Goal: Information Seeking & Learning: Understand process/instructions

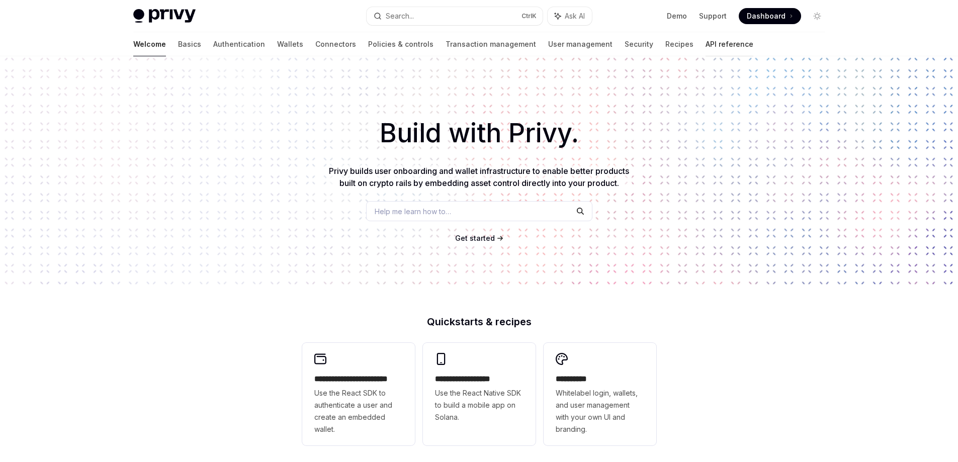
click at [706, 48] on link "API reference" at bounding box center [730, 44] width 48 height 24
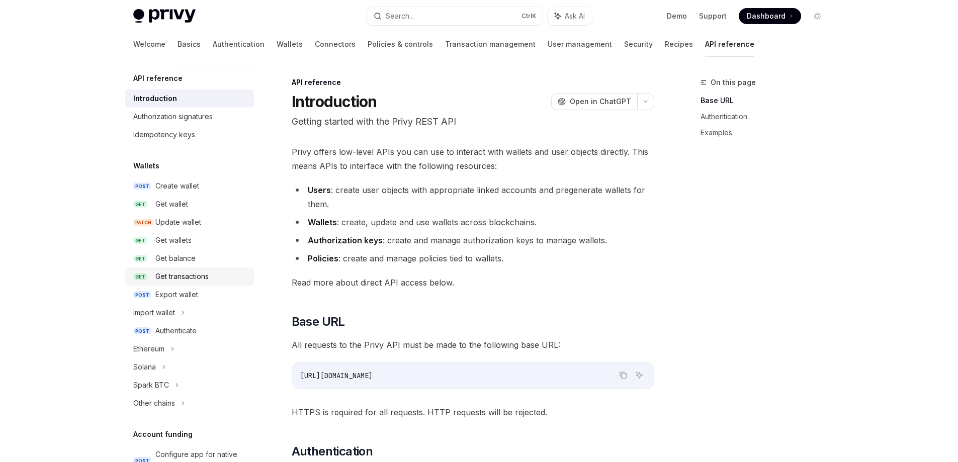
click at [202, 282] on div "Get transactions" at bounding box center [181, 277] width 53 height 12
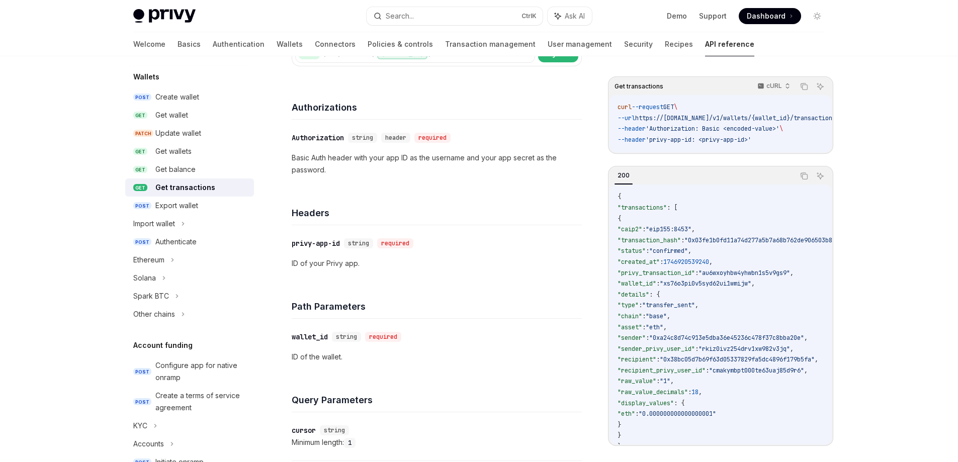
scroll to position [101, 0]
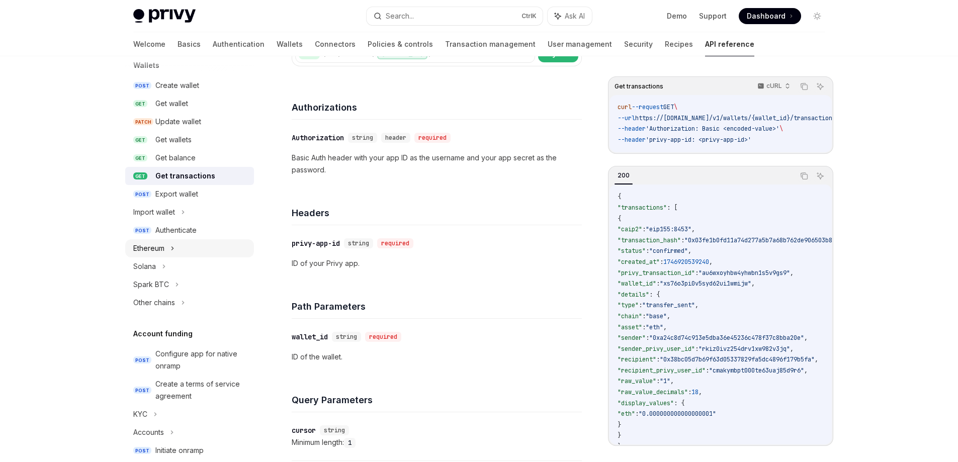
click at [181, 251] on div "Ethereum" at bounding box center [189, 248] width 129 height 18
type textarea "*"
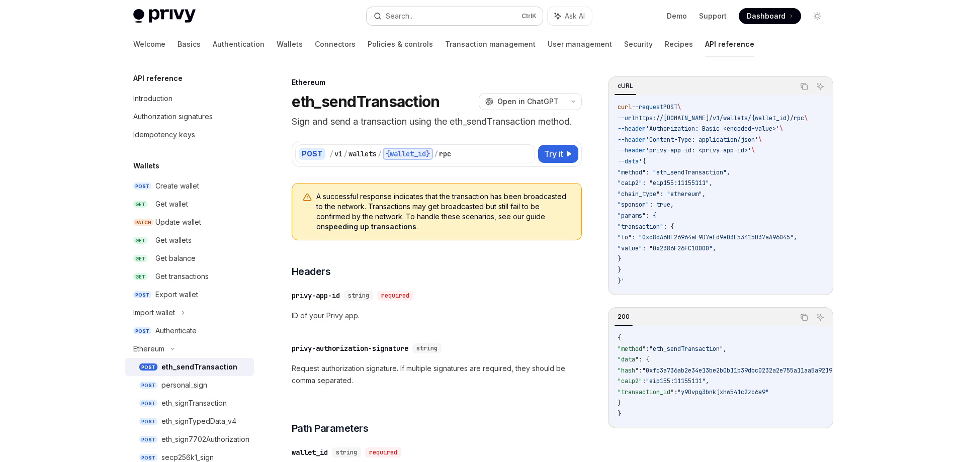
click at [454, 21] on button "Search... Ctrl K" at bounding box center [455, 16] width 176 height 18
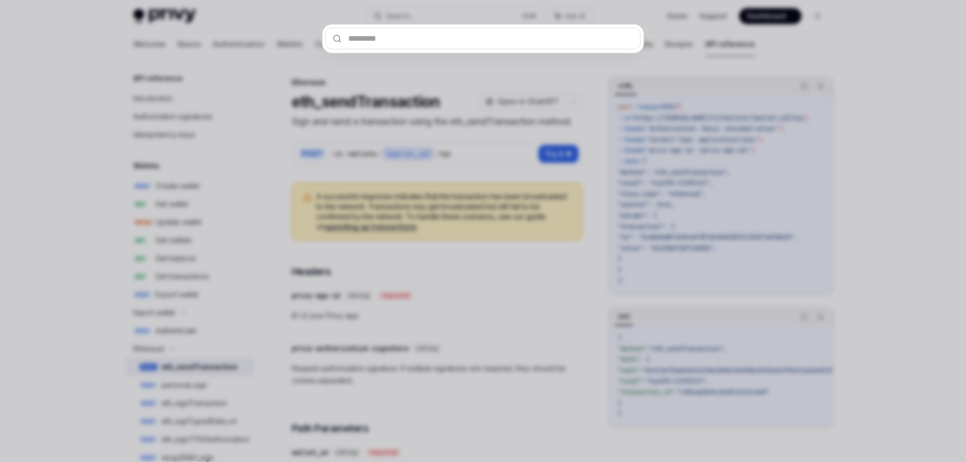
type input "**********"
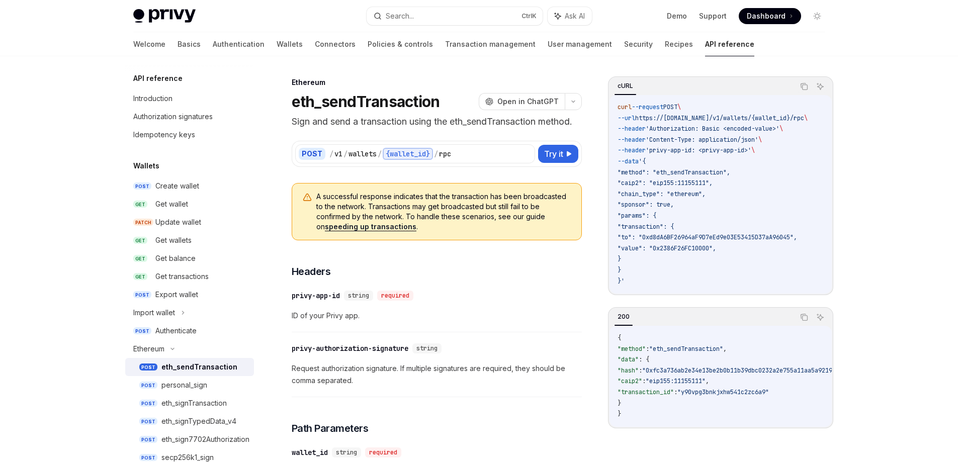
type textarea "*"
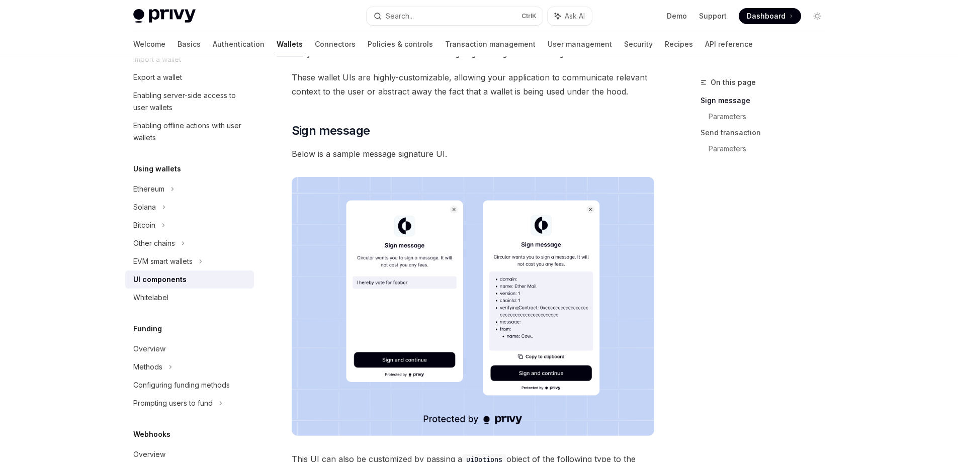
scroll to position [84, 0]
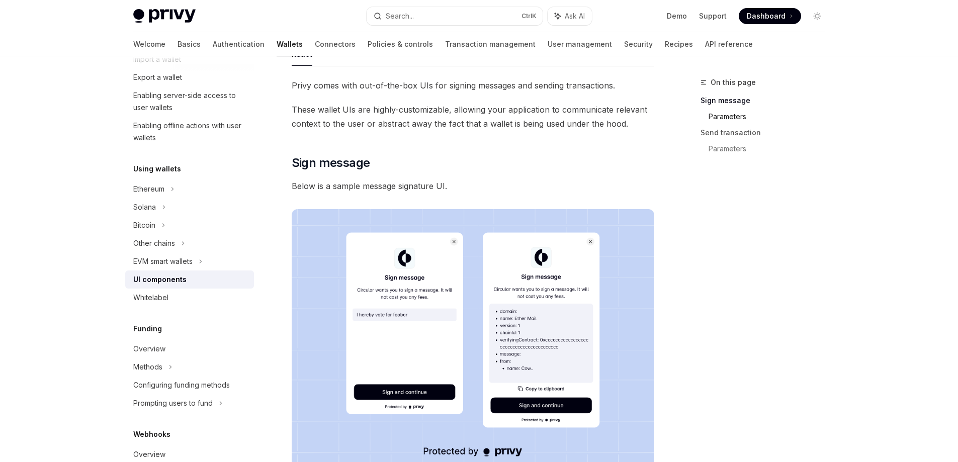
click at [715, 117] on link "Parameters" at bounding box center [771, 117] width 125 height 16
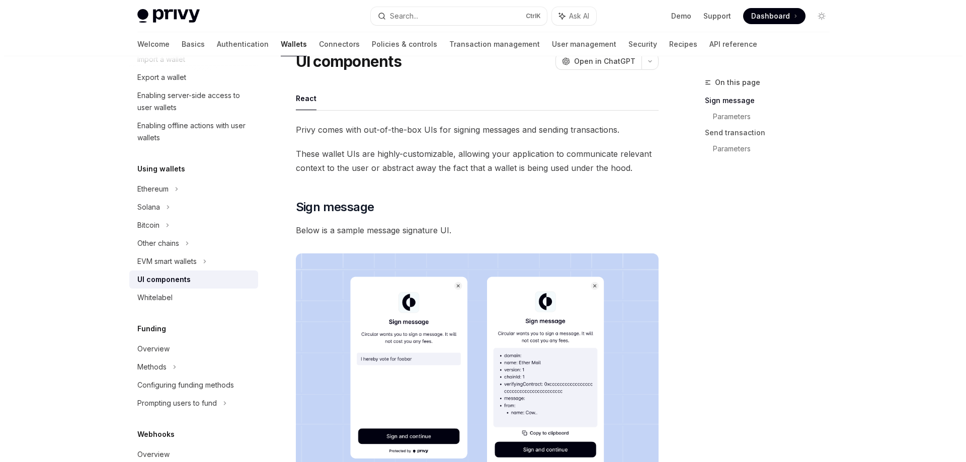
scroll to position [0, 0]
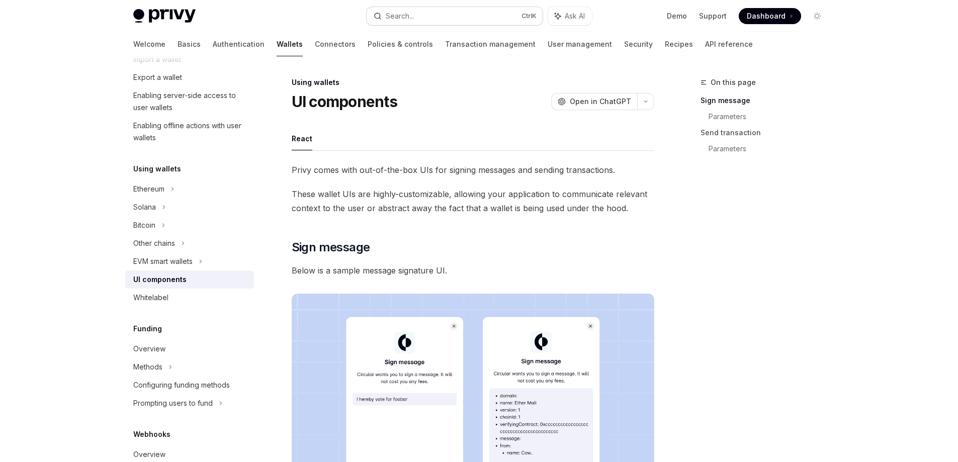
click at [429, 14] on button "Search... Ctrl K" at bounding box center [455, 16] width 176 height 18
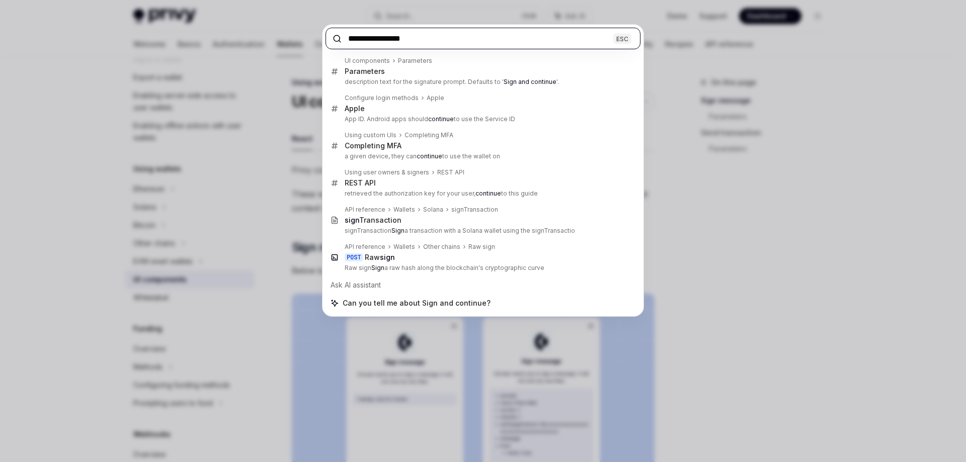
drag, startPoint x: 444, startPoint y: 33, endPoint x: 364, endPoint y: 36, distance: 80.0
click at [364, 36] on input "**********" at bounding box center [482, 39] width 315 height 22
type input "****"
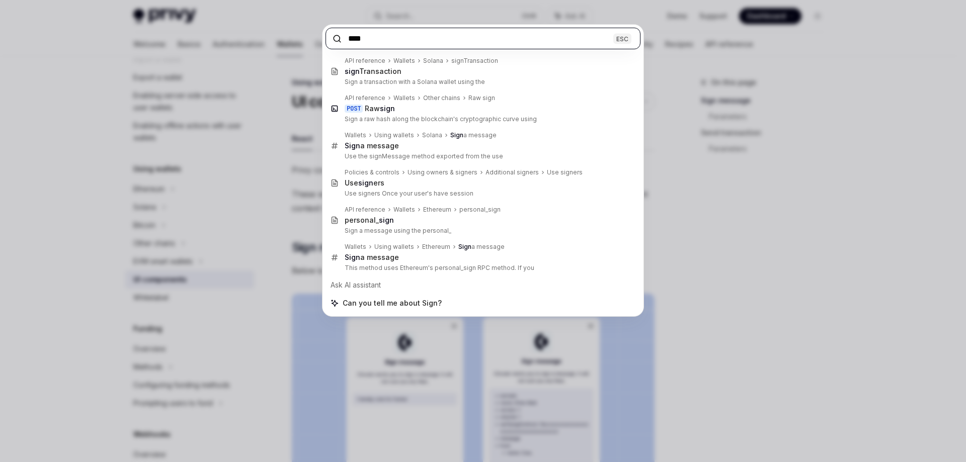
drag, startPoint x: 386, startPoint y: 36, endPoint x: 337, endPoint y: 38, distance: 48.8
click at [337, 37] on div "**** ESC" at bounding box center [482, 39] width 321 height 28
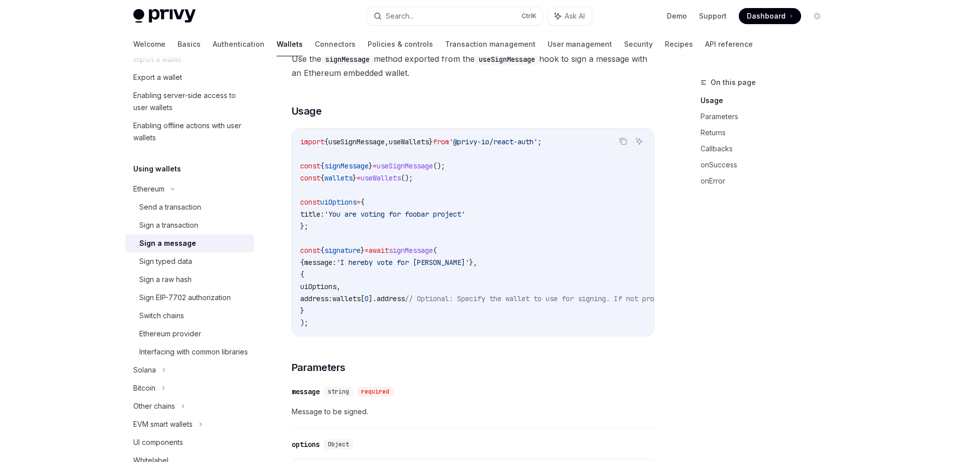
scroll to position [107, 0]
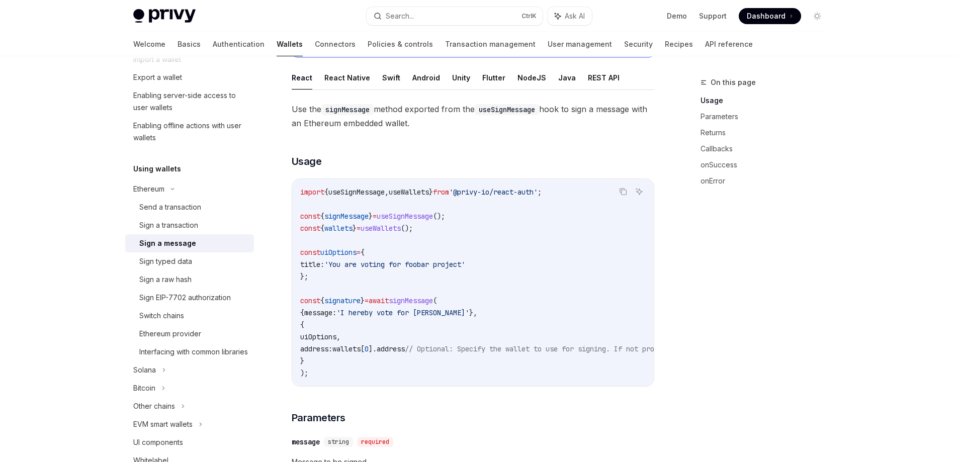
click at [401, 226] on span "useWallets" at bounding box center [381, 228] width 40 height 9
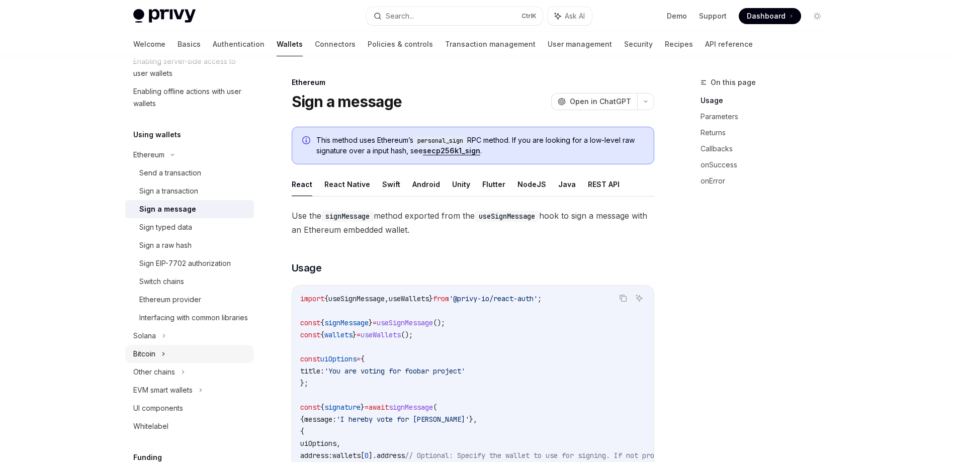
scroll to position [251, 0]
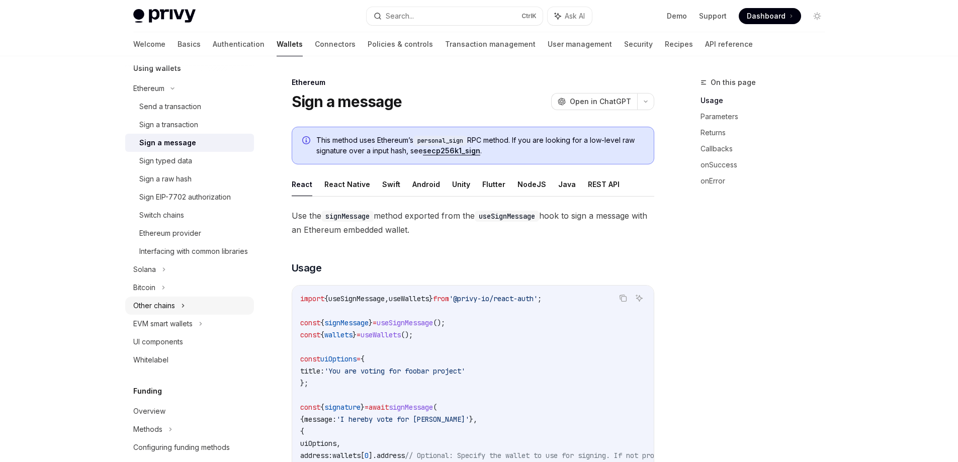
click at [182, 312] on icon at bounding box center [183, 306] width 4 height 12
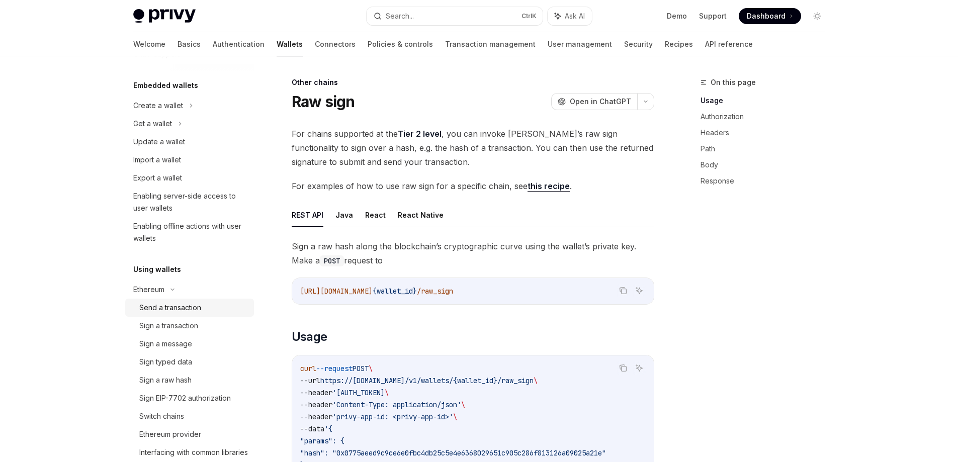
click at [181, 310] on div "Send a transaction" at bounding box center [170, 308] width 62 height 12
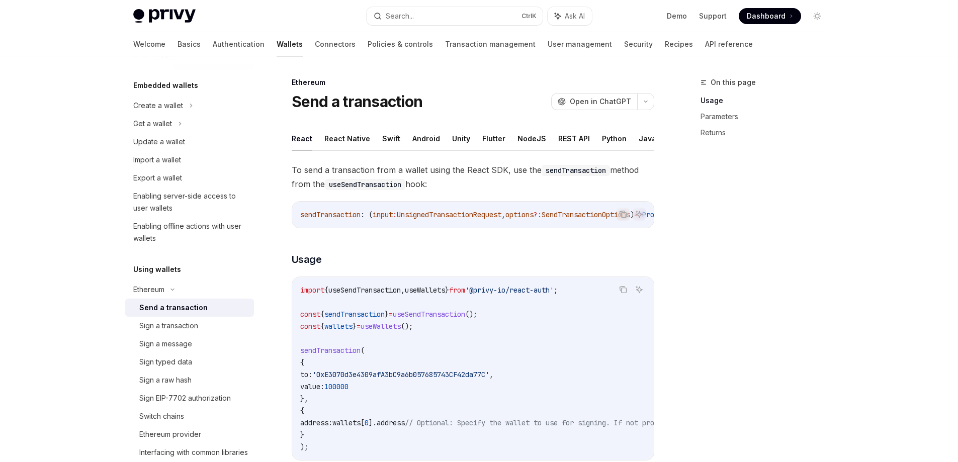
scroll to position [101, 0]
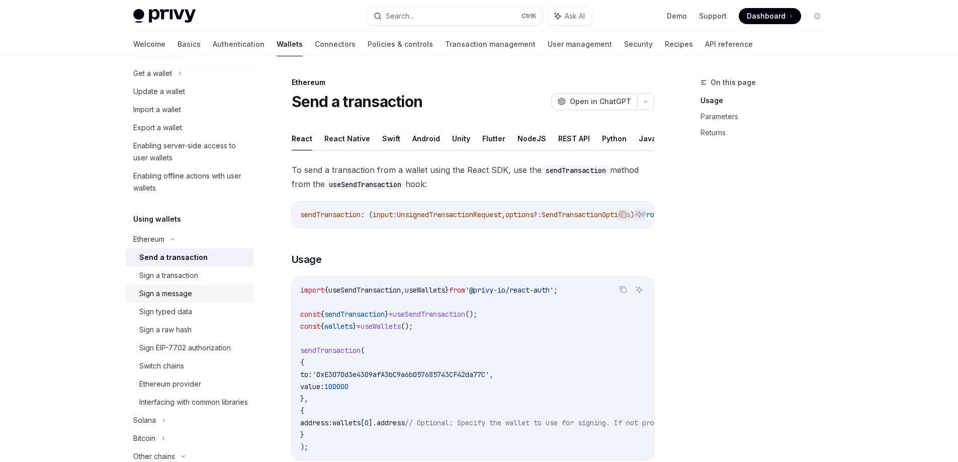
click at [187, 290] on div "Sign a message" at bounding box center [165, 294] width 53 height 12
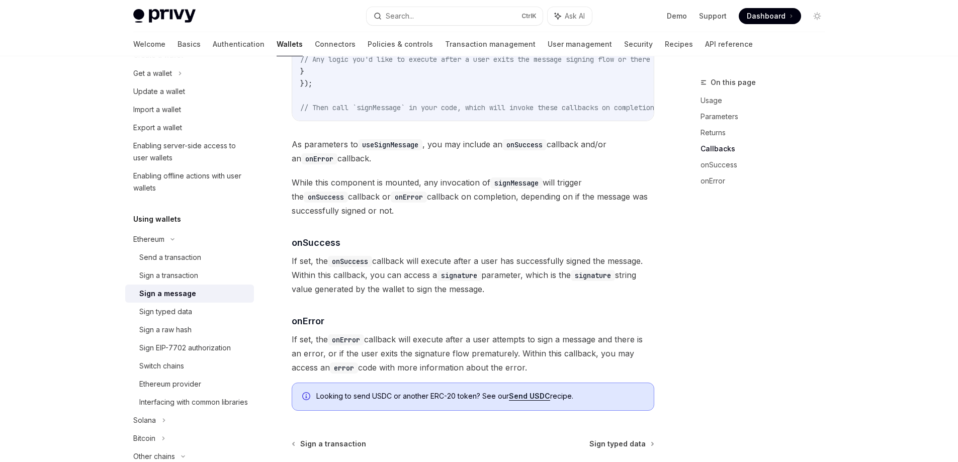
scroll to position [1155, 0]
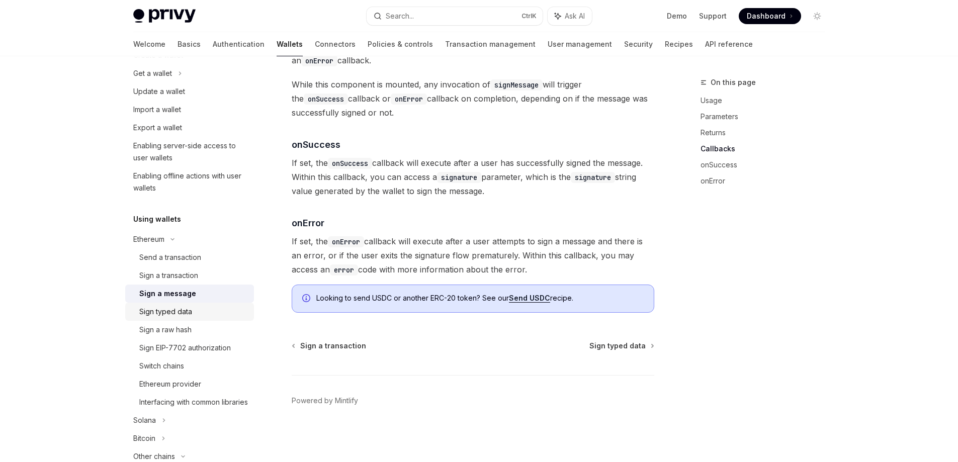
click at [194, 309] on div "Sign typed data" at bounding box center [193, 312] width 109 height 12
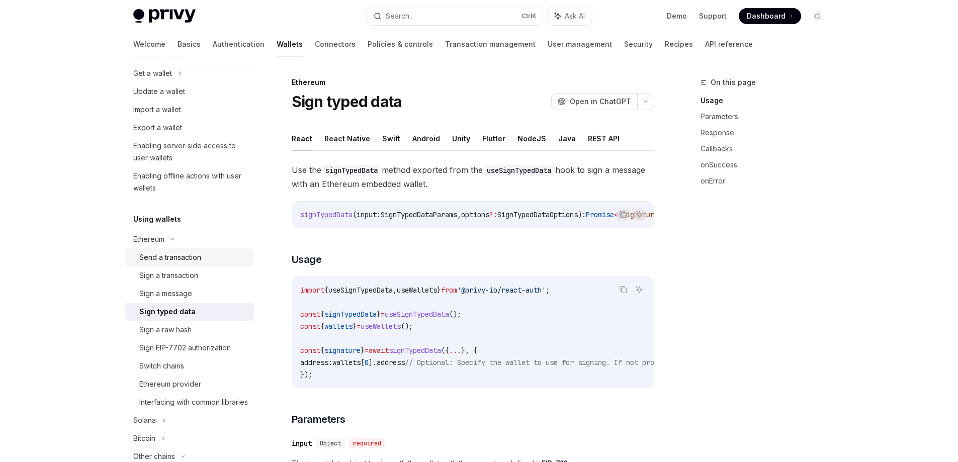
click at [181, 257] on div "Send a transaction" at bounding box center [170, 257] width 62 height 12
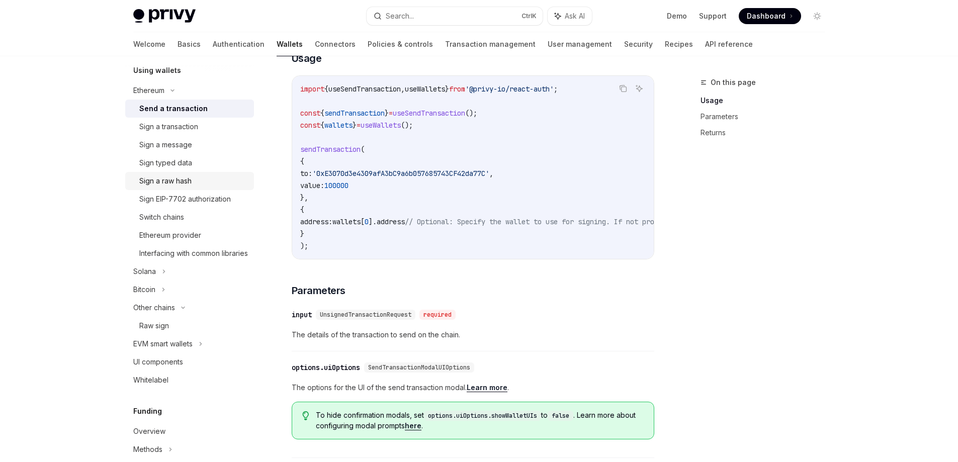
scroll to position [251, 0]
click at [205, 195] on div "Sign EIP-7702 authorization" at bounding box center [185, 197] width 92 height 12
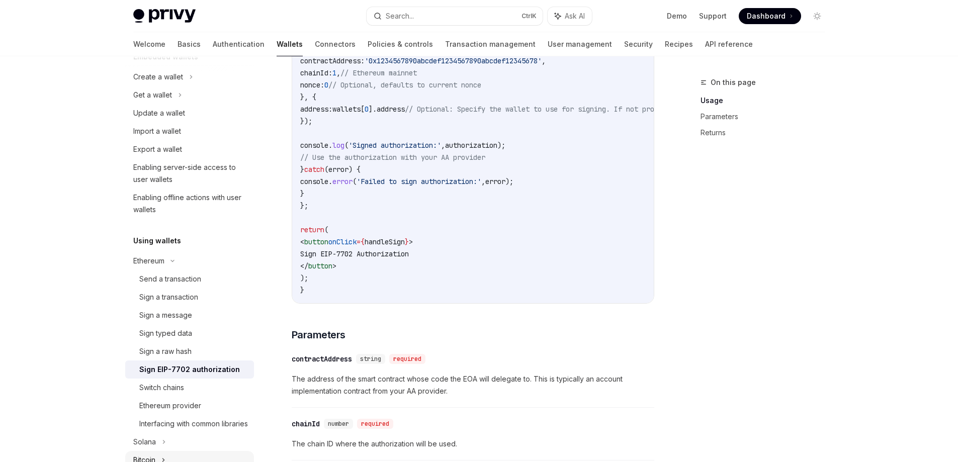
scroll to position [50, 0]
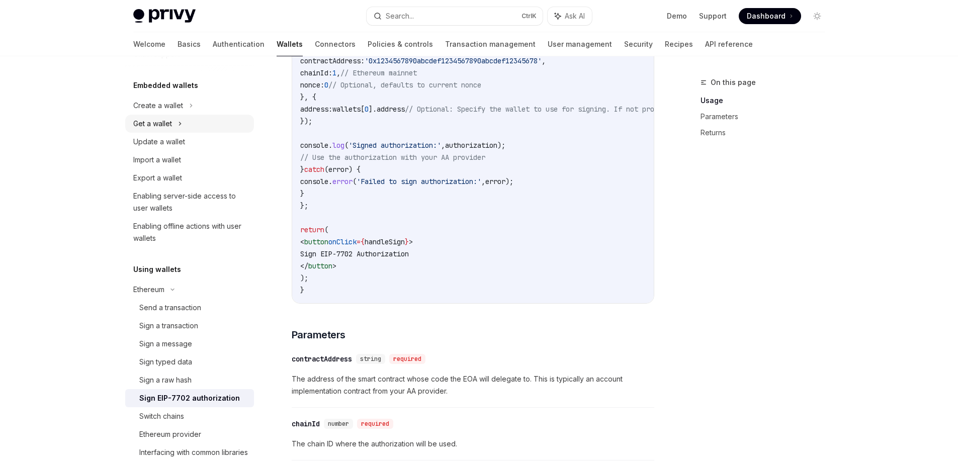
click at [180, 123] on icon at bounding box center [180, 124] width 4 height 12
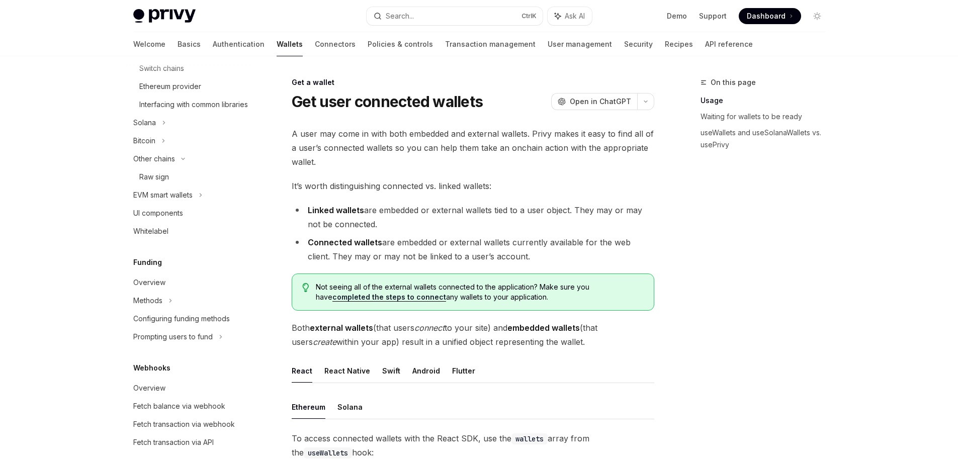
scroll to position [654, 0]
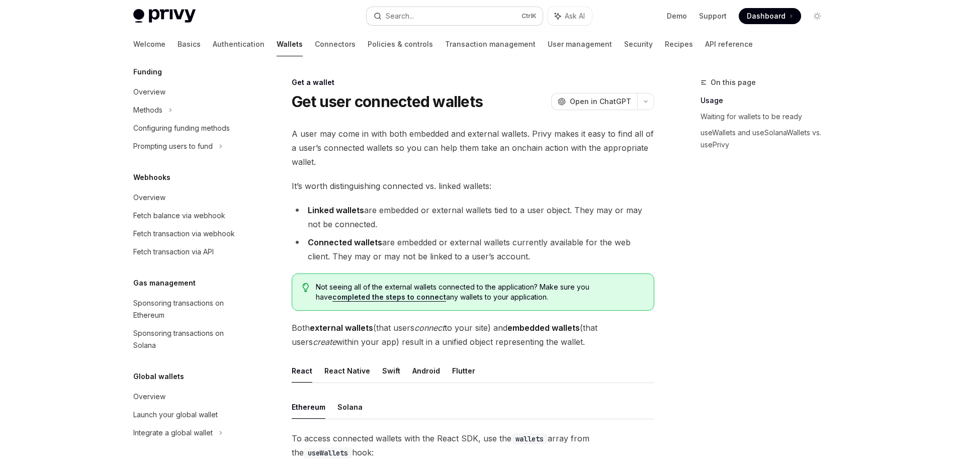
click at [439, 15] on button "Search... Ctrl K" at bounding box center [455, 16] width 176 height 18
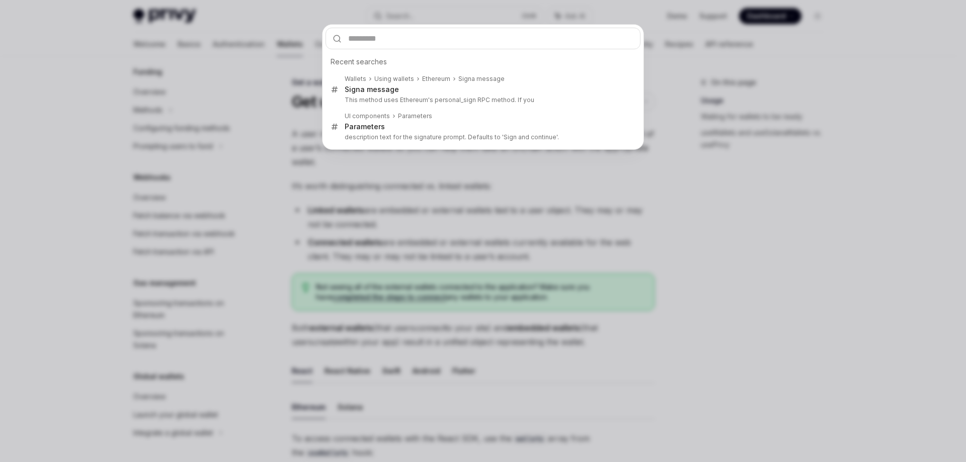
click at [60, 157] on div "Recent searches Wallets Using wallets Ethereum Sign a message Sign a message Th…" at bounding box center [483, 231] width 966 height 462
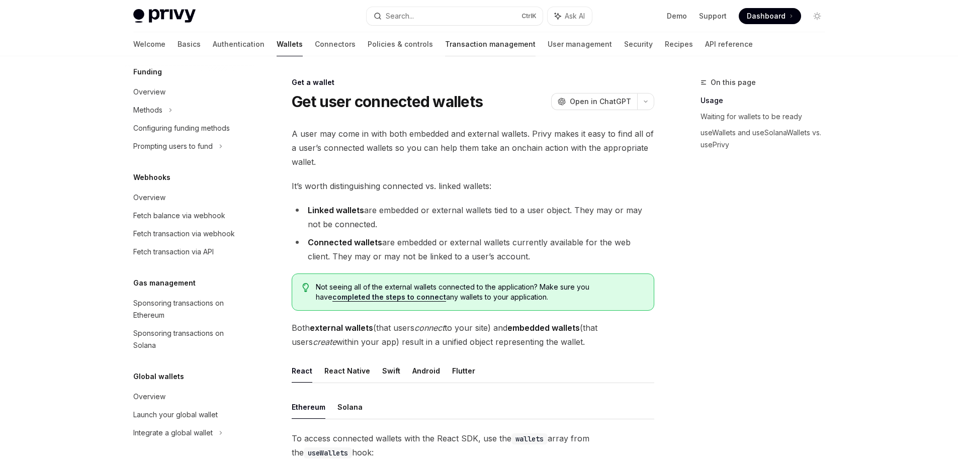
click at [445, 44] on link "Transaction management" at bounding box center [490, 44] width 91 height 24
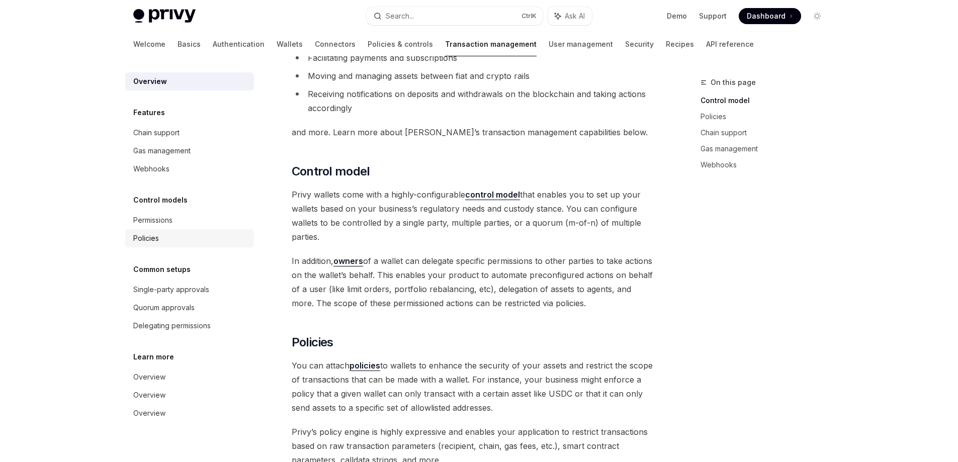
scroll to position [151, 0]
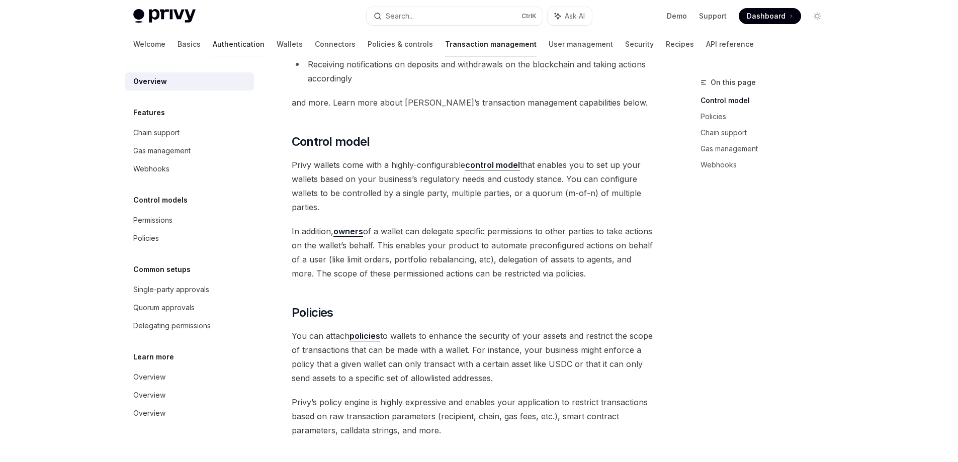
click at [213, 47] on link "Authentication" at bounding box center [239, 44] width 52 height 24
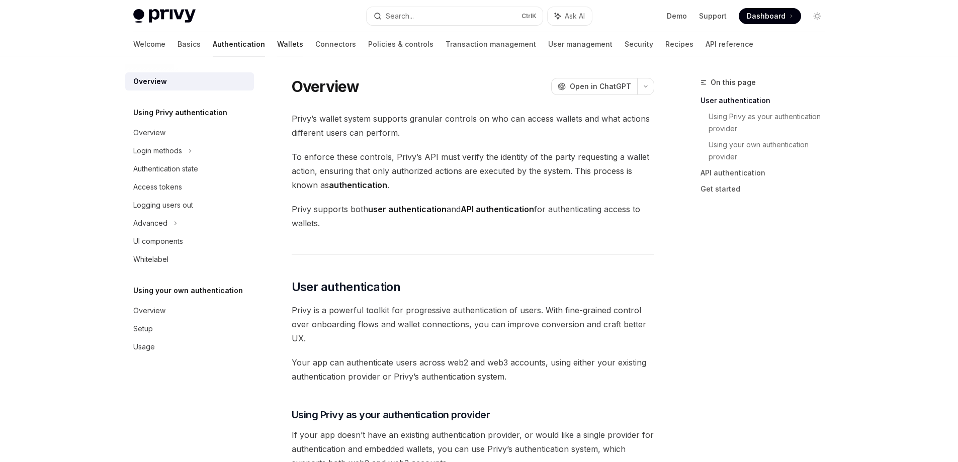
click at [277, 49] on link "Wallets" at bounding box center [290, 44] width 26 height 24
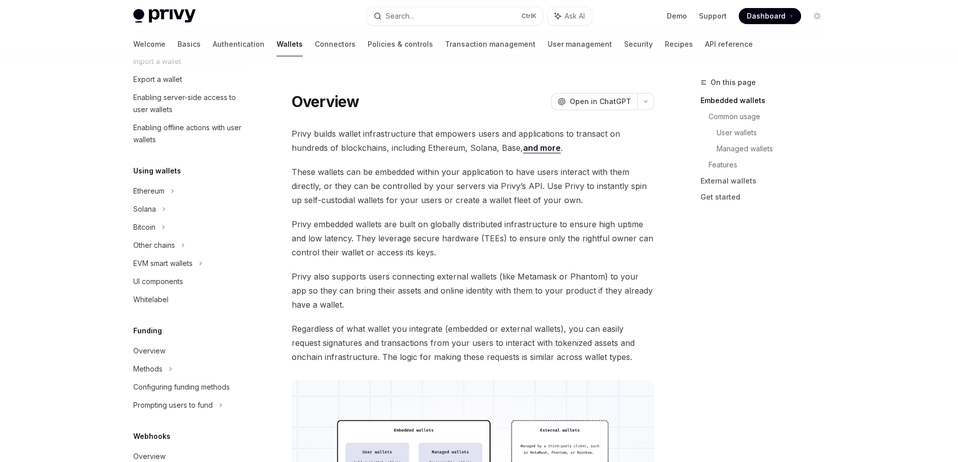
scroll to position [151, 0]
click at [203, 259] on icon at bounding box center [201, 261] width 4 height 12
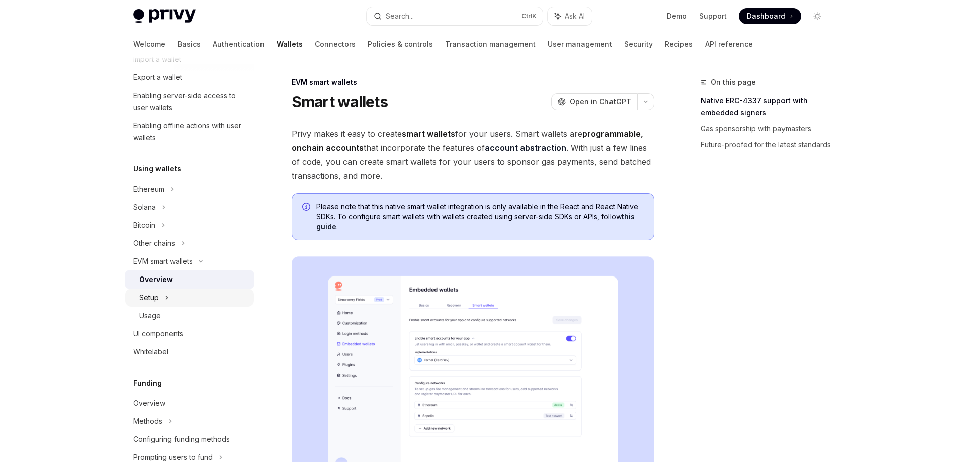
click at [168, 295] on icon at bounding box center [167, 298] width 4 height 12
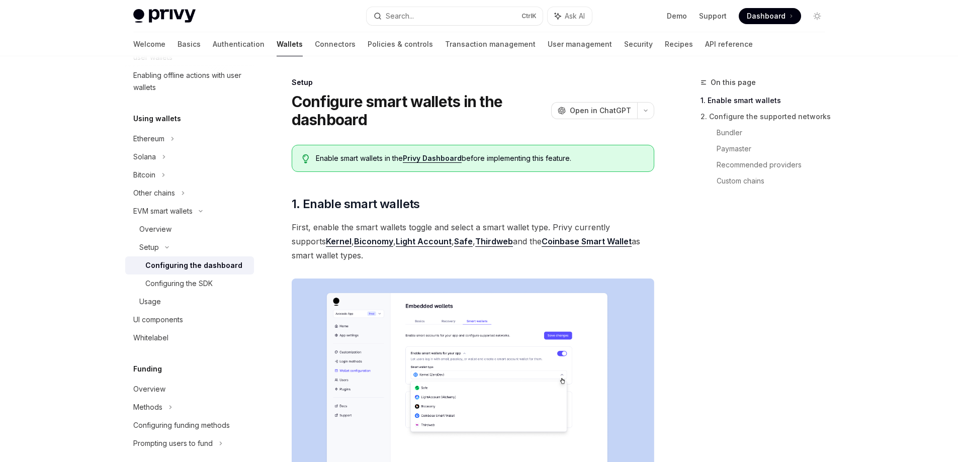
scroll to position [151, 0]
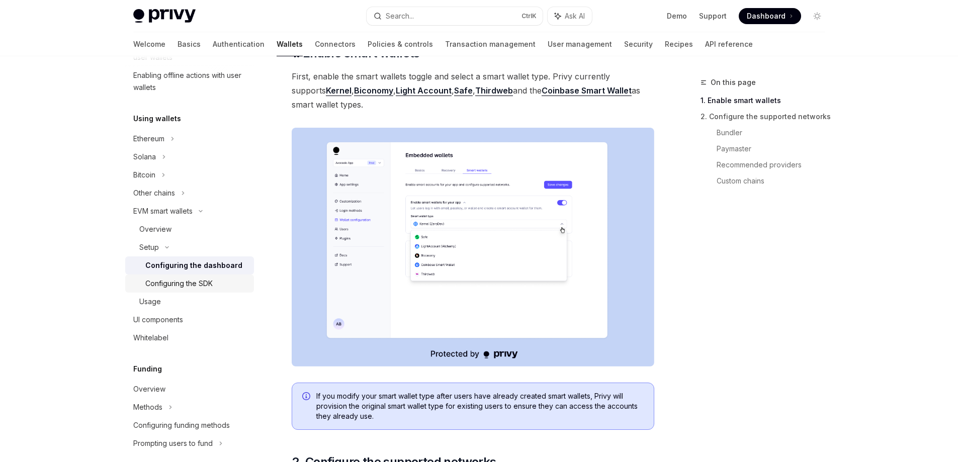
click at [204, 284] on div "Configuring the SDK" at bounding box center [178, 284] width 67 height 12
type textarea "*"
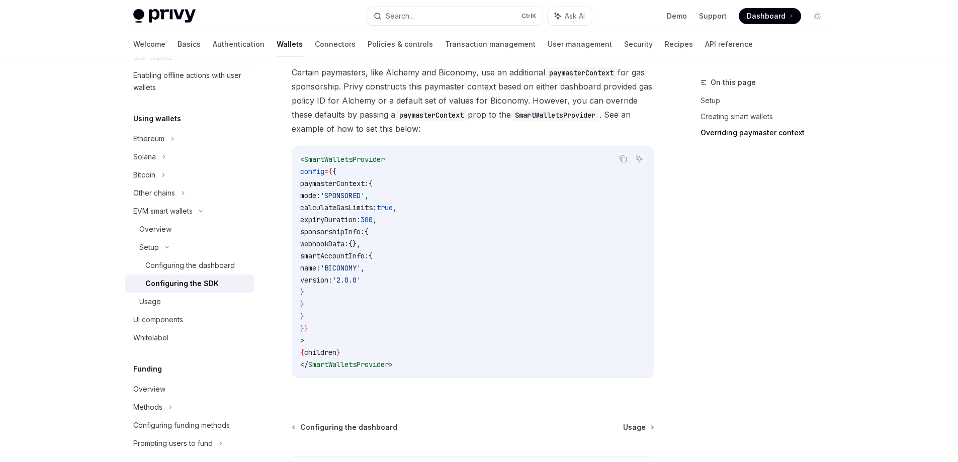
scroll to position [805, 0]
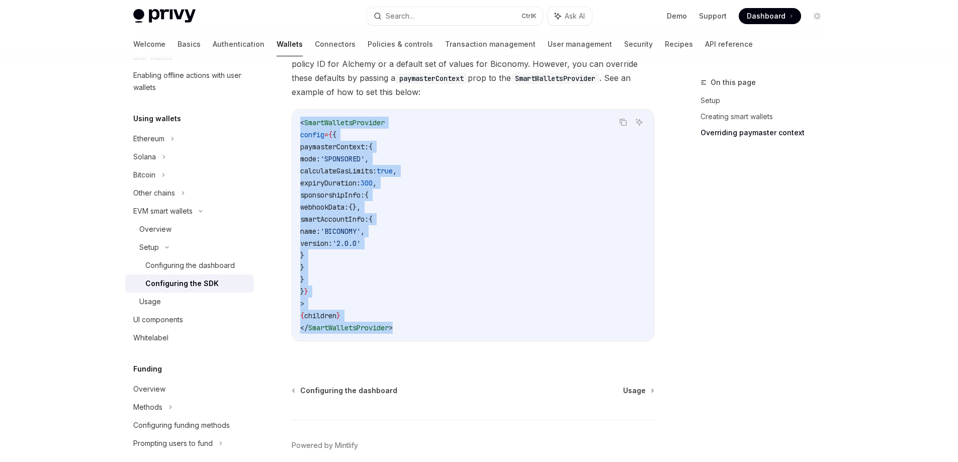
drag, startPoint x: 957, startPoint y: 324, endPoint x: 965, endPoint y: 96, distance: 228.4
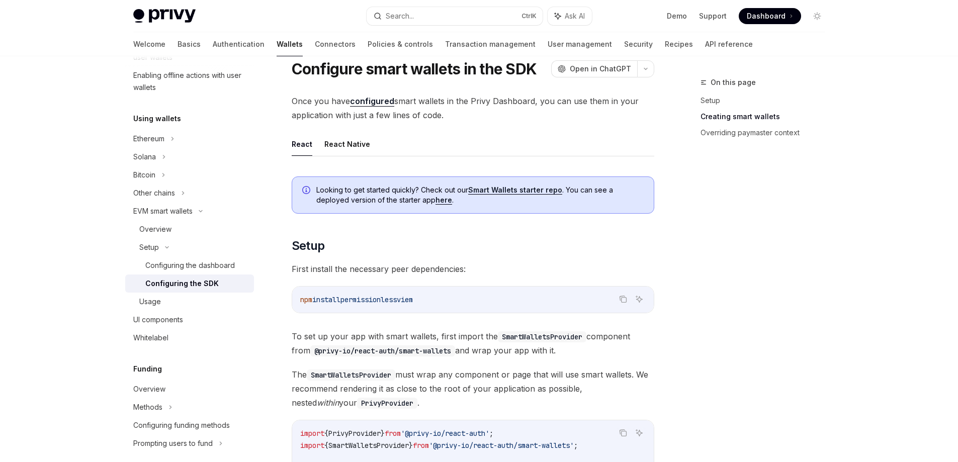
scroll to position [0, 0]
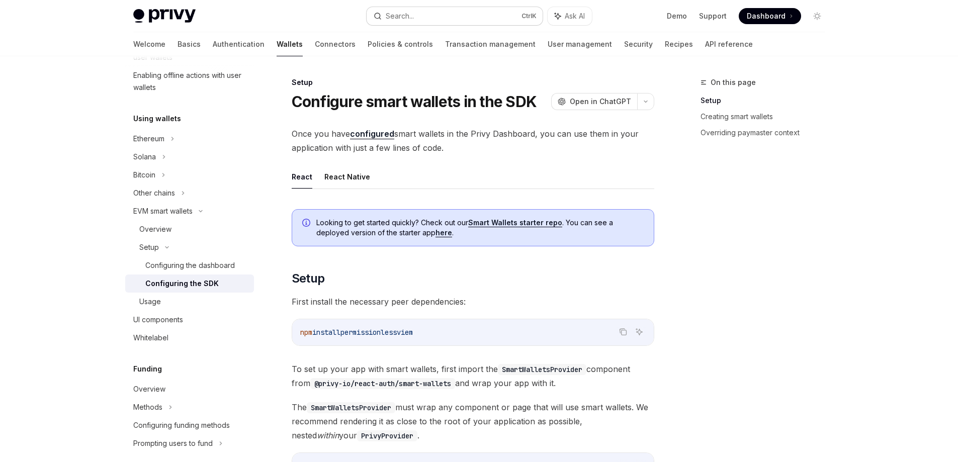
click at [456, 11] on button "Search... Ctrl K" at bounding box center [455, 16] width 176 height 18
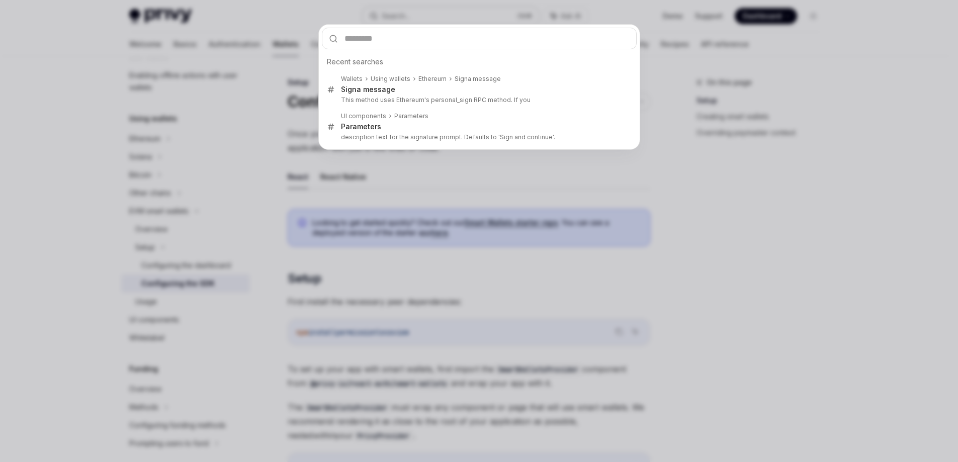
type input "**********"
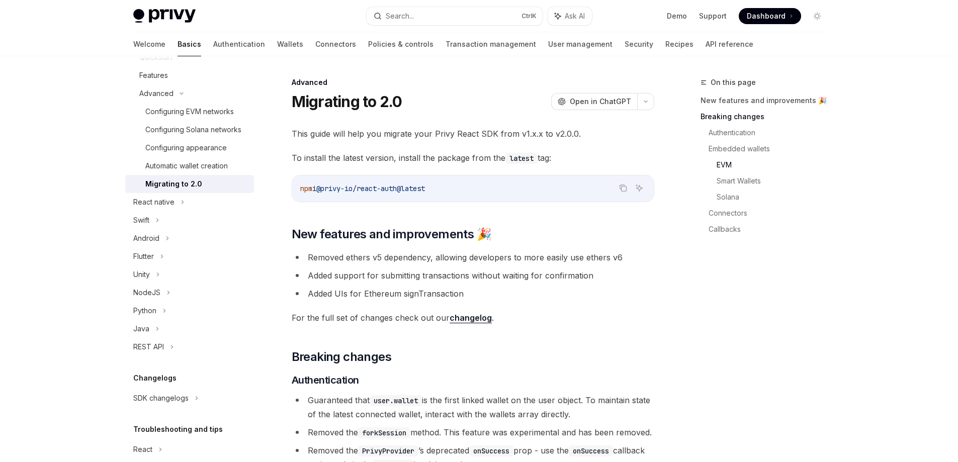
scroll to position [1540, 0]
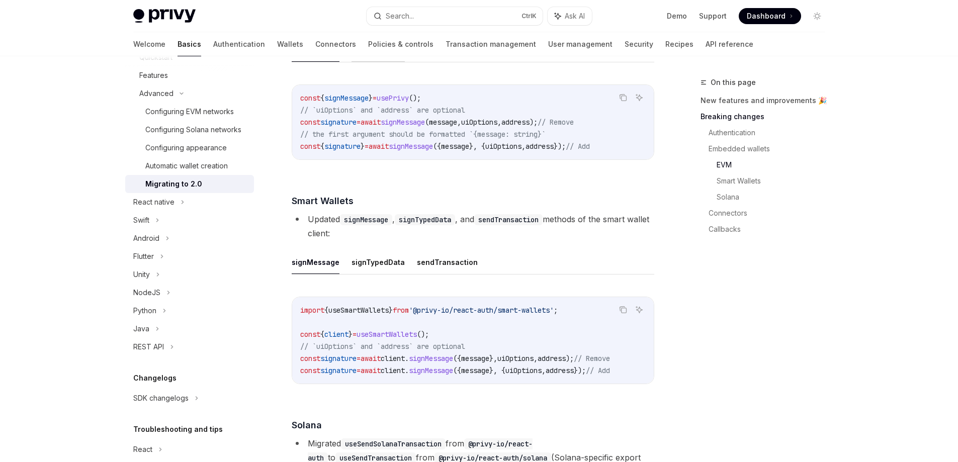
click at [372, 62] on button "signTypedData" at bounding box center [378, 50] width 53 height 24
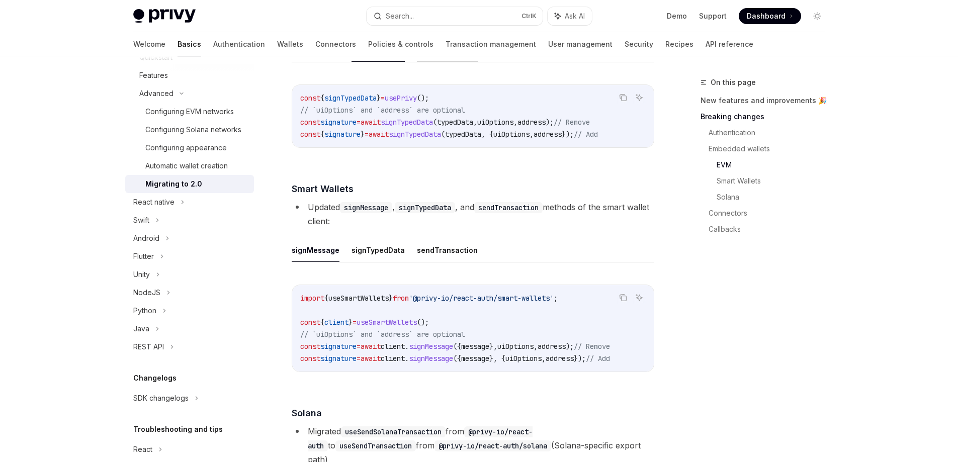
click at [430, 62] on button "sendTransaction" at bounding box center [447, 50] width 61 height 24
click at [501, 62] on button "signTransaction" at bounding box center [519, 50] width 58 height 24
type textarea "*"
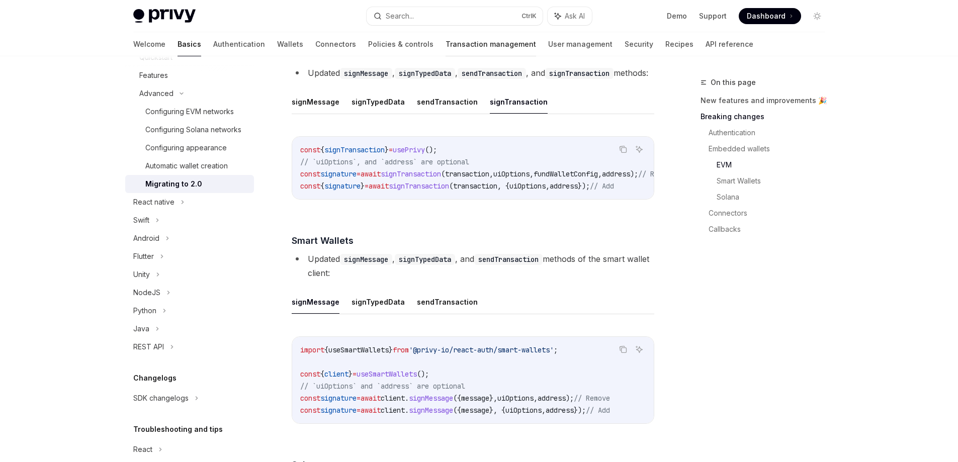
scroll to position [1439, 0]
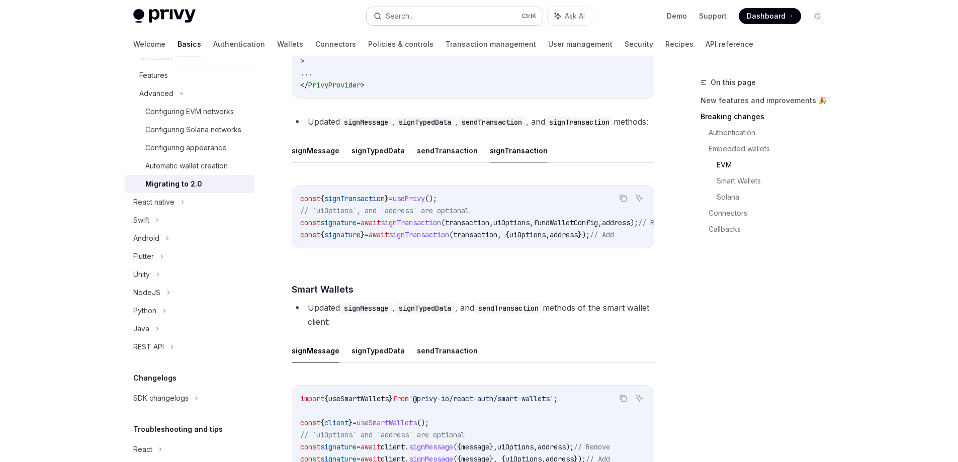
click at [422, 17] on button "Search... Ctrl K" at bounding box center [455, 16] width 176 height 18
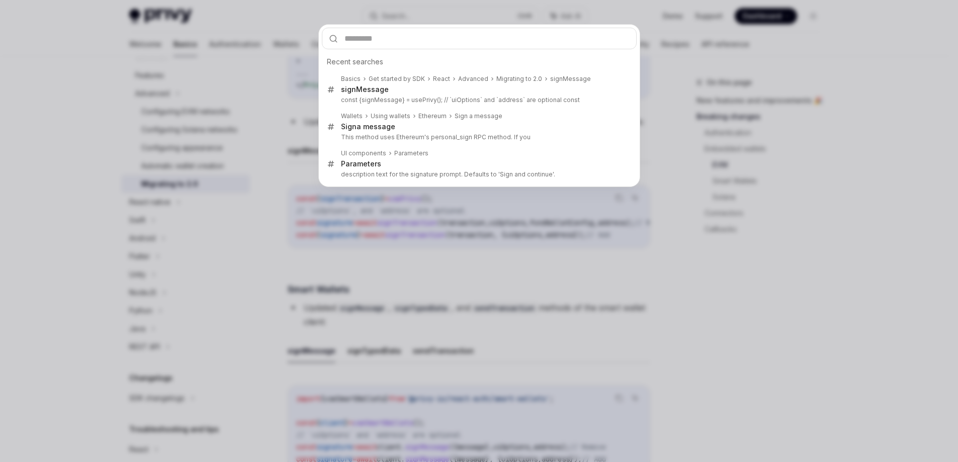
type input "**********"
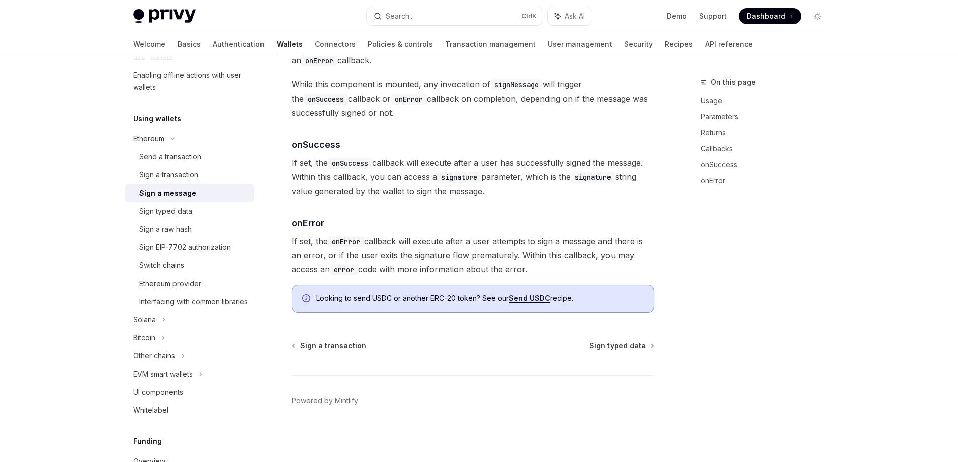
scroll to position [56, 0]
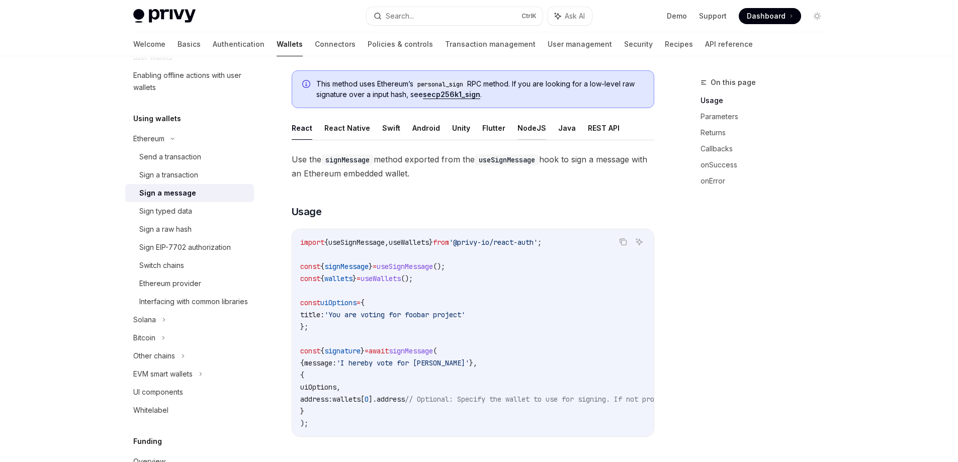
click at [530, 129] on button "NodeJS" at bounding box center [531, 128] width 29 height 24
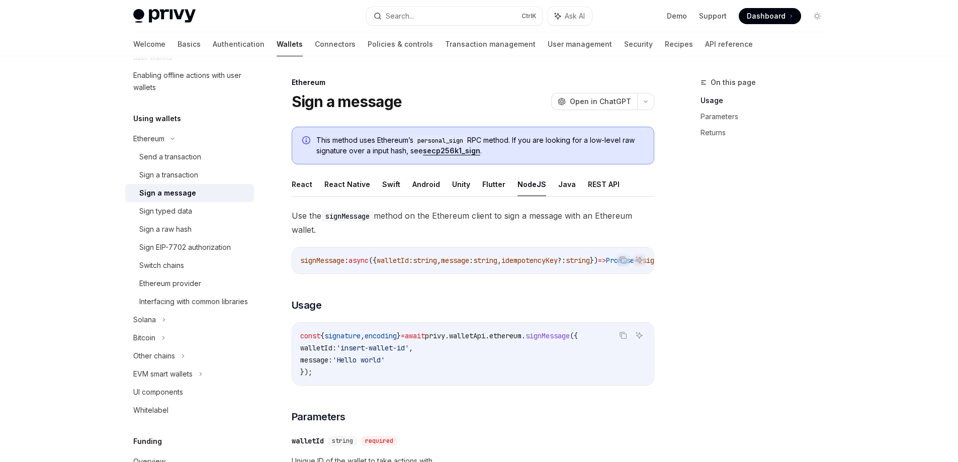
drag, startPoint x: 497, startPoint y: 97, endPoint x: 459, endPoint y: 99, distance: 37.7
click at [459, 99] on div "Sign a message OpenAI Open in ChatGPT" at bounding box center [473, 102] width 363 height 18
click at [595, 100] on span "Open in ChatGPT" at bounding box center [600, 102] width 61 height 10
click at [169, 140] on icon at bounding box center [172, 139] width 12 height 4
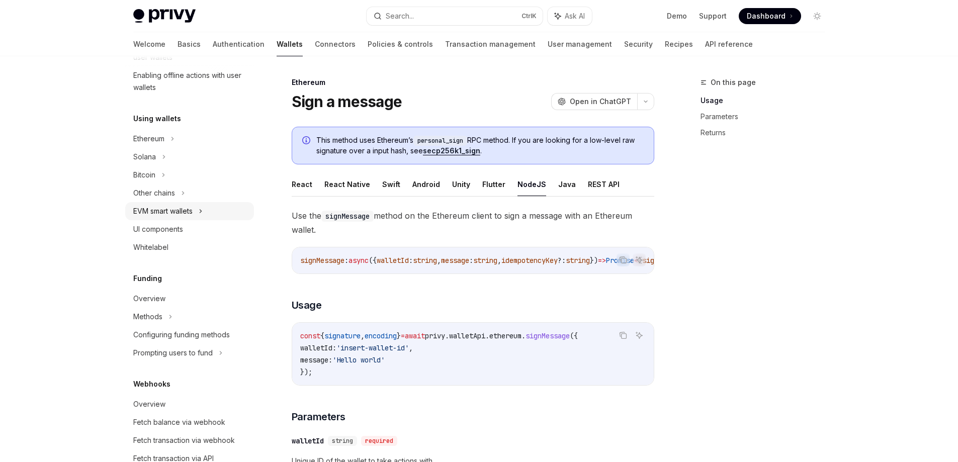
click at [199, 211] on div "EVM smart wallets" at bounding box center [189, 211] width 129 height 18
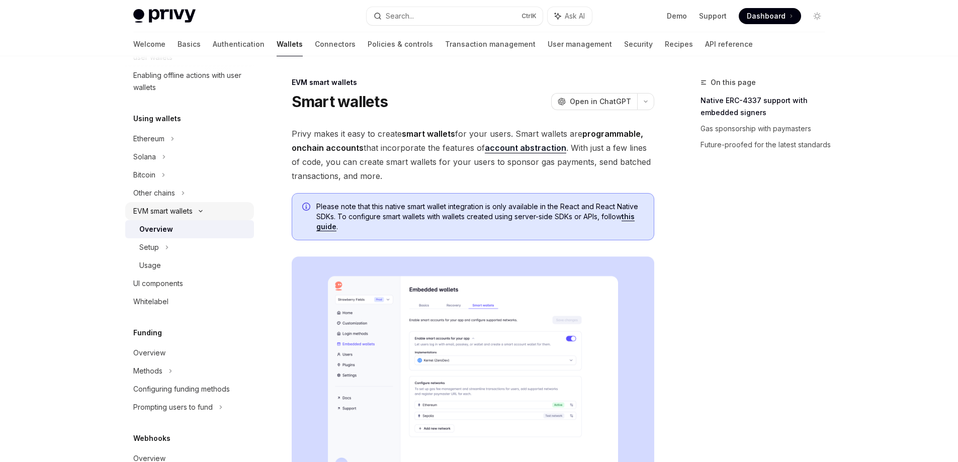
click at [199, 211] on icon at bounding box center [201, 211] width 12 height 4
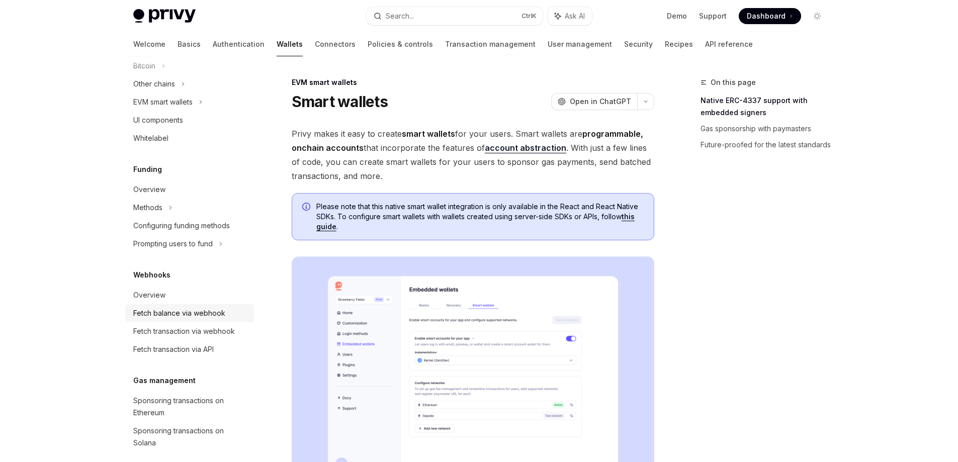
scroll to position [307, 0]
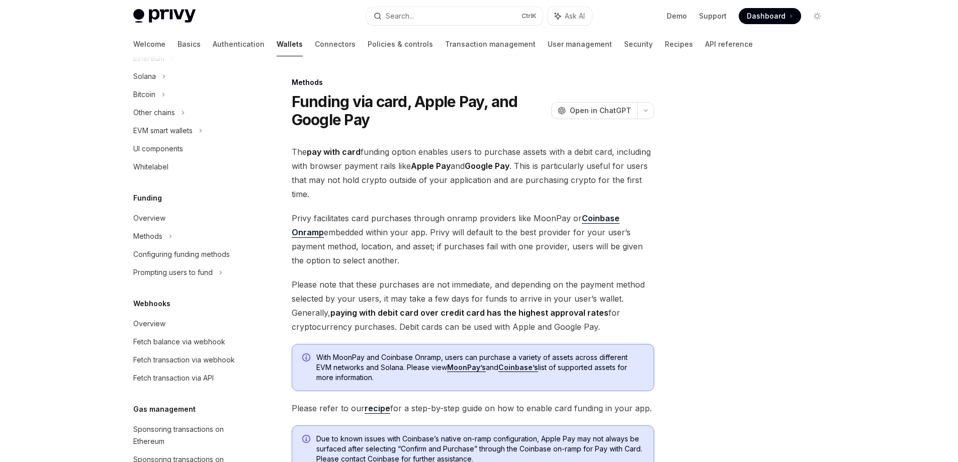
scroll to position [257, 0]
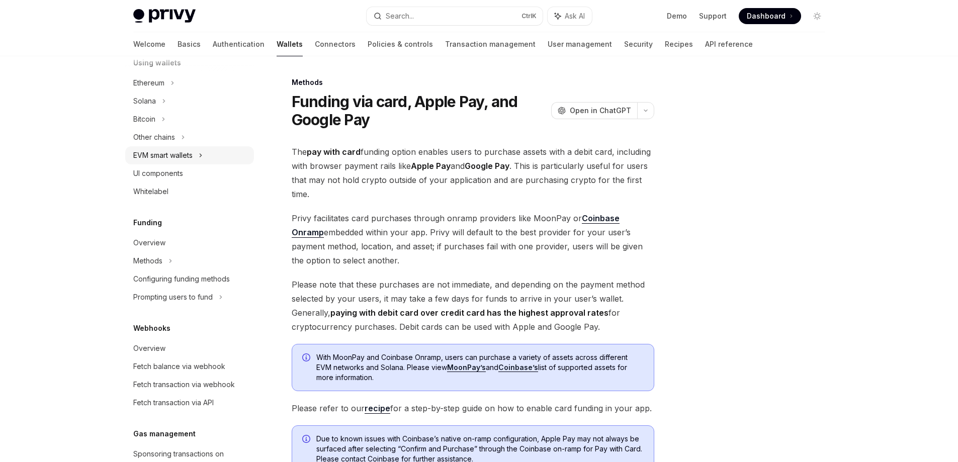
click at [200, 155] on div "EVM smart wallets" at bounding box center [189, 155] width 129 height 18
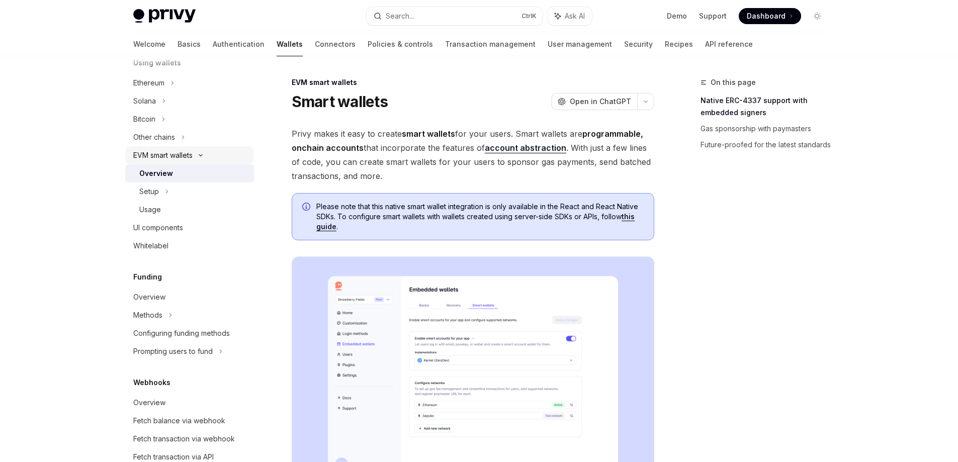
click at [200, 155] on icon at bounding box center [201, 155] width 12 height 4
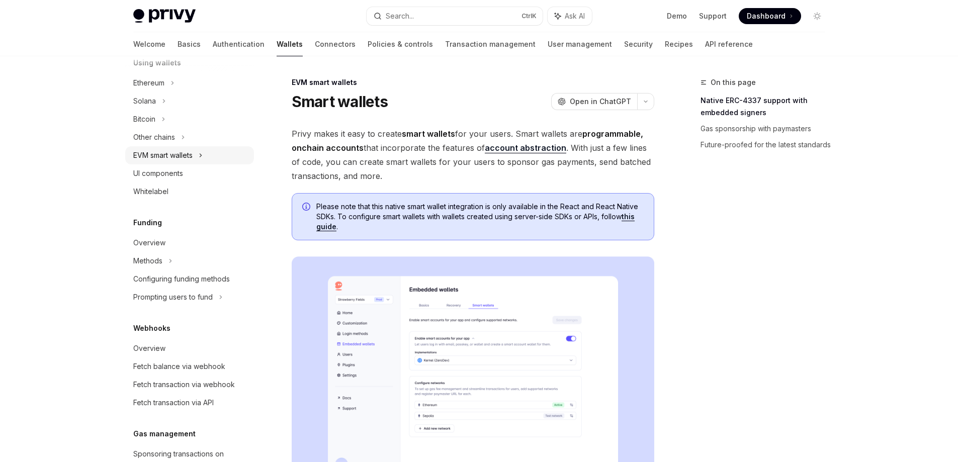
click at [201, 155] on icon at bounding box center [201, 155] width 4 height 12
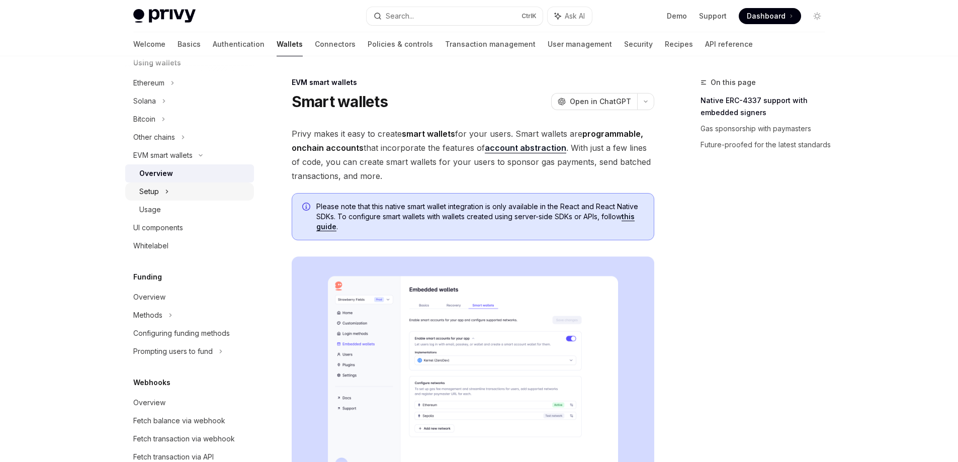
click at [165, 191] on icon at bounding box center [167, 192] width 4 height 12
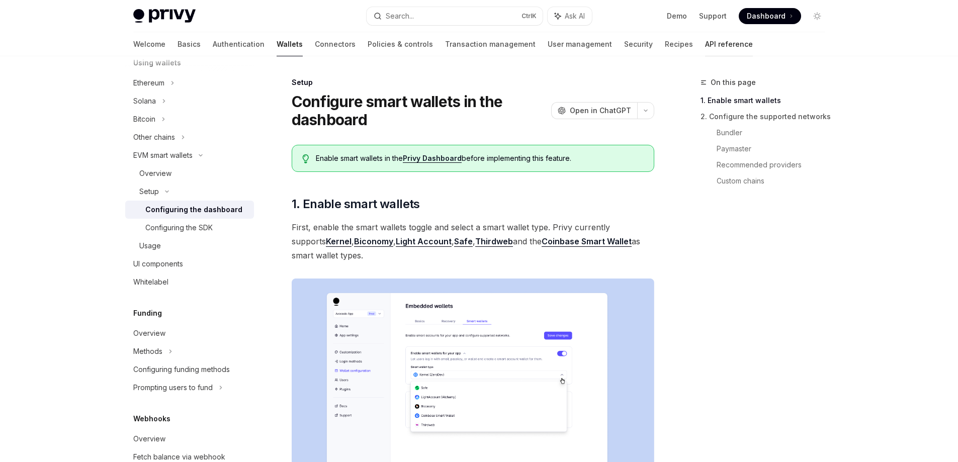
click at [705, 43] on link "API reference" at bounding box center [729, 44] width 48 height 24
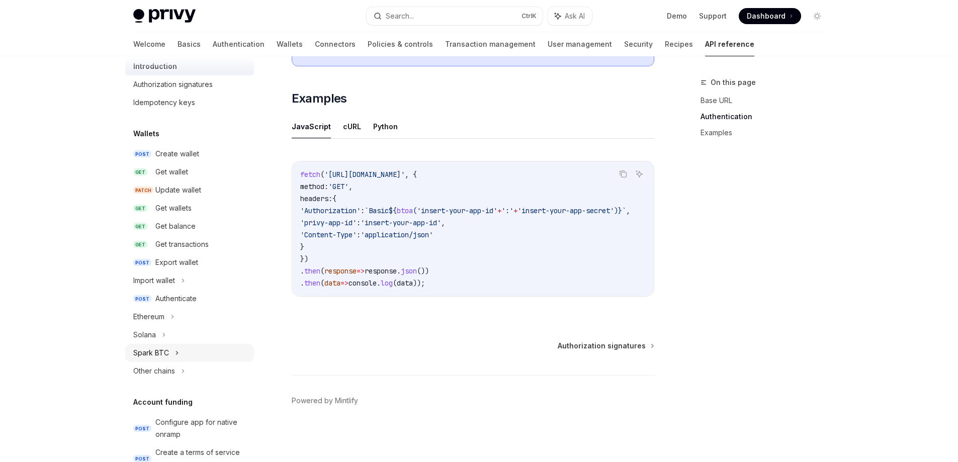
scroll to position [50, 0]
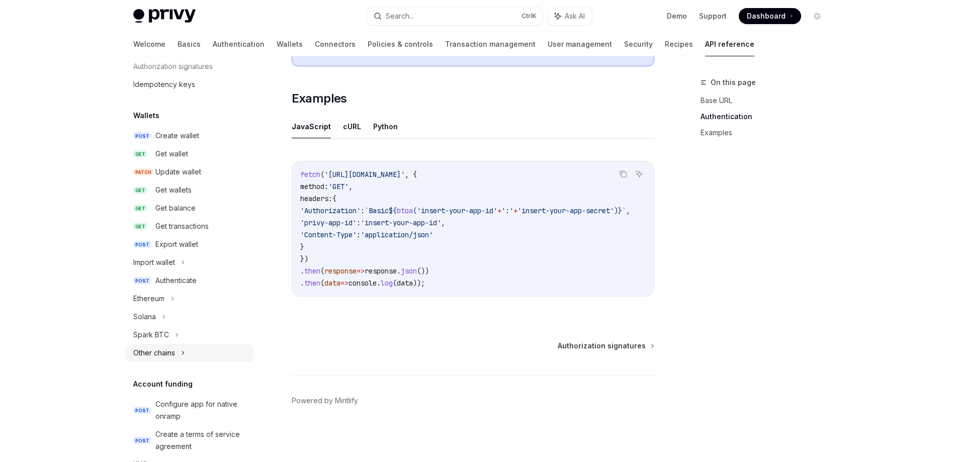
click at [188, 351] on div "Other chains" at bounding box center [189, 353] width 129 height 18
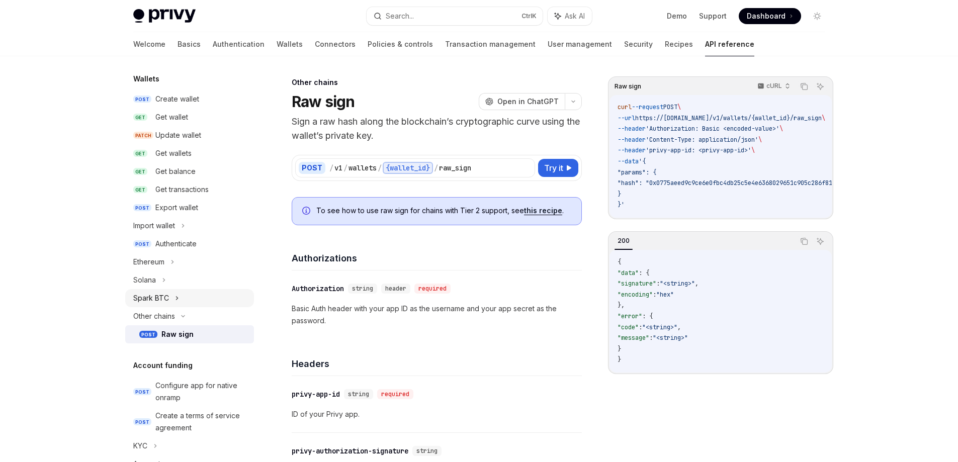
scroll to position [151, 0]
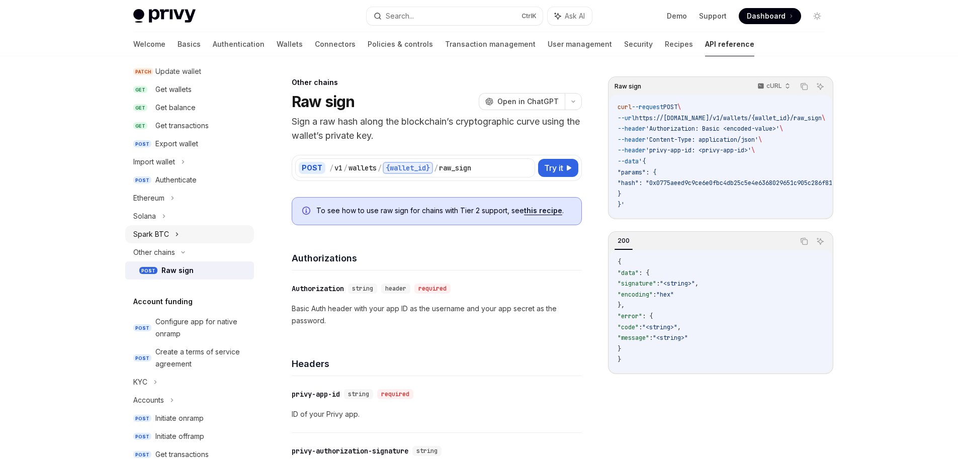
click at [176, 234] on icon at bounding box center [177, 234] width 4 height 12
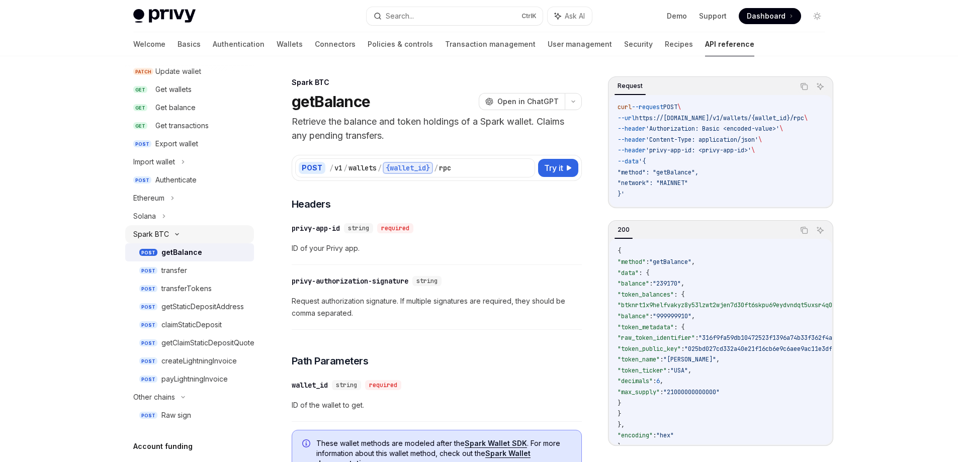
click at [171, 231] on div "Spark BTC" at bounding box center [189, 234] width 129 height 18
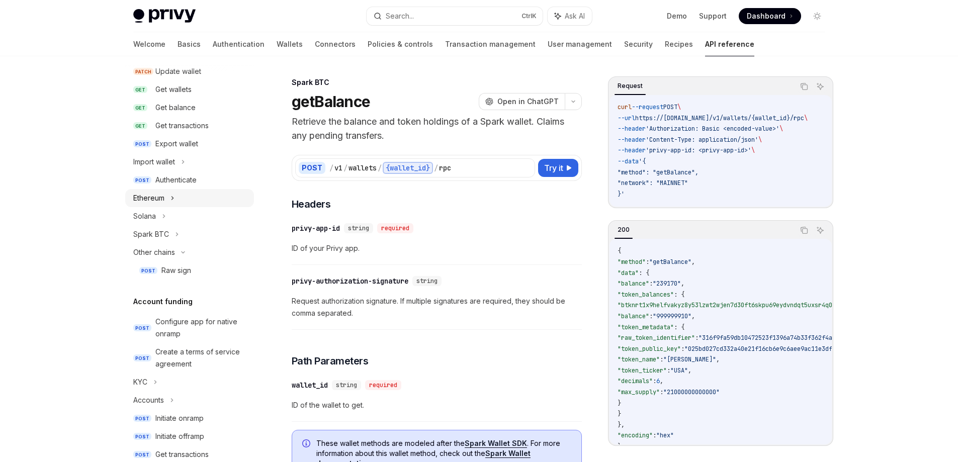
click at [173, 200] on icon at bounding box center [172, 198] width 4 height 12
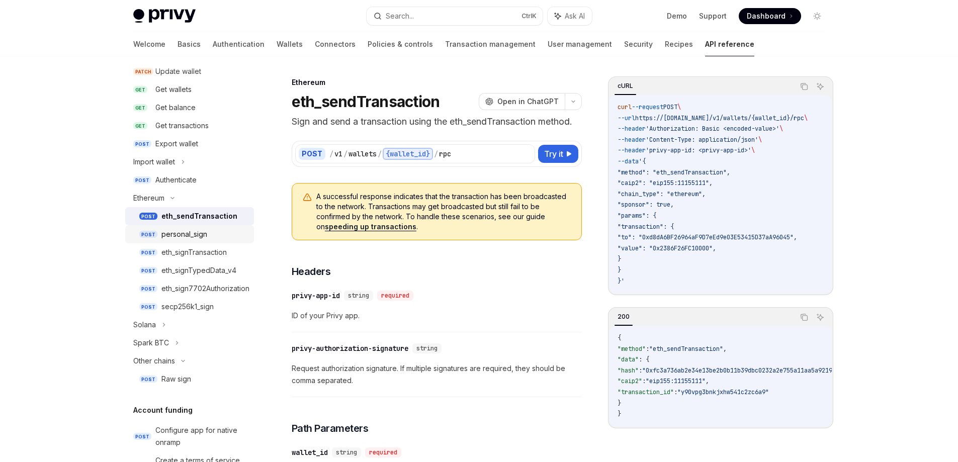
click at [208, 234] on div "personal_sign" at bounding box center [204, 234] width 86 height 12
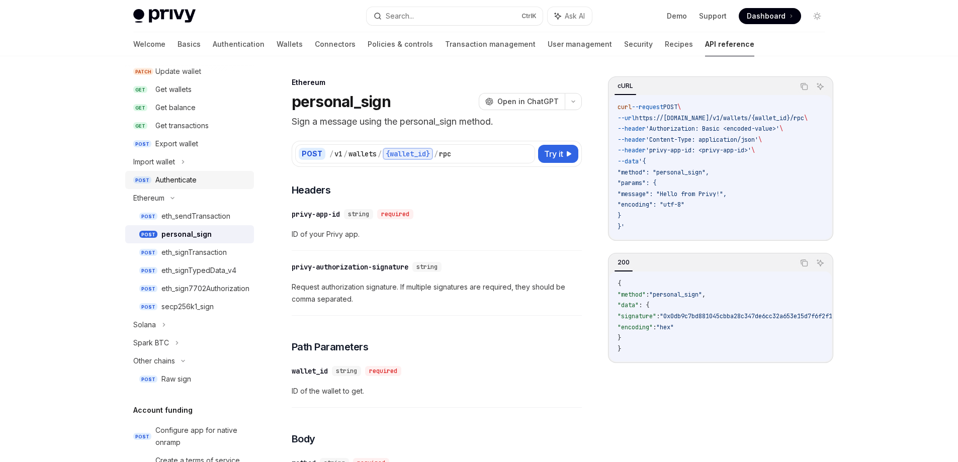
click at [204, 181] on div "Authenticate" at bounding box center [201, 180] width 93 height 12
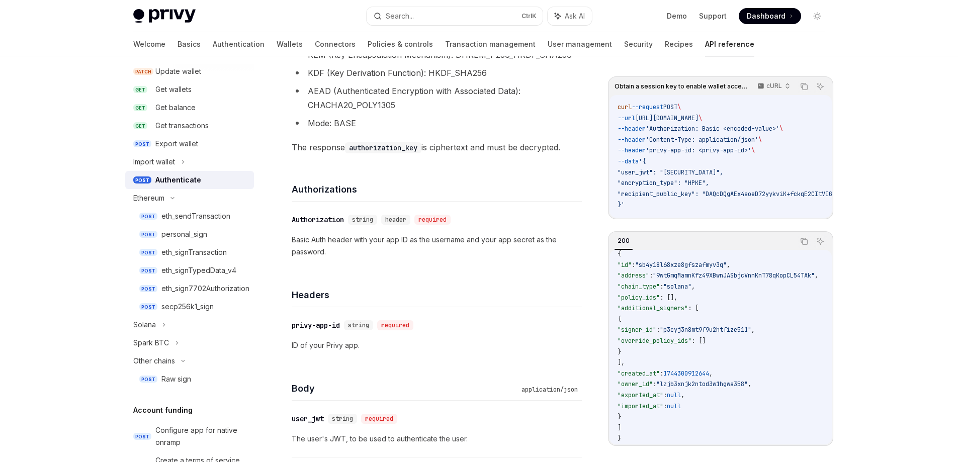
scroll to position [352, 0]
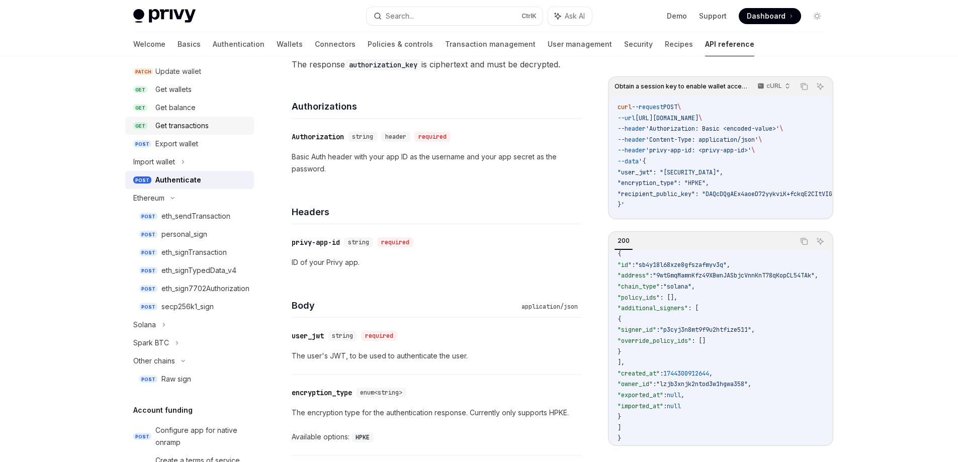
click at [197, 127] on div "Get transactions" at bounding box center [181, 126] width 53 height 12
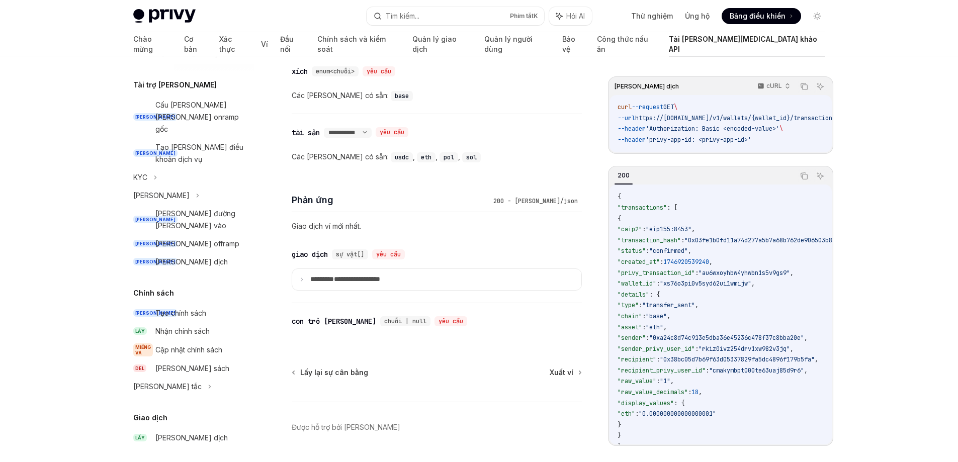
scroll to position [502, 0]
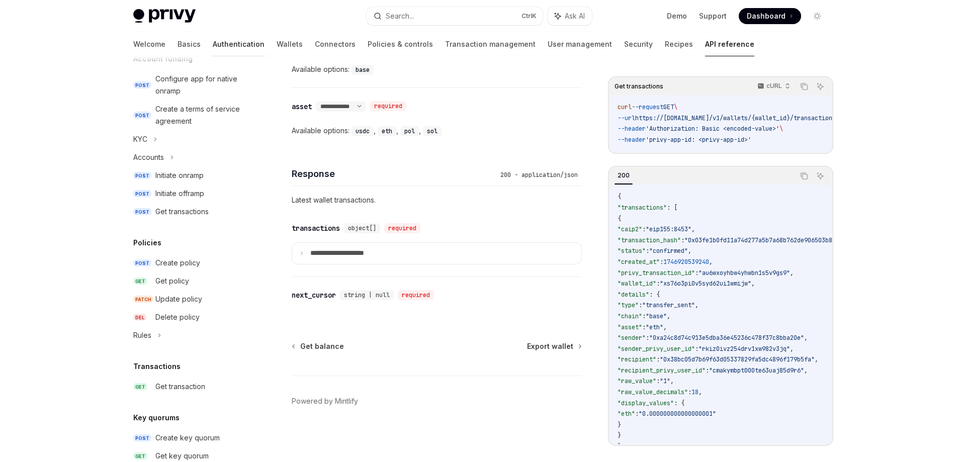
click at [213, 42] on link "Authentication" at bounding box center [239, 44] width 52 height 24
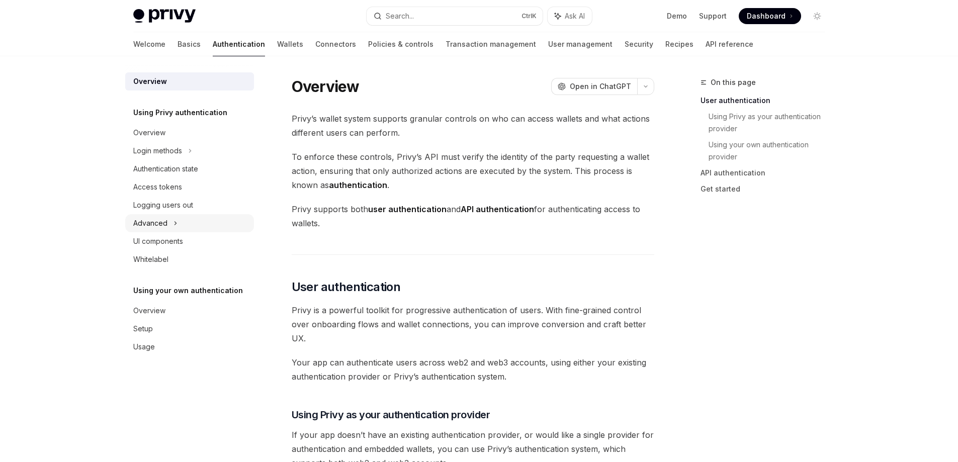
click at [170, 220] on div "Advanced" at bounding box center [189, 223] width 129 height 18
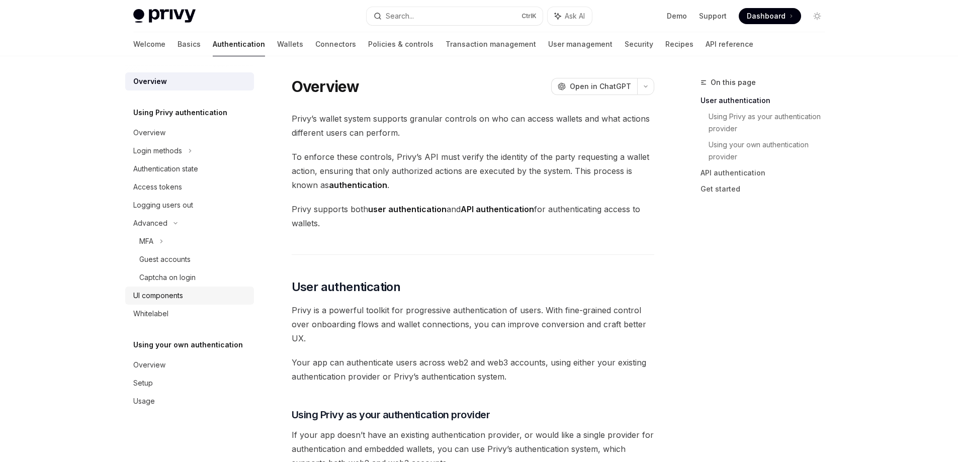
click at [165, 299] on div "UI components" at bounding box center [158, 296] width 50 height 12
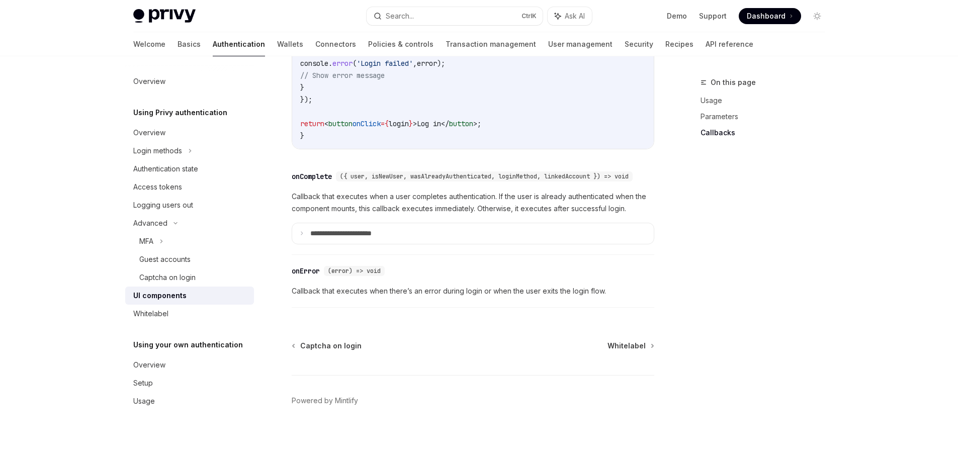
scroll to position [1456, 0]
click at [183, 152] on div "Login methods" at bounding box center [189, 151] width 129 height 18
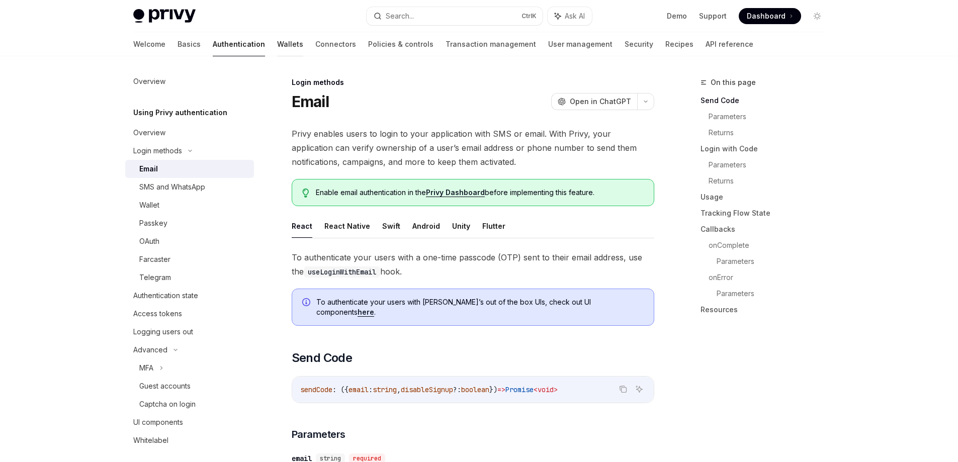
click at [277, 51] on link "Wallets" at bounding box center [290, 44] width 26 height 24
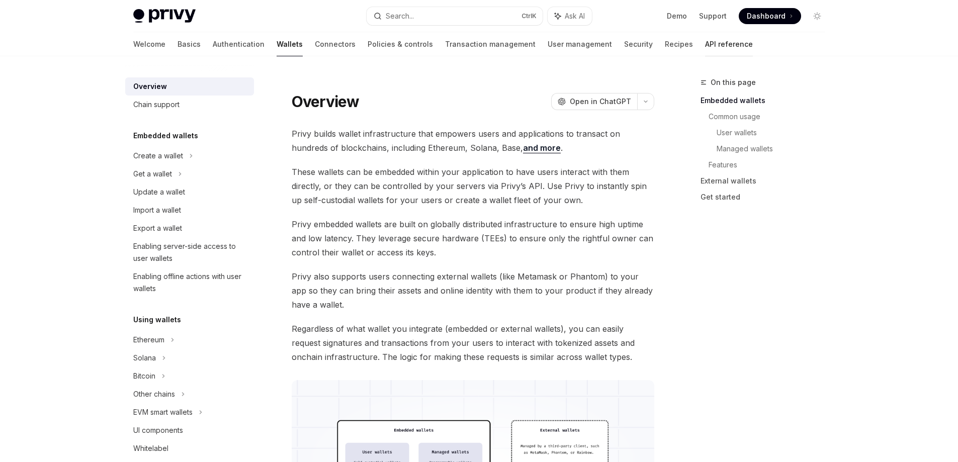
click at [705, 45] on link "API reference" at bounding box center [729, 44] width 48 height 24
type textarea "*"
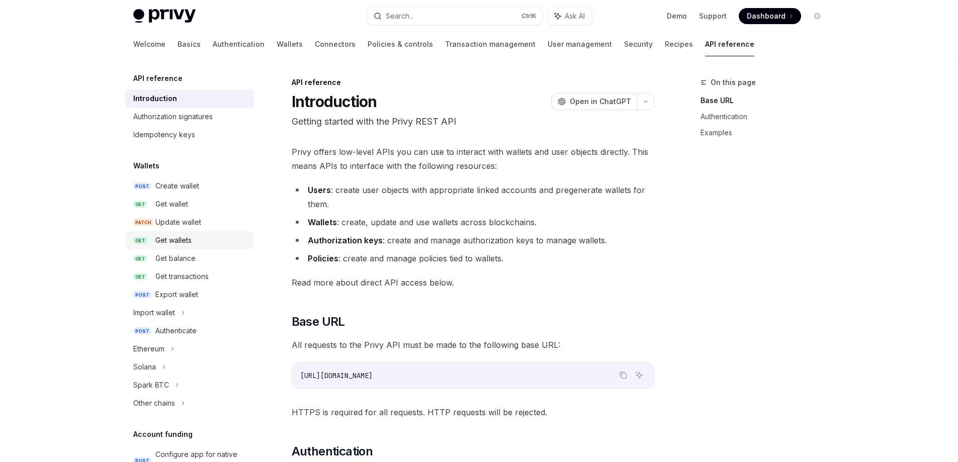
scroll to position [50, 0]
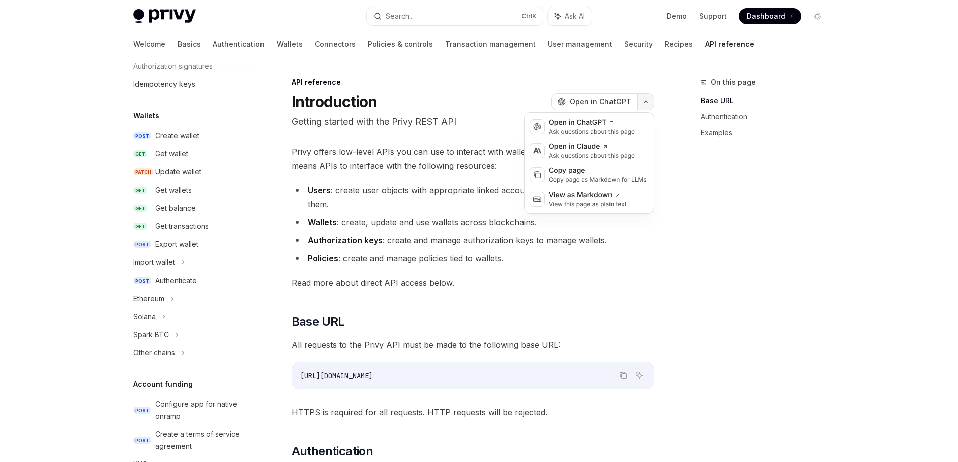
click at [647, 97] on button "button" at bounding box center [645, 101] width 17 height 17
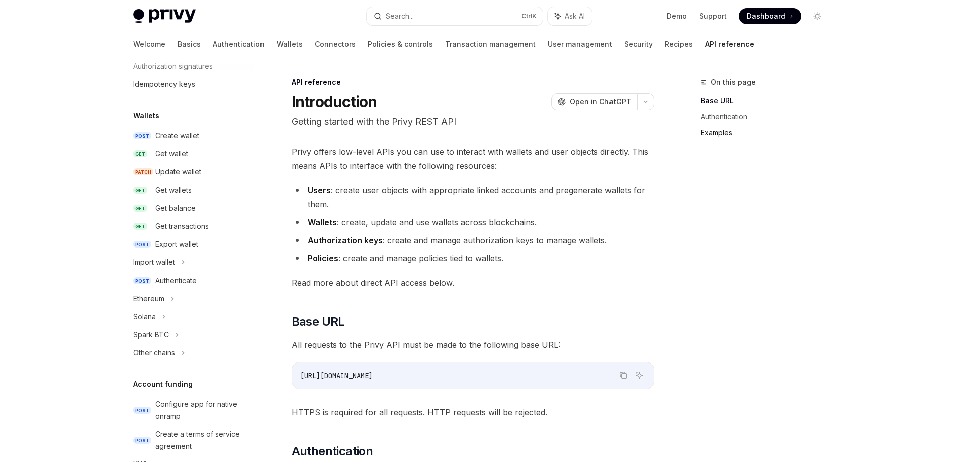
click at [705, 136] on link "Examples" at bounding box center [767, 133] width 133 height 16
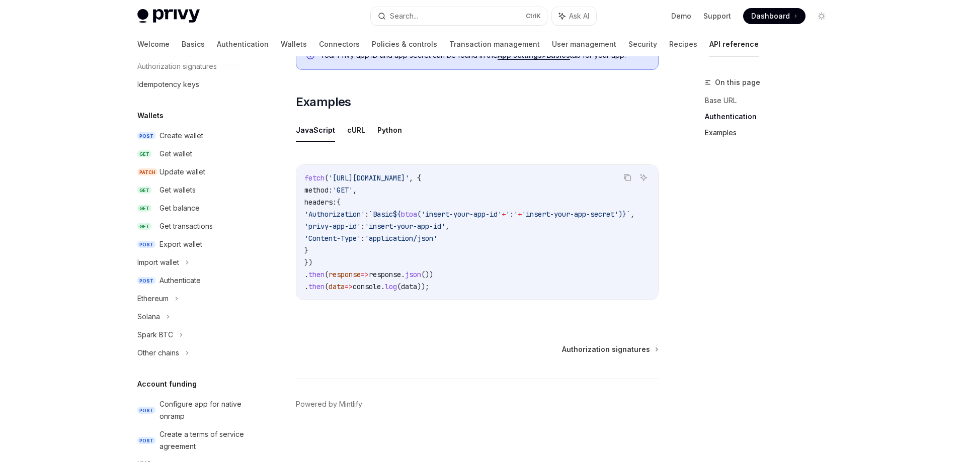
scroll to position [606, 0]
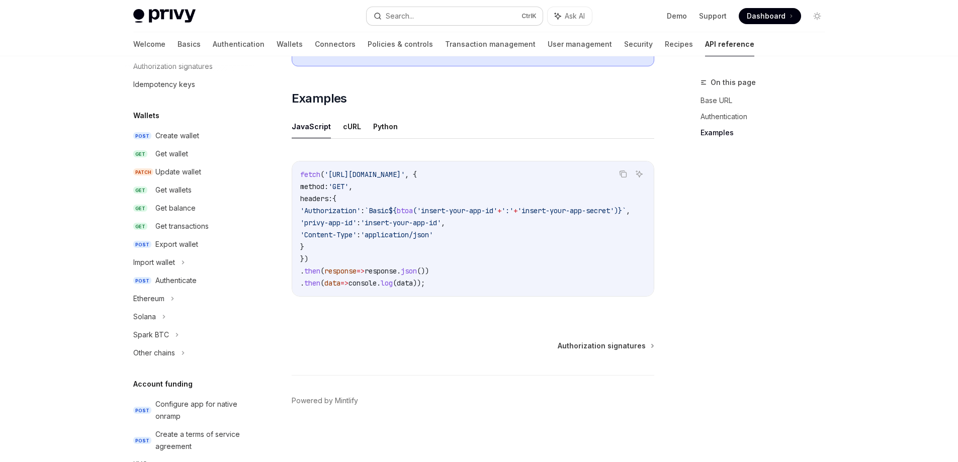
click at [390, 22] on div "Search..." at bounding box center [400, 16] width 28 height 12
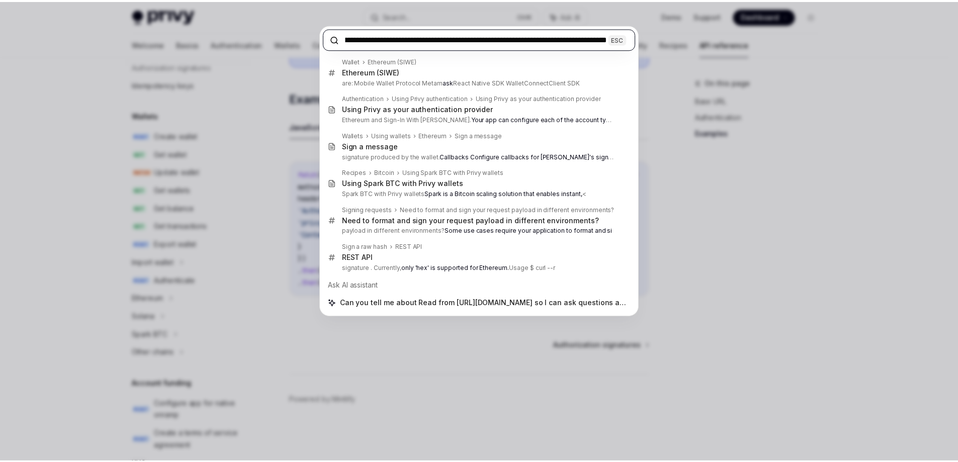
scroll to position [0, 0]
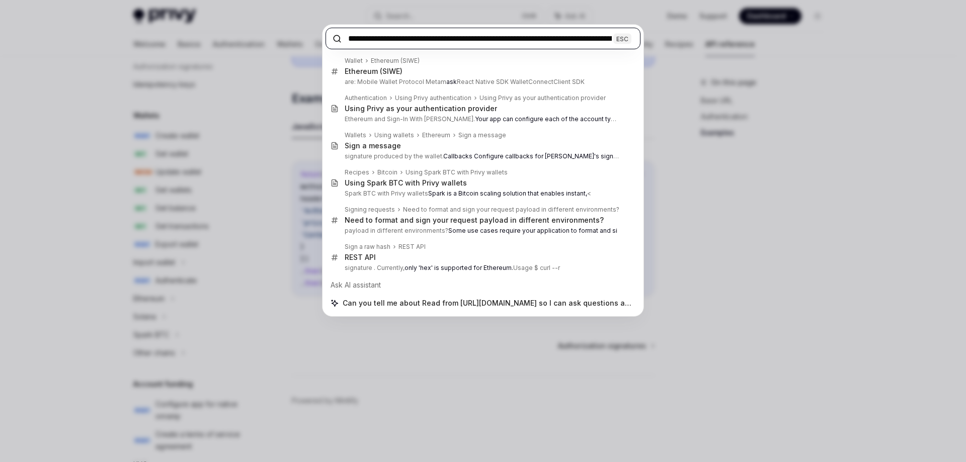
click at [459, 44] on input "**********" at bounding box center [482, 39] width 315 height 22
paste input "text"
type input "**********"
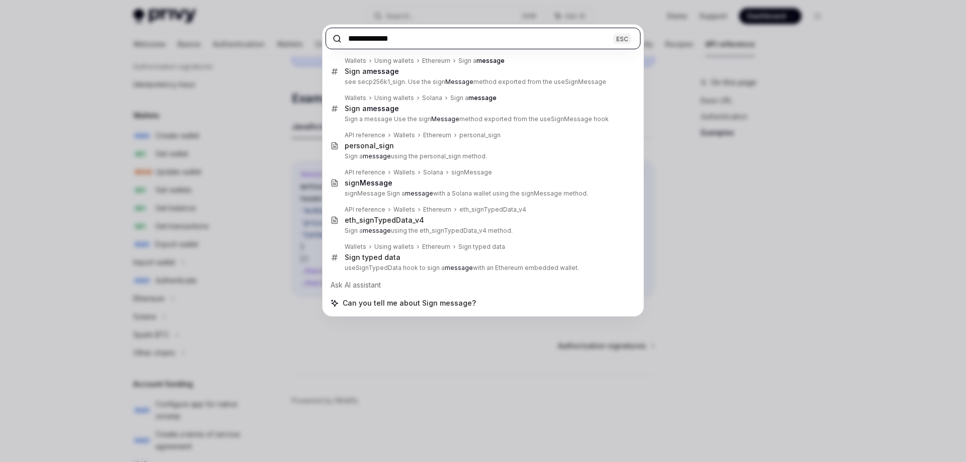
drag, startPoint x: 421, startPoint y: 41, endPoint x: 299, endPoint y: 35, distance: 122.8
click at [299, 35] on div "**********" at bounding box center [483, 231] width 966 height 462
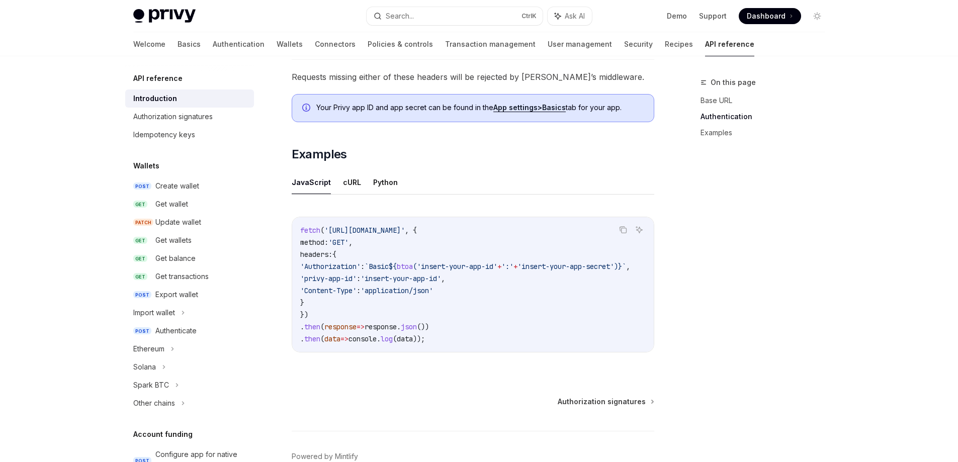
scroll to position [405, 0]
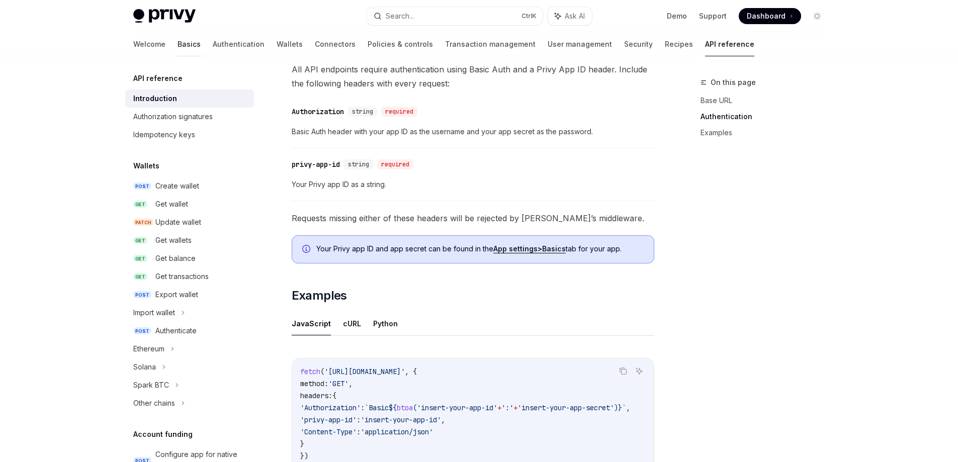
click at [178, 47] on link "Basics" at bounding box center [189, 44] width 23 height 24
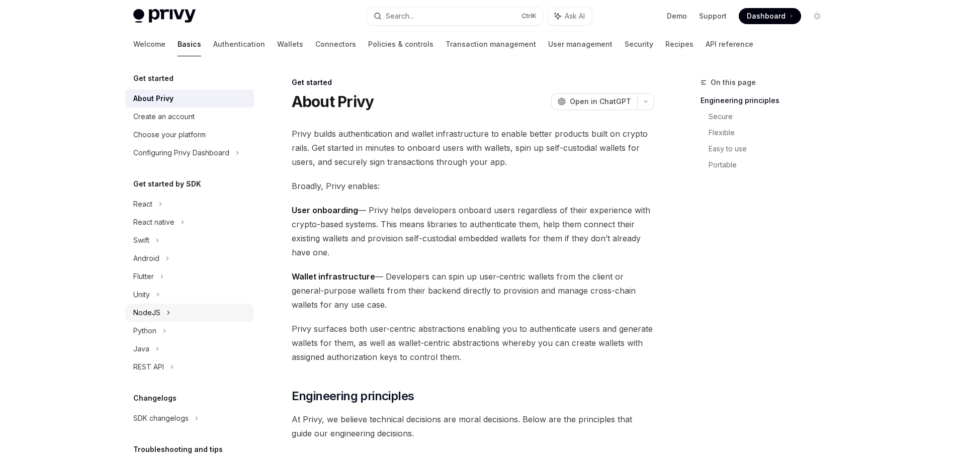
click at [166, 313] on icon at bounding box center [168, 313] width 4 height 12
type textarea "*"
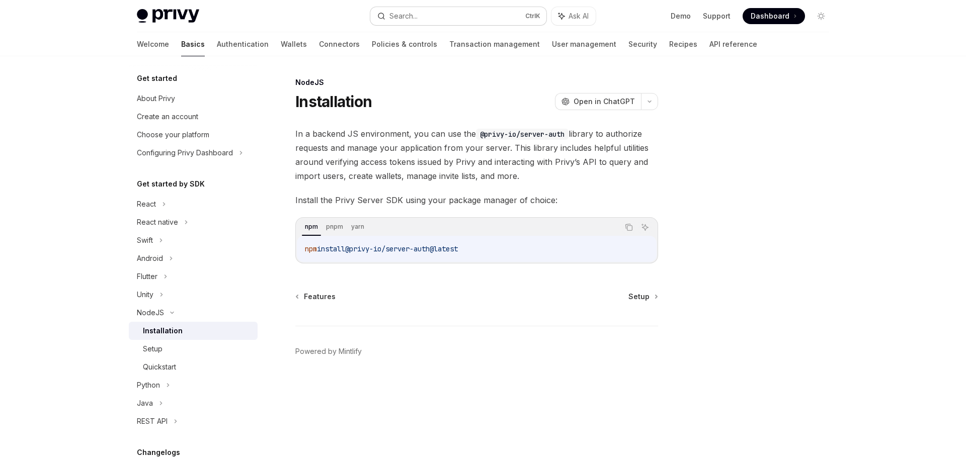
click at [449, 12] on button "Search... Ctrl K" at bounding box center [458, 16] width 176 height 18
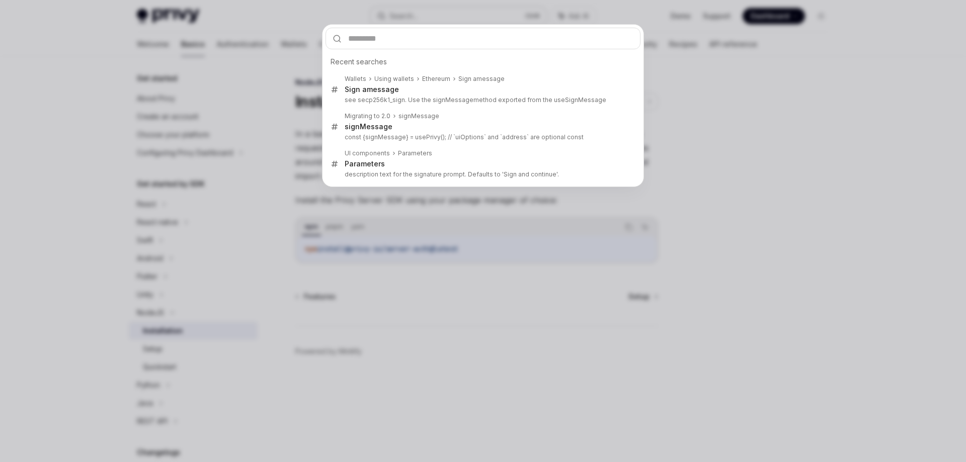
type input "**********"
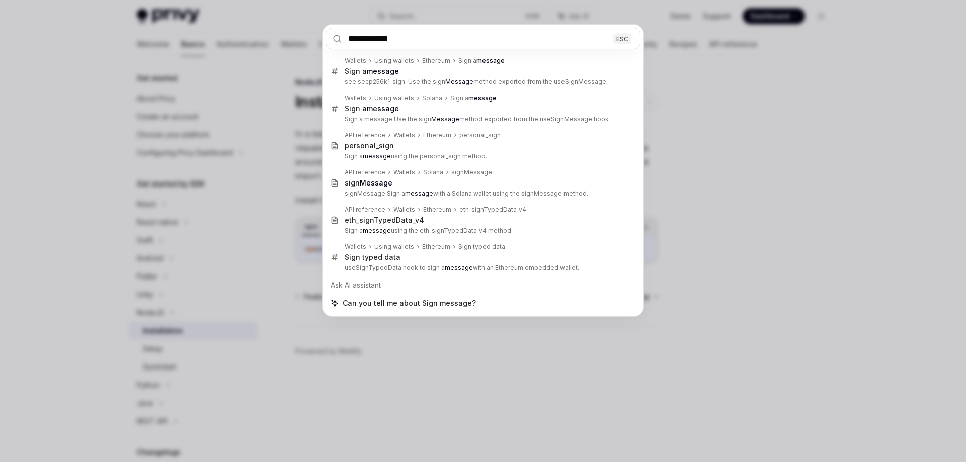
drag, startPoint x: 433, startPoint y: 39, endPoint x: 234, endPoint y: 39, distance: 199.1
click at [234, 39] on div "**********" at bounding box center [483, 231] width 966 height 462
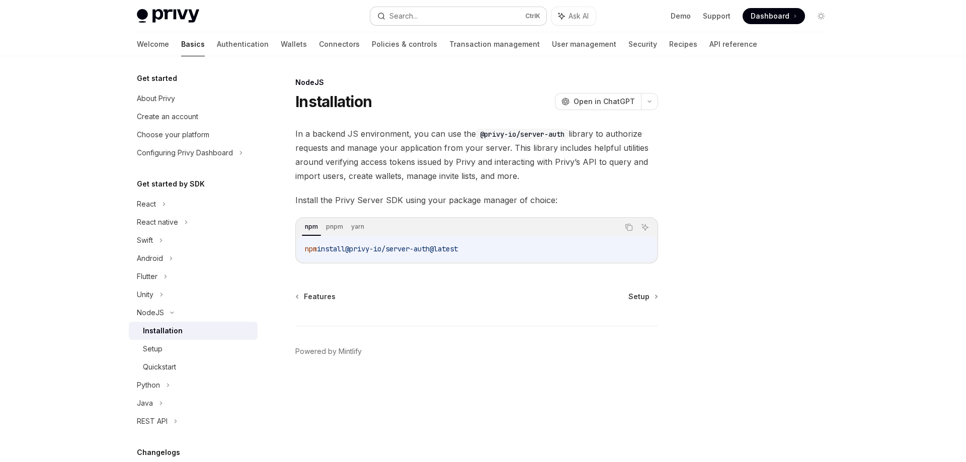
click at [434, 15] on button "Search... Ctrl K" at bounding box center [458, 16] width 176 height 18
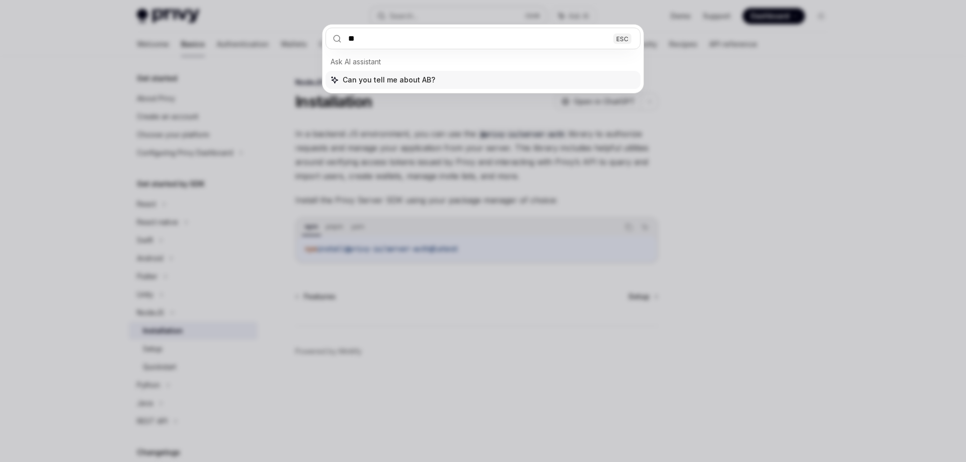
type input "***"
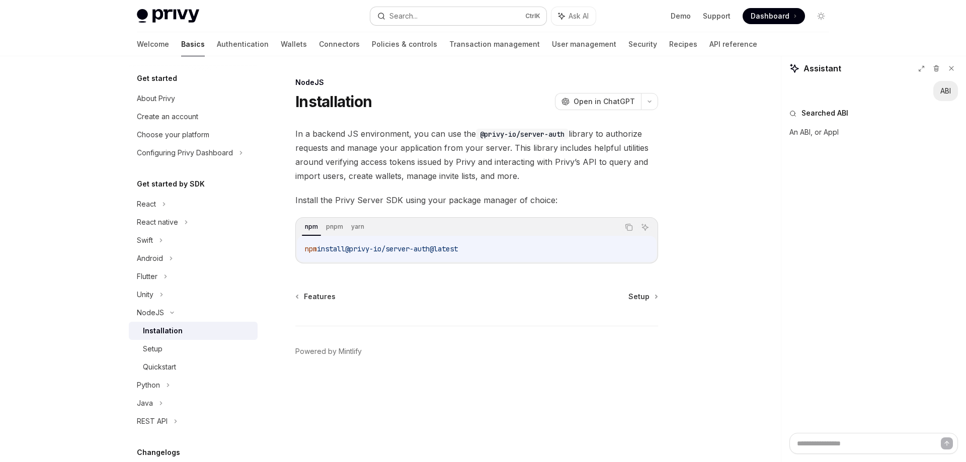
type textarea "*"
click at [418, 23] on button "Search... Ctrl K" at bounding box center [458, 16] width 176 height 18
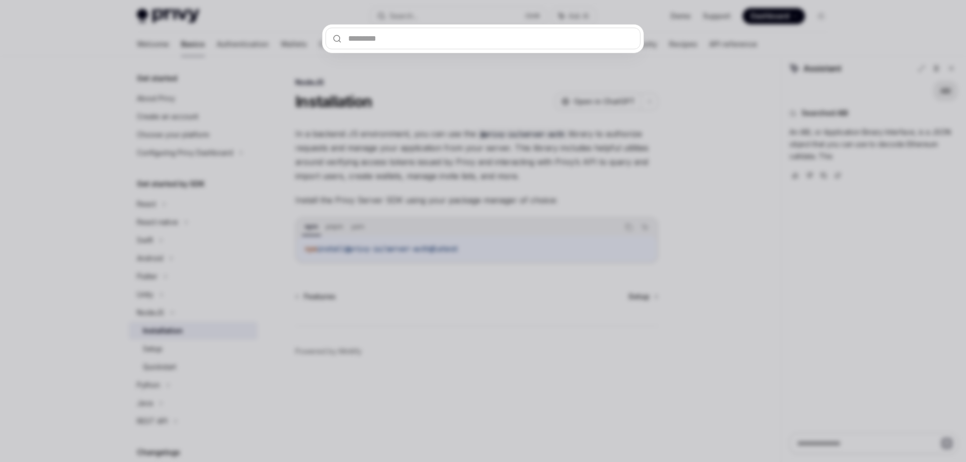
type input "**********"
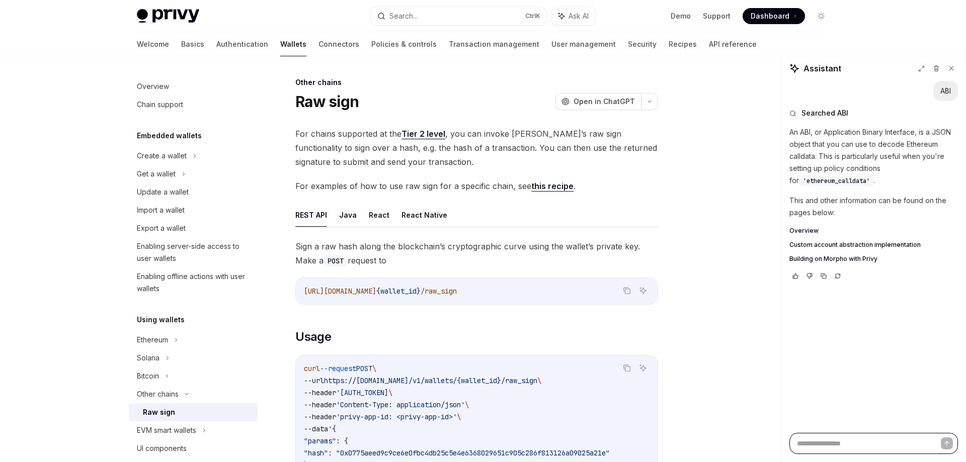
type textarea "*"
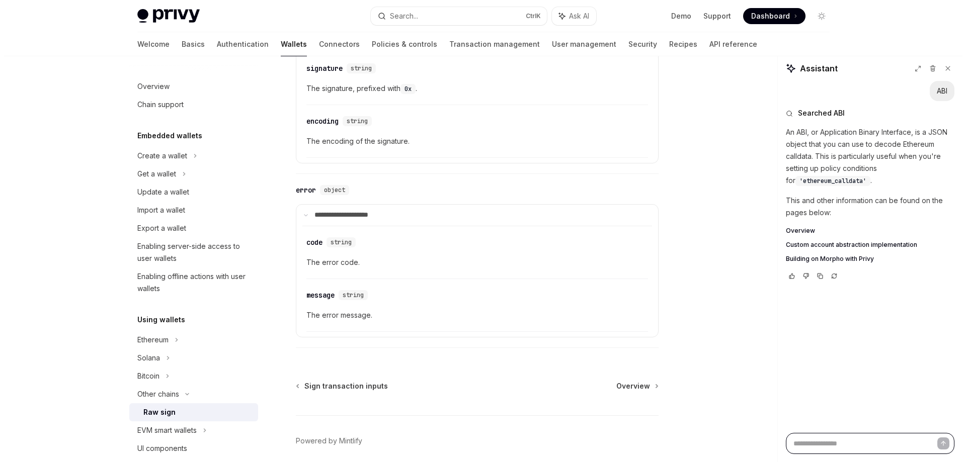
scroll to position [1215, 0]
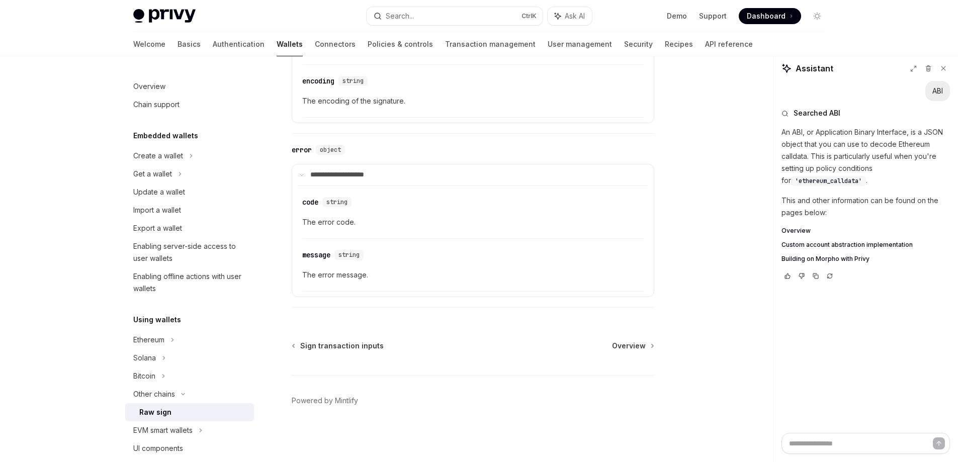
drag, startPoint x: 416, startPoint y: 4, endPoint x: 410, endPoint y: 12, distance: 10.2
click at [415, 4] on div "Privy Docs home page Search... Ctrl K Ask AI Demo Support Dashboard Dashboard S…" at bounding box center [479, 16] width 692 height 32
click at [410, 14] on div "Search..." at bounding box center [400, 16] width 28 height 12
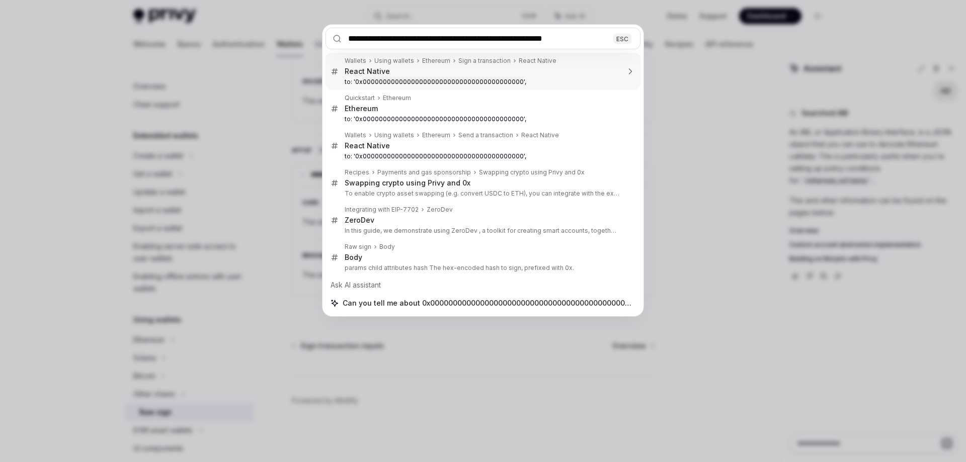
scroll to position [0, 0]
drag, startPoint x: 503, startPoint y: 39, endPoint x: 317, endPoint y: 31, distance: 186.2
click at [317, 31] on div "**********" at bounding box center [483, 231] width 966 height 462
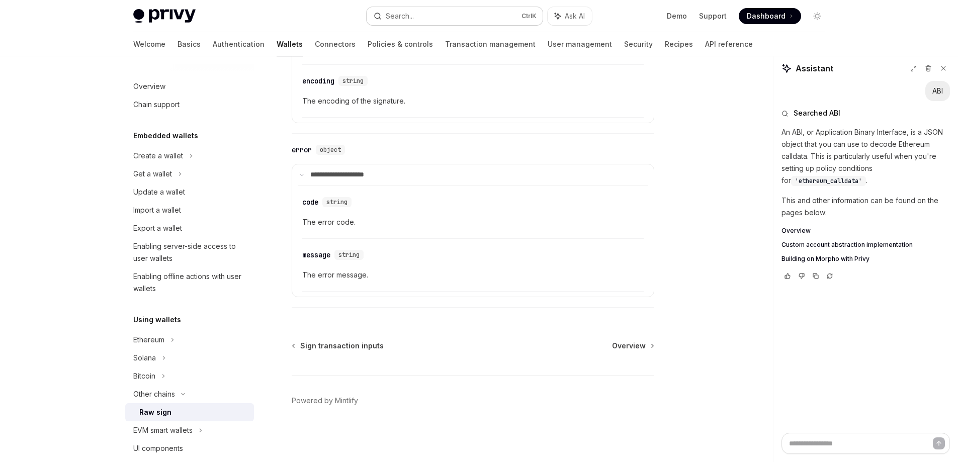
click at [433, 14] on button "Search... Ctrl K" at bounding box center [455, 16] width 176 height 18
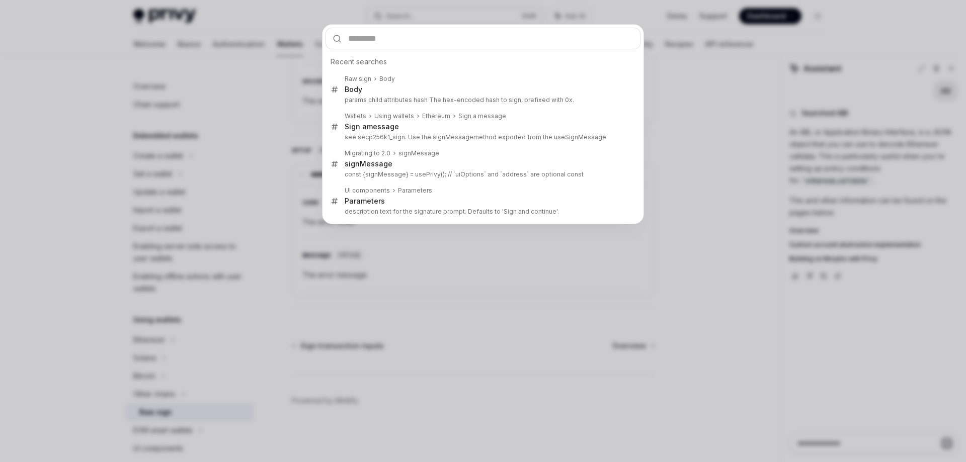
type input "**********"
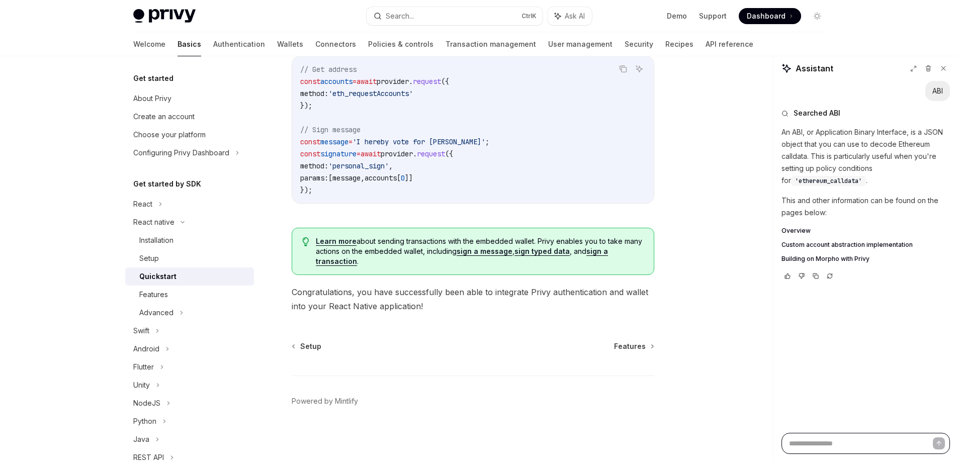
scroll to position [1506, 0]
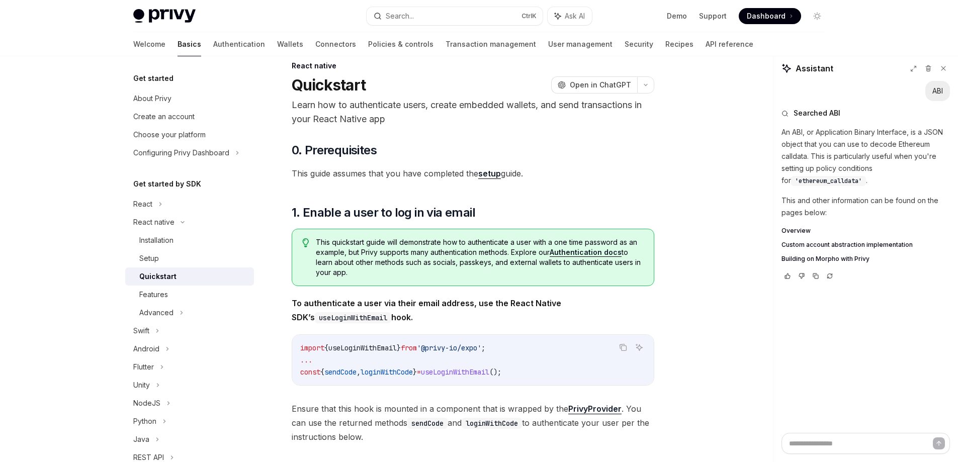
scroll to position [0, 0]
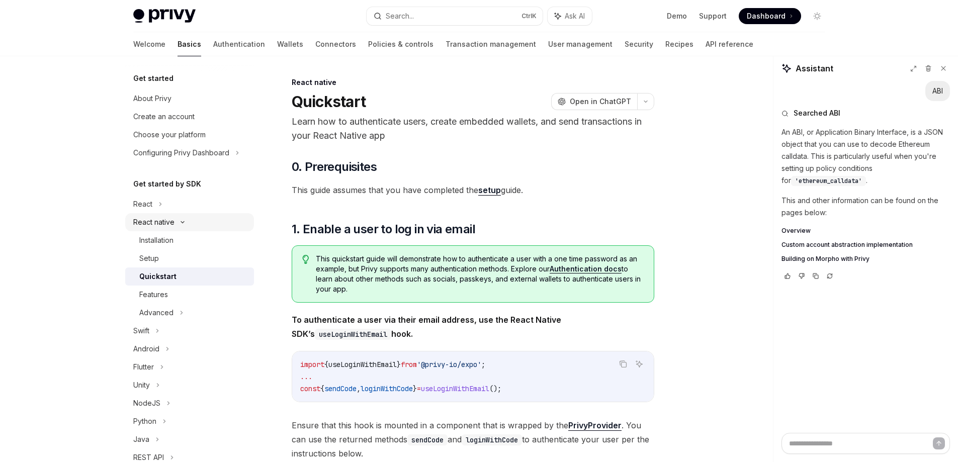
click at [178, 221] on icon at bounding box center [183, 222] width 12 height 4
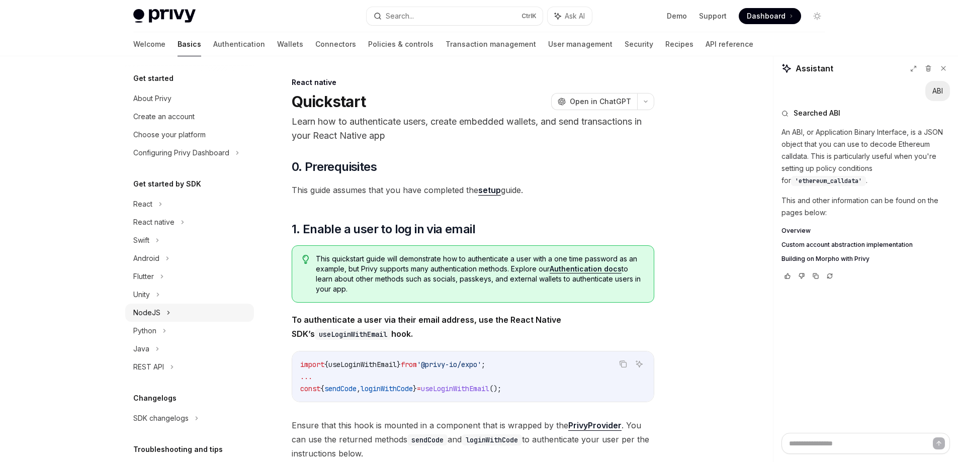
click at [153, 314] on div "NodeJS" at bounding box center [146, 313] width 27 height 12
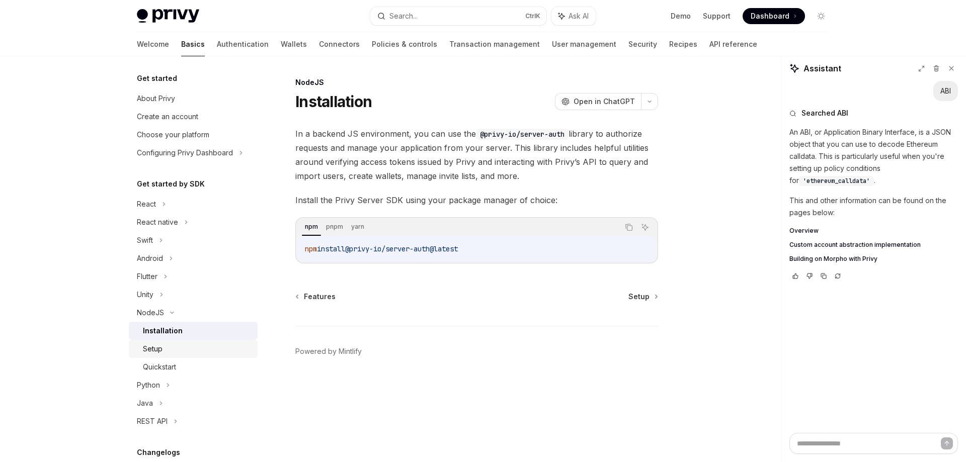
click at [157, 347] on div "Setup" at bounding box center [153, 349] width 20 height 12
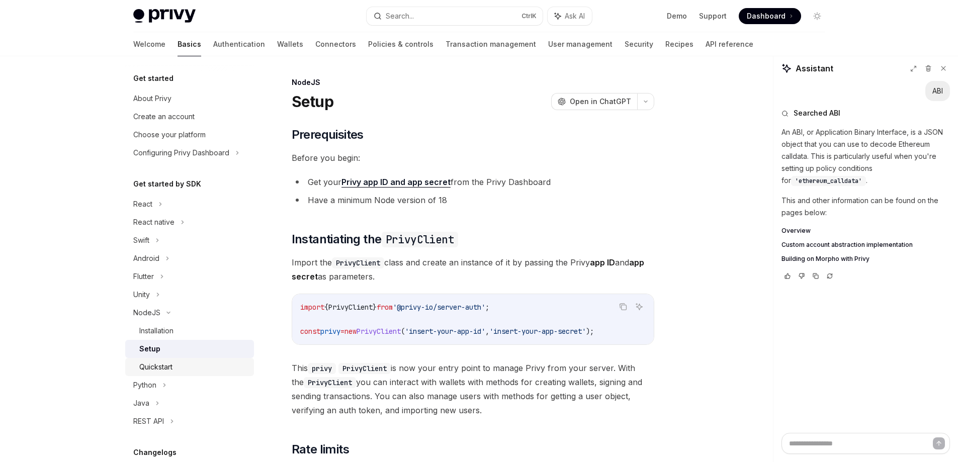
click at [162, 365] on div "Quickstart" at bounding box center [155, 367] width 33 height 12
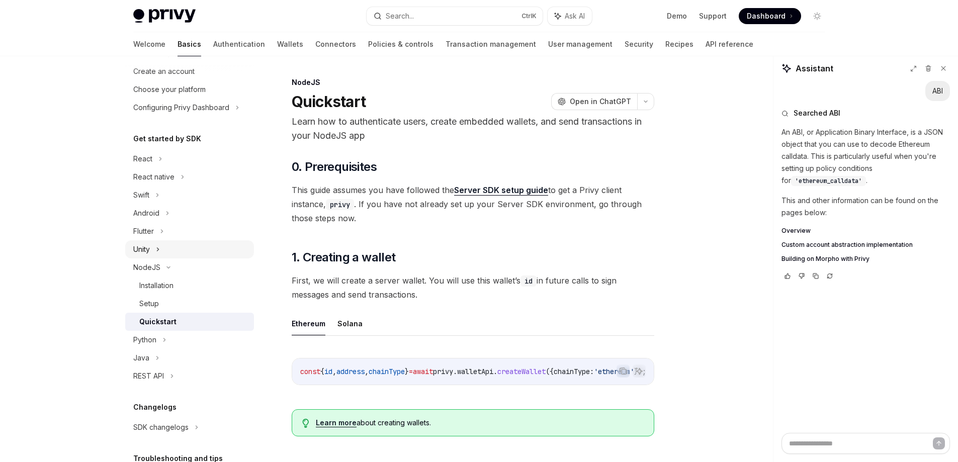
scroll to position [101, 0]
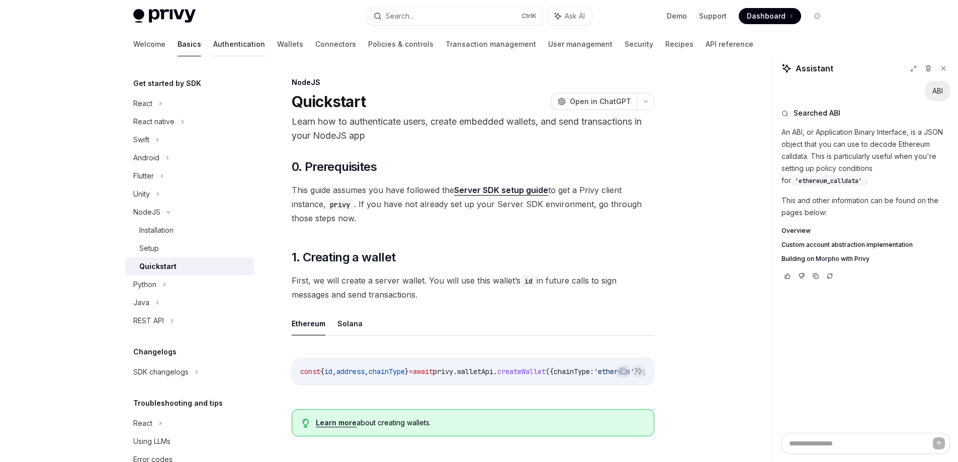
click at [213, 40] on link "Authentication" at bounding box center [239, 44] width 52 height 24
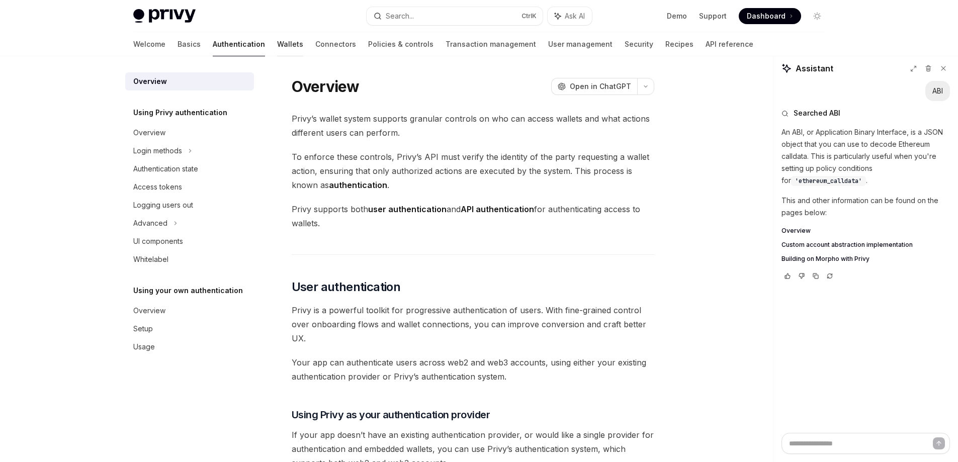
click at [277, 42] on link "Wallets" at bounding box center [290, 44] width 26 height 24
type textarea "*"
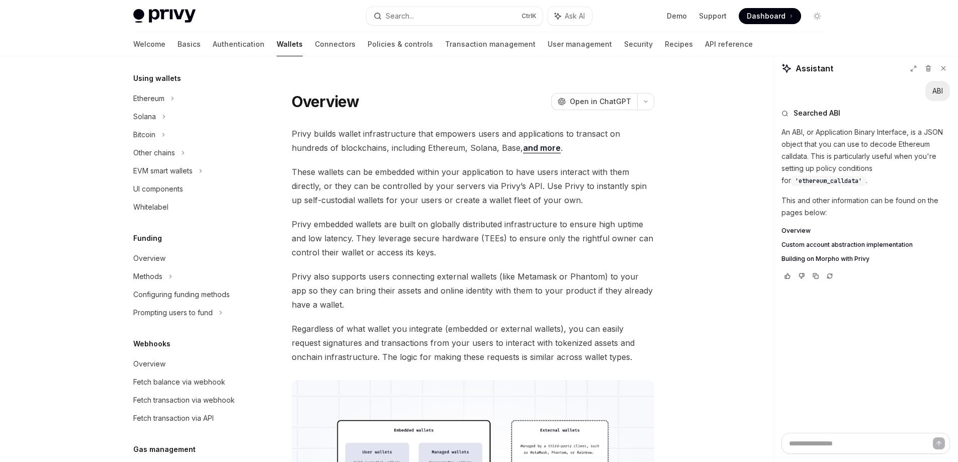
scroll to position [251, 0]
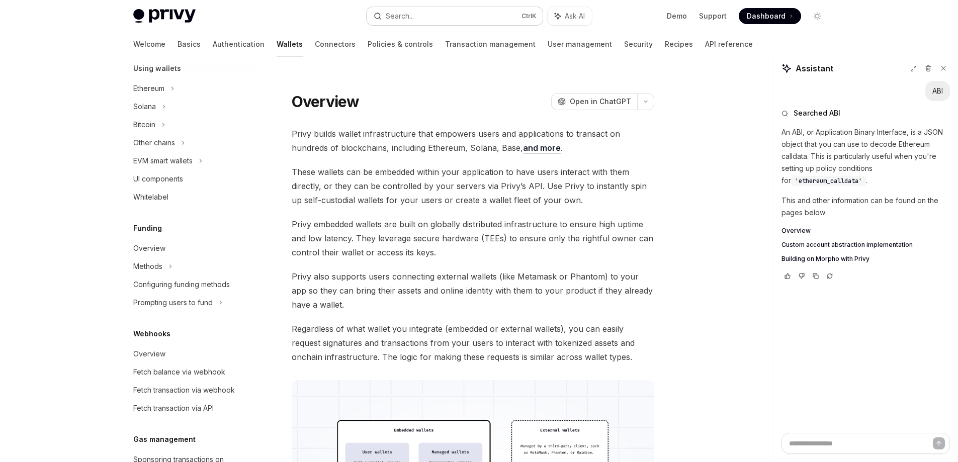
click at [447, 18] on button "Search... Ctrl K" at bounding box center [455, 16] width 176 height 18
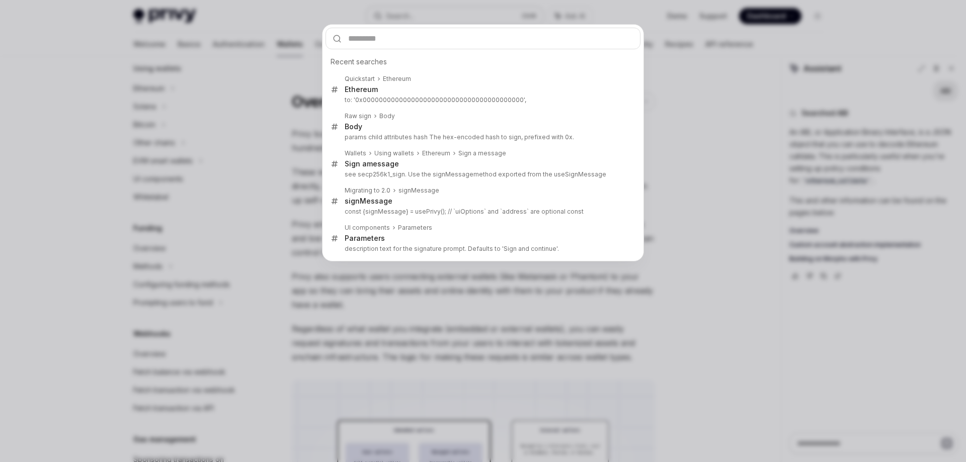
type input "**********"
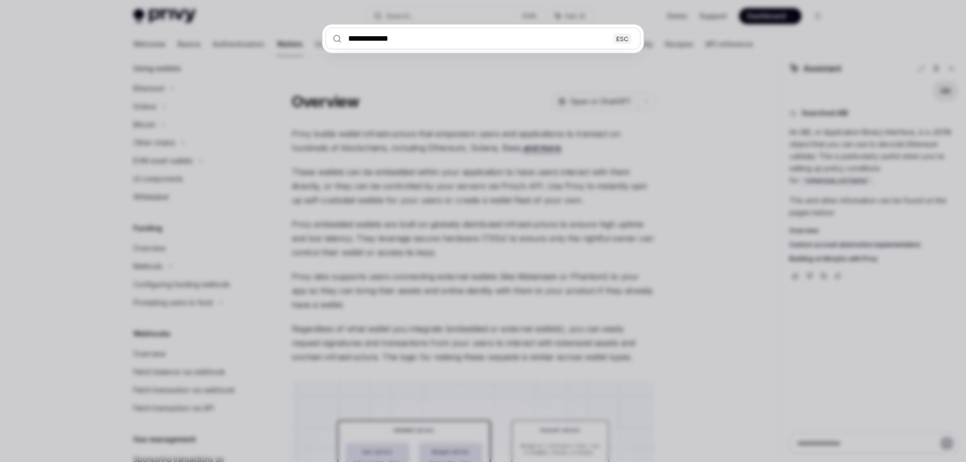
click at [419, 41] on input "**********" at bounding box center [482, 39] width 315 height 22
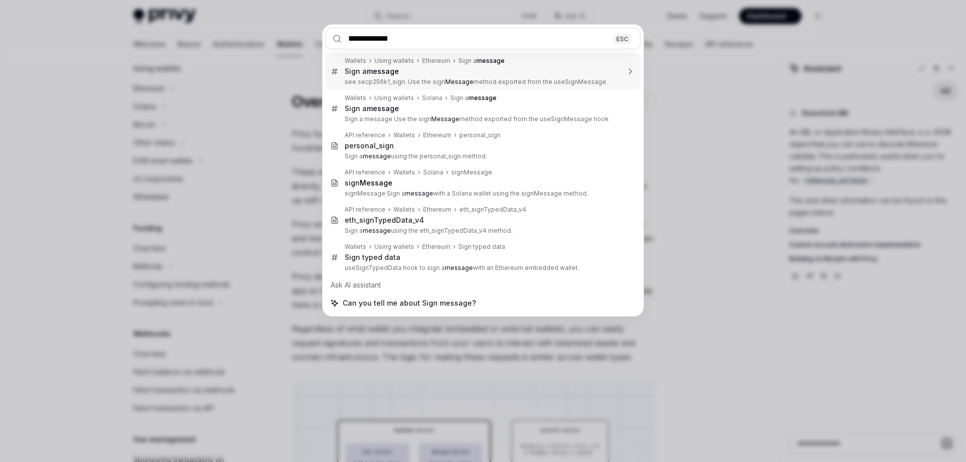
click at [419, 41] on input "**********" at bounding box center [482, 39] width 315 height 22
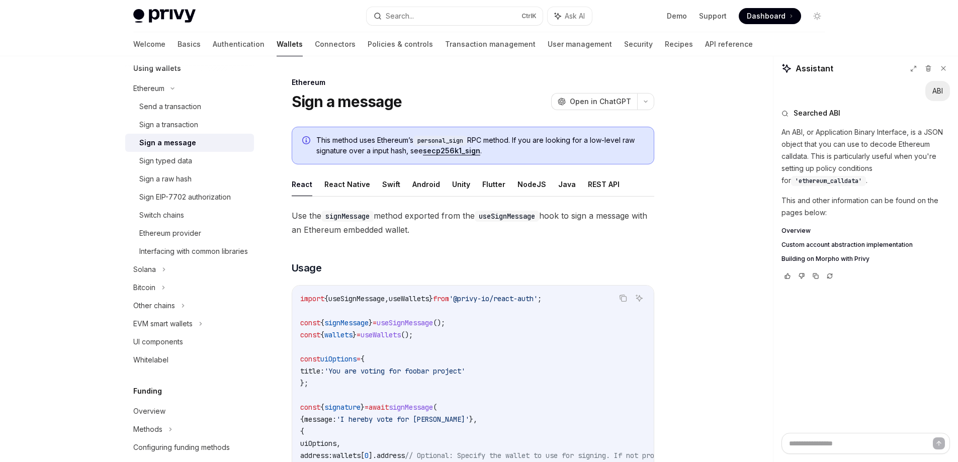
scroll to position [56, 0]
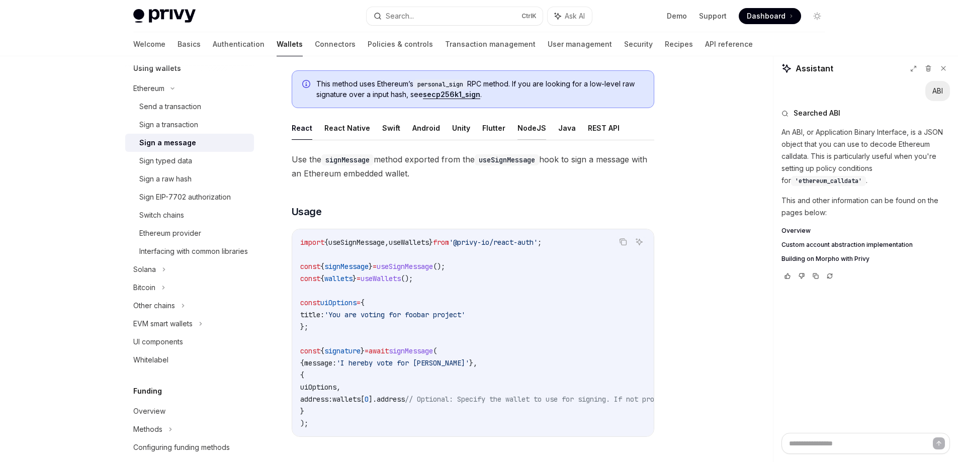
click at [523, 128] on button "NodeJS" at bounding box center [531, 128] width 29 height 24
type textarea "*"
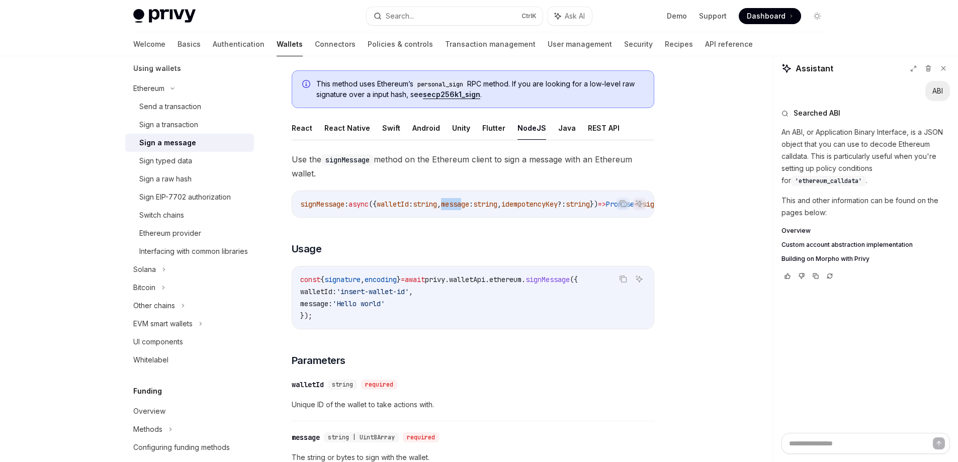
drag, startPoint x: 461, startPoint y: 216, endPoint x: 485, endPoint y: 217, distance: 24.2
click at [485, 217] on div "signMessage : async ({ walletId : string , message : string , idempotencyKey ?:…" at bounding box center [473, 204] width 362 height 26
click at [419, 16] on button "Search... Ctrl K" at bounding box center [455, 16] width 176 height 18
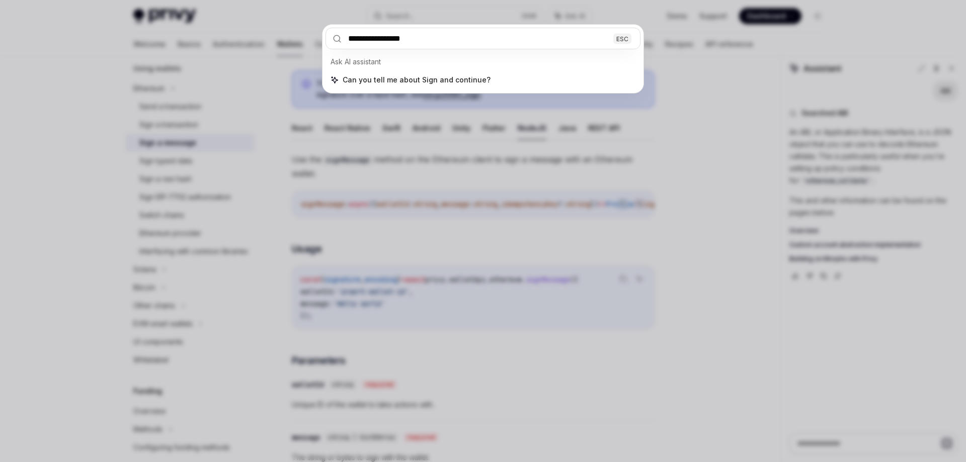
click at [434, 34] on input "**********" at bounding box center [482, 39] width 315 height 22
type input "**********"
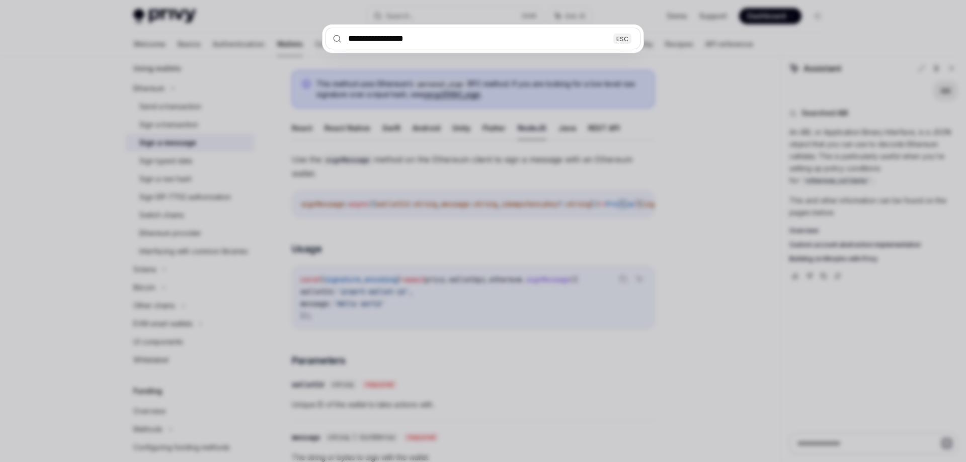
drag, startPoint x: 382, startPoint y: 39, endPoint x: 462, endPoint y: 36, distance: 80.5
click at [462, 36] on input "**********" at bounding box center [482, 39] width 315 height 22
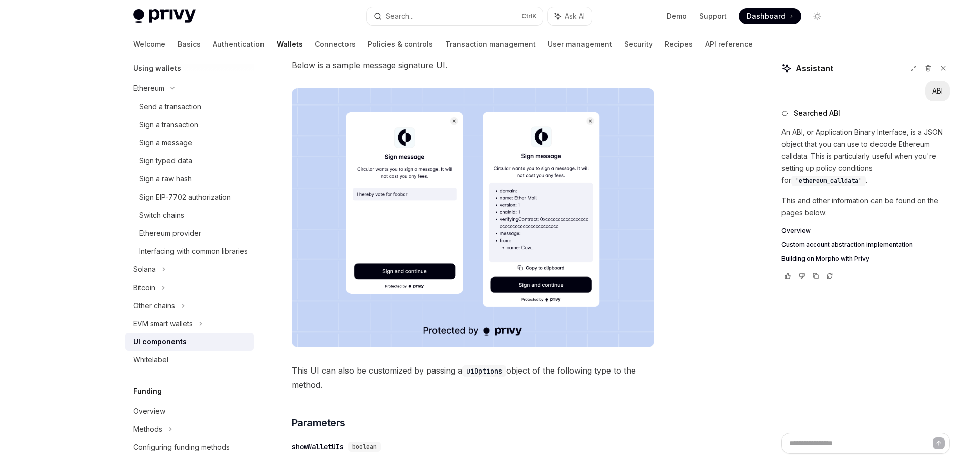
scroll to position [201, 0]
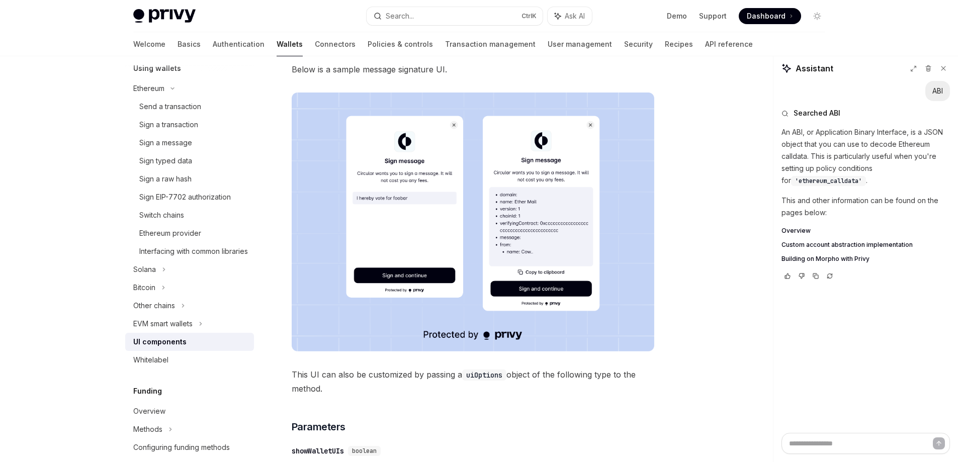
click at [935, 89] on div "ABI" at bounding box center [937, 91] width 11 height 10
click at [833, 183] on span "'ethereum_calldata'" at bounding box center [828, 181] width 67 height 8
drag, startPoint x: 771, startPoint y: 143, endPoint x: 774, endPoint y: 162, distance: 19.3
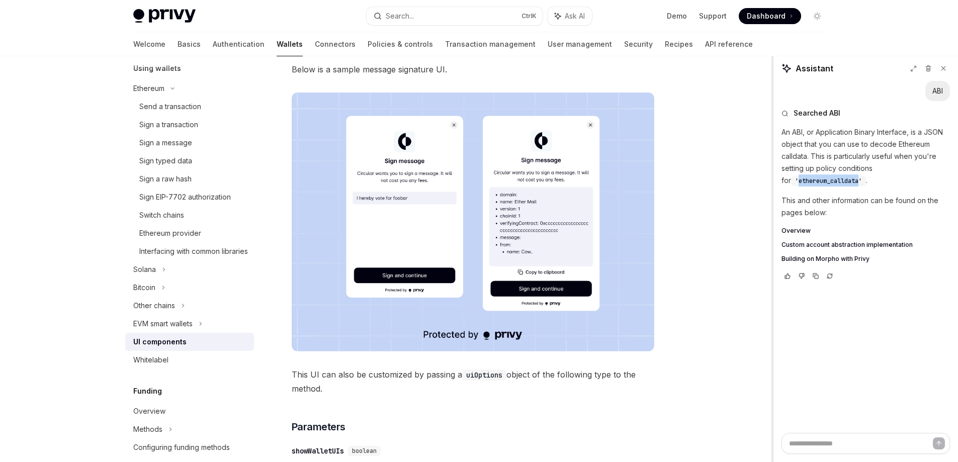
click at [774, 162] on div "Assistant ABI Searched ABI An ABI, or Application Binary Interface, is a JSON o…" at bounding box center [865, 259] width 185 height 406
click at [943, 66] on icon at bounding box center [943, 68] width 7 height 7
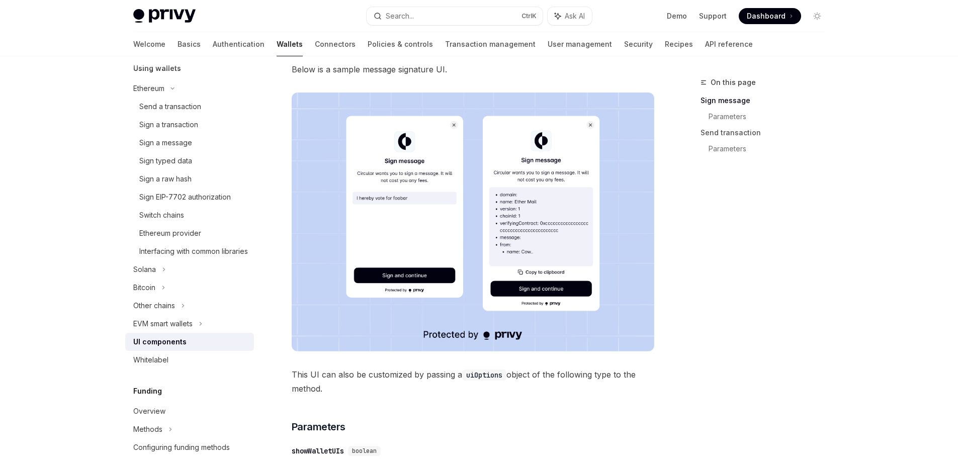
click at [715, 101] on link "Sign message" at bounding box center [767, 101] width 133 height 16
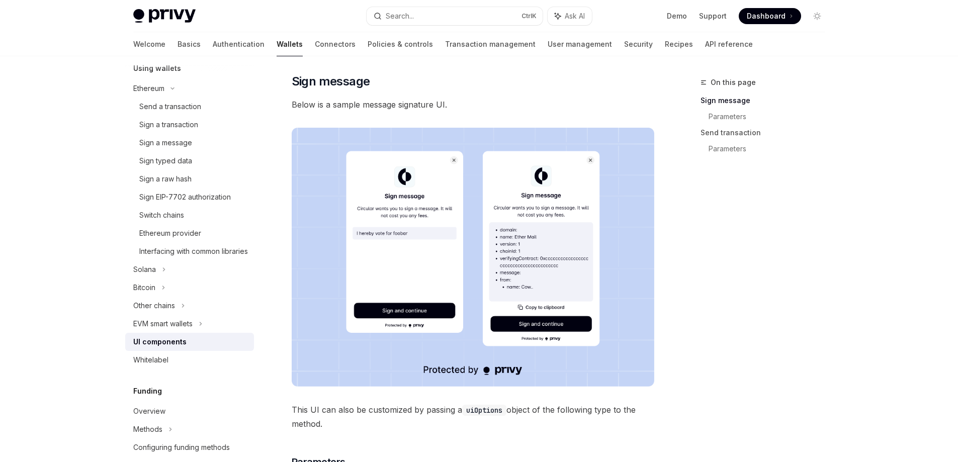
scroll to position [163, 0]
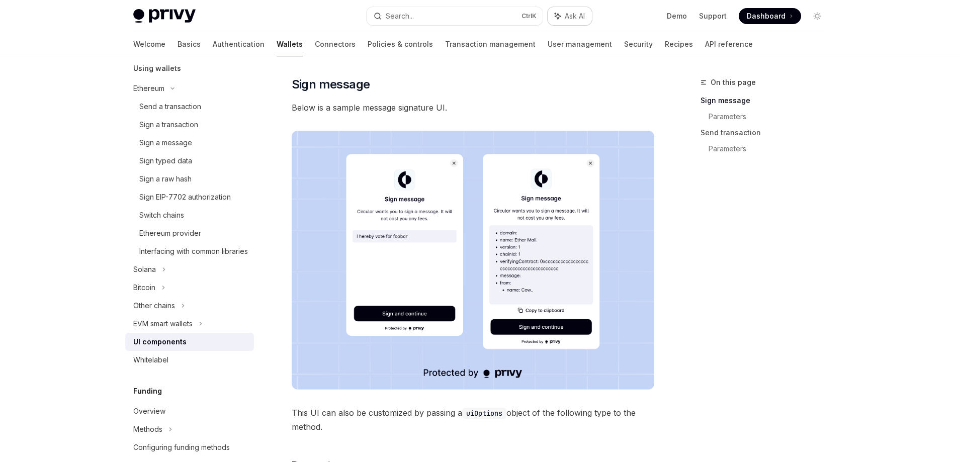
click at [571, 18] on span "Ask AI" at bounding box center [575, 16] width 20 height 10
type textarea "*"
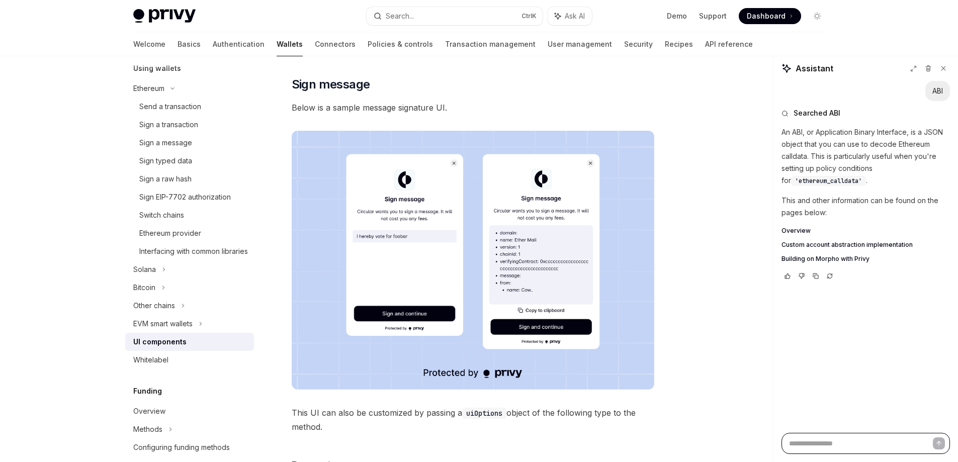
click at [837, 446] on textarea at bounding box center [865, 443] width 168 height 21
paste textarea "**********"
type textarea "**********"
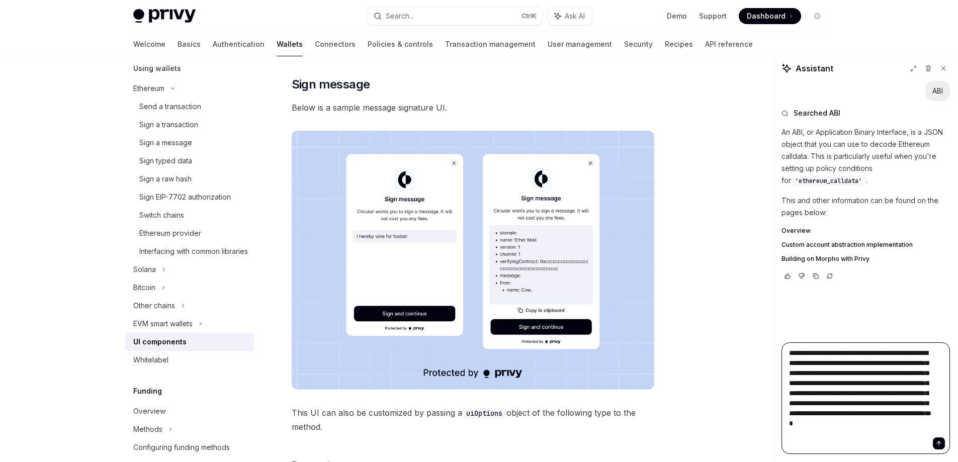
scroll to position [24, 0]
type textarea "*"
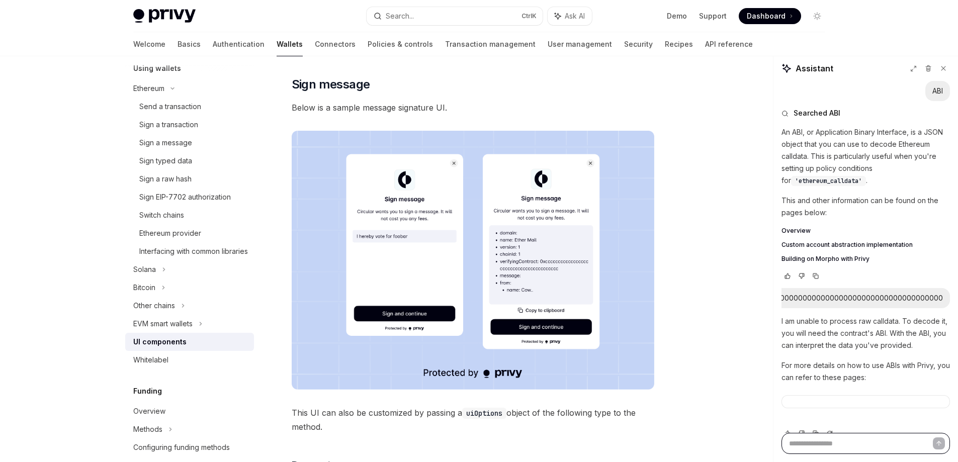
scroll to position [0, 0]
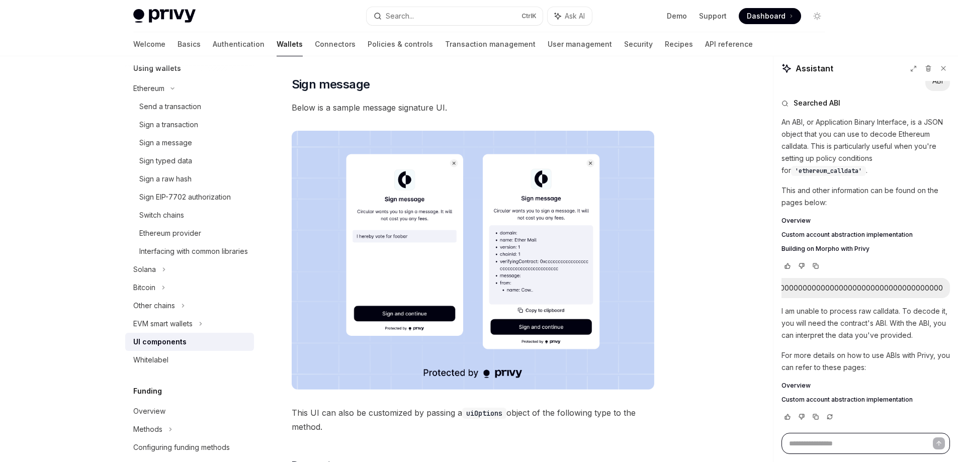
type textarea "*"
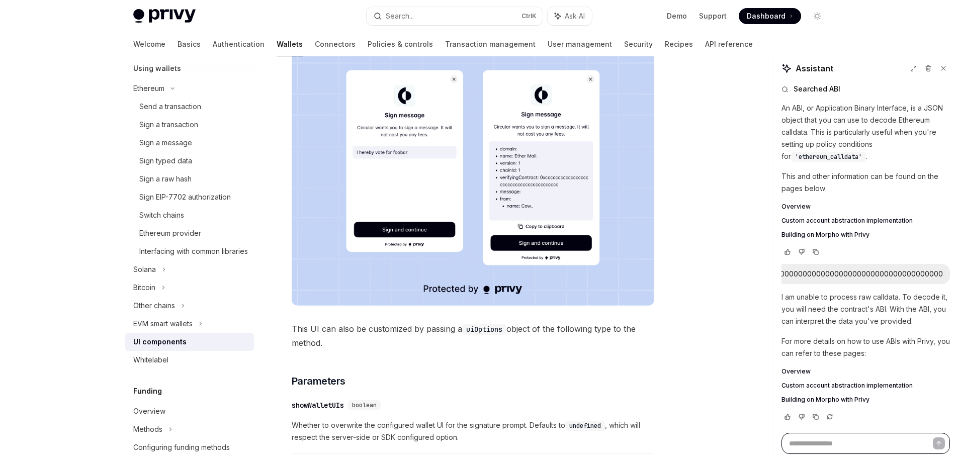
scroll to position [264, 0]
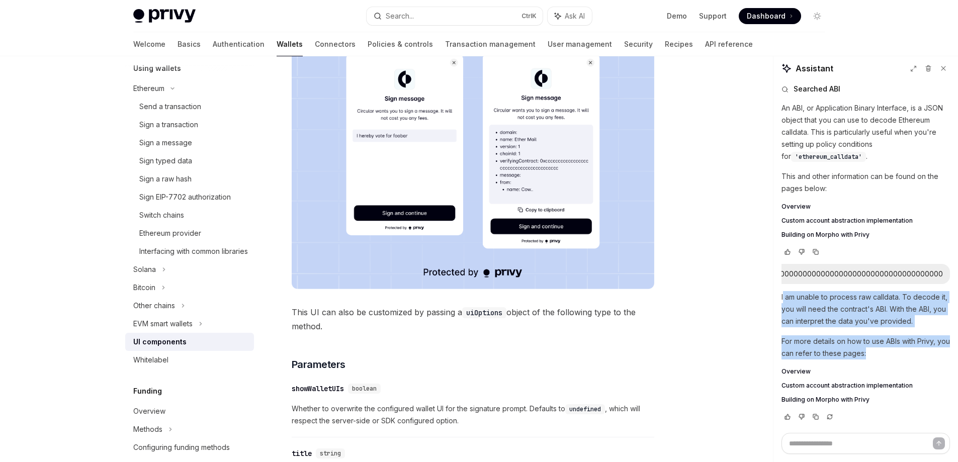
drag, startPoint x: 783, startPoint y: 301, endPoint x: 900, endPoint y: 353, distance: 127.0
click at [900, 353] on div "I am unable to process raw calldata. To decode it, you will need the contract's…" at bounding box center [865, 347] width 168 height 113
copy div "am unable to process raw calldata. To decode it, you will need the contract's A…"
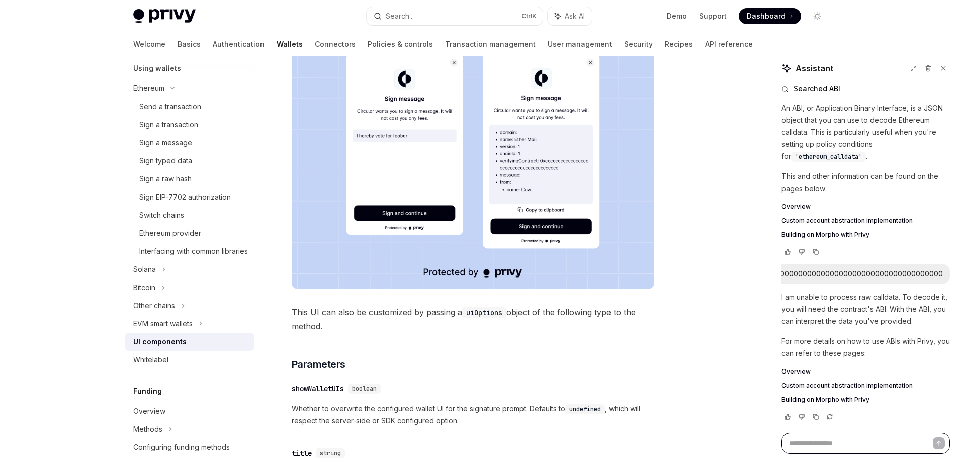
click at [841, 440] on textarea at bounding box center [865, 443] width 168 height 21
type textarea "*"
type textarea "**"
type textarea "*"
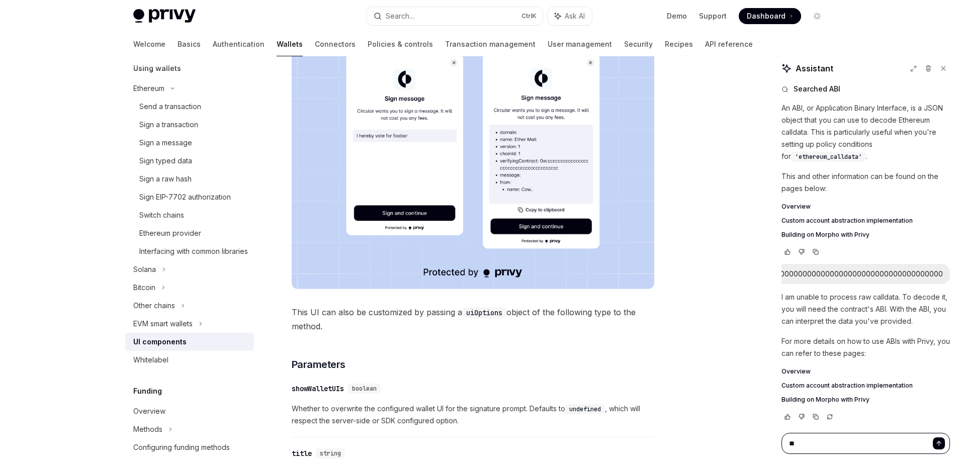
type textarea "***"
type textarea "*"
type textarea "***"
type textarea "*"
type textarea "*****"
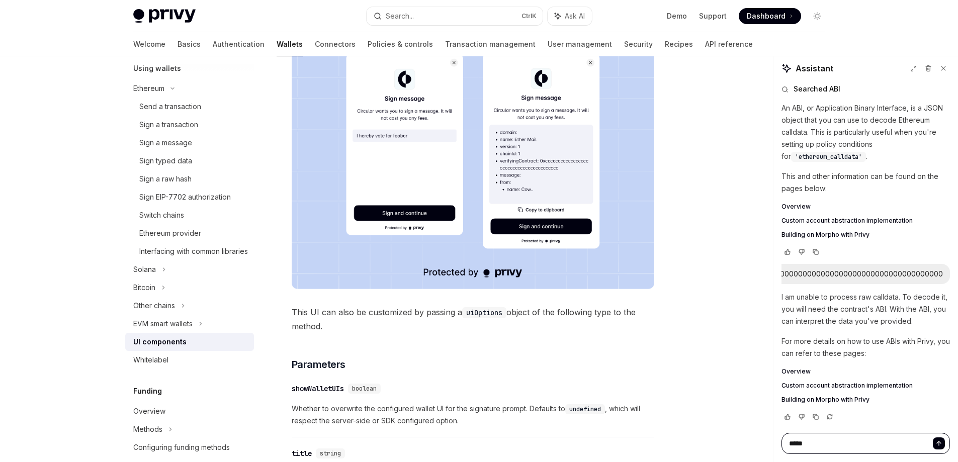
type textarea "*"
type textarea "******"
type textarea "*"
type textarea "*******"
type textarea "*"
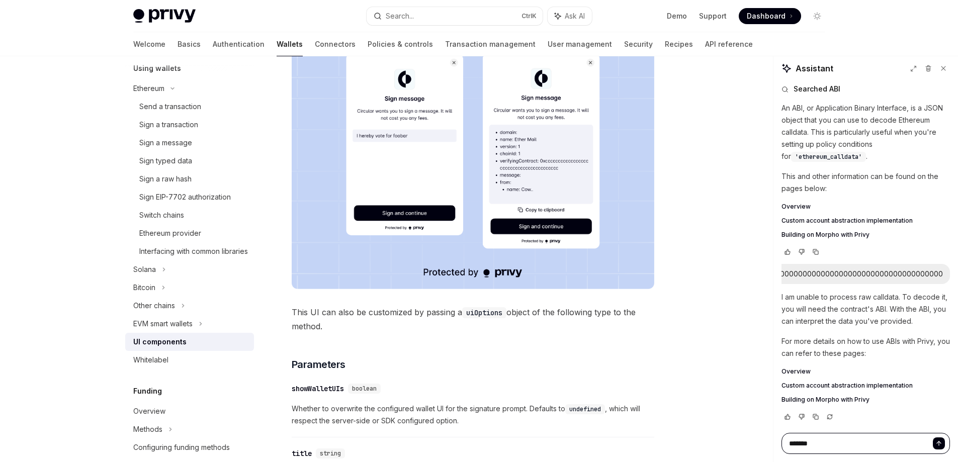
type textarea "********"
type textarea "*"
type textarea "*******"
type textarea "*"
type textarea "*******"
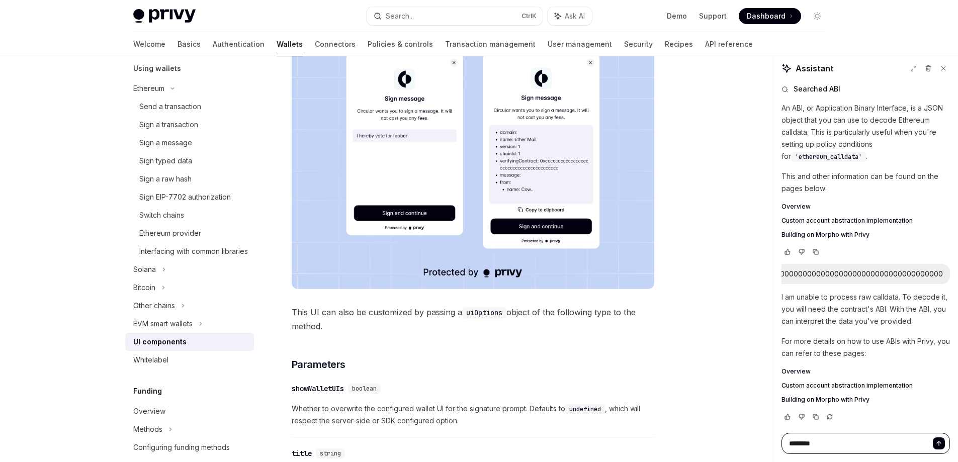
type textarea "*"
paste textarea "**********"
type textarea "**********"
type textarea "*"
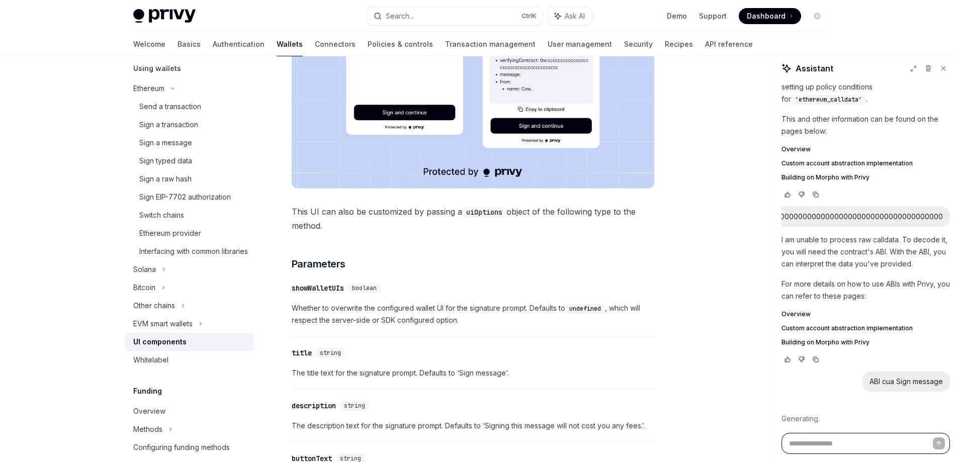
scroll to position [84, 0]
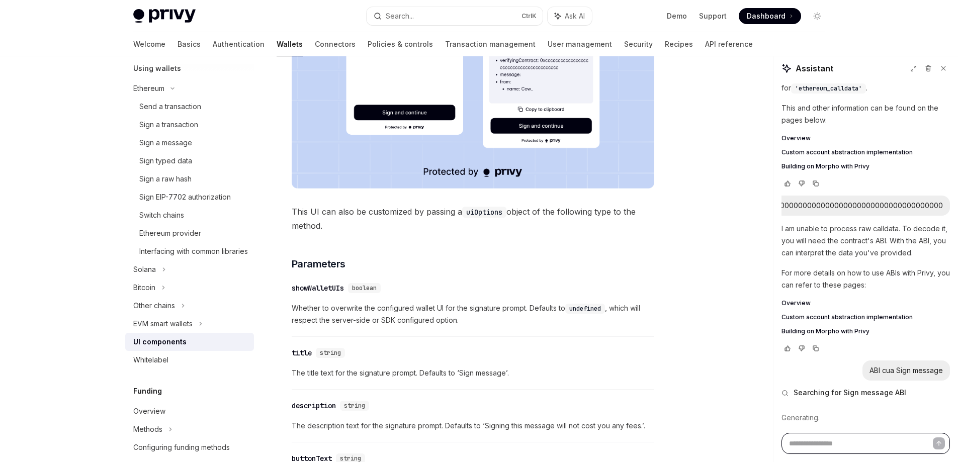
type textarea "*"
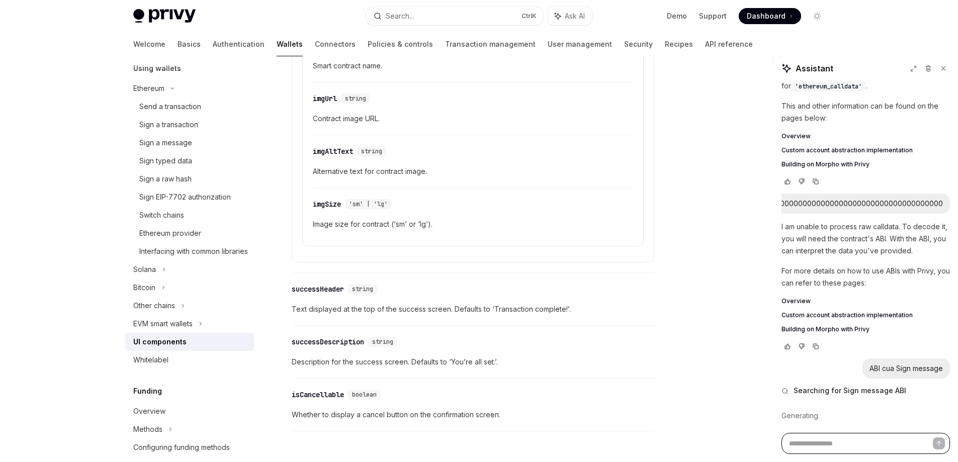
scroll to position [1795, 0]
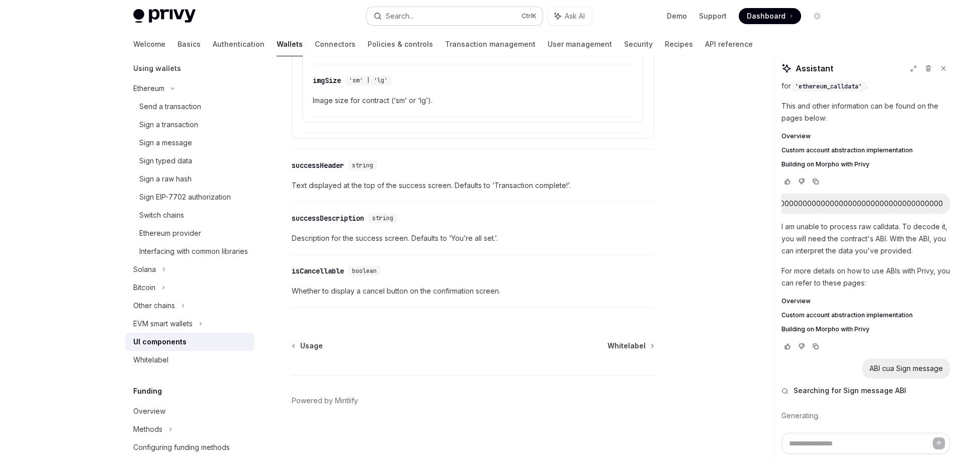
click at [411, 17] on div "Search..." at bounding box center [400, 16] width 28 height 12
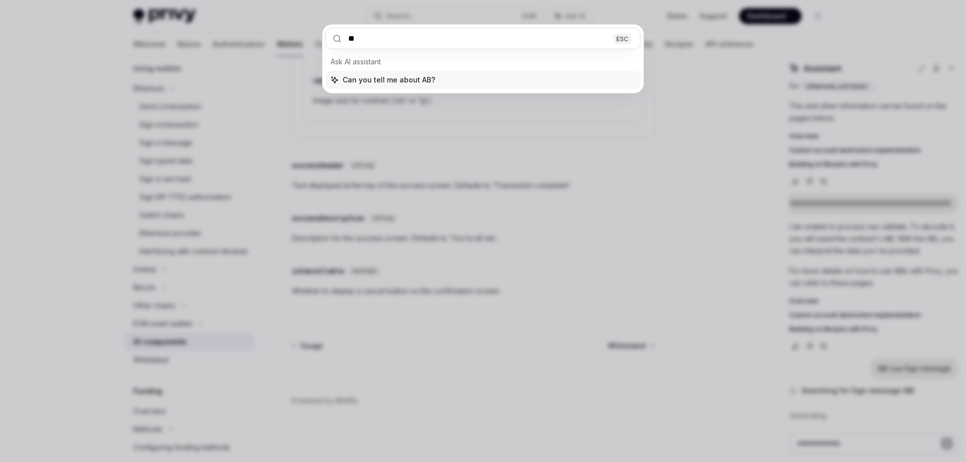
type input "***"
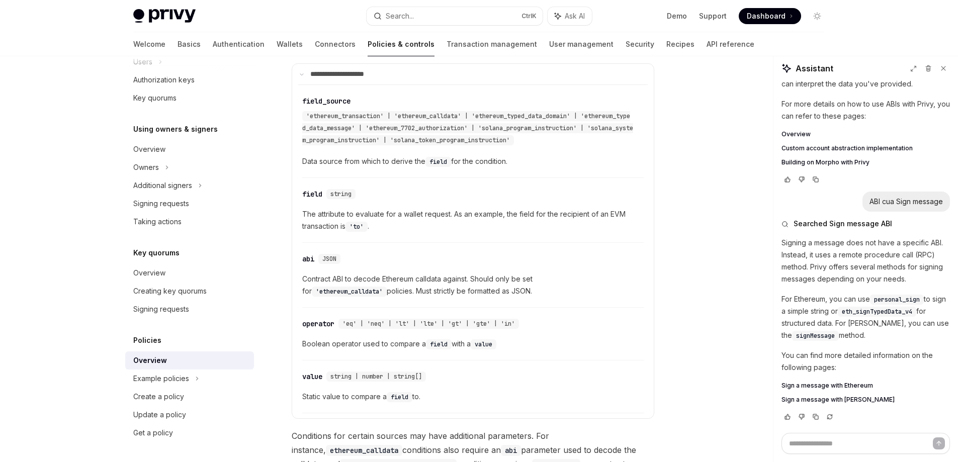
scroll to position [276, 0]
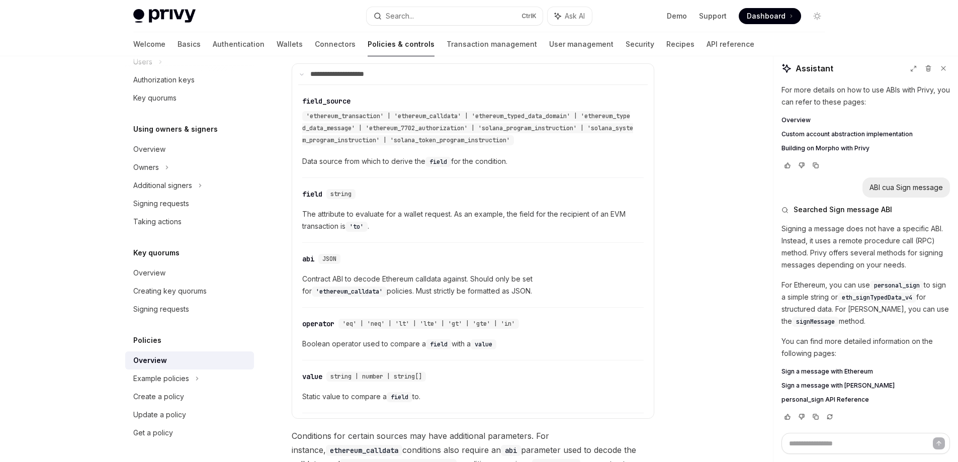
click at [823, 401] on span "personal_sign API Reference" at bounding box center [825, 400] width 88 height 8
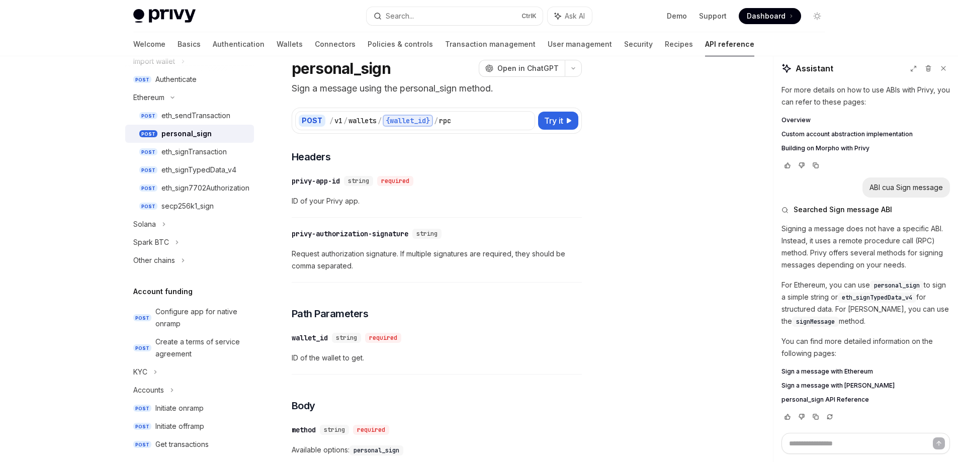
scroll to position [276, 0]
click at [824, 373] on span "Sign a message with Ethereum" at bounding box center [827, 372] width 92 height 8
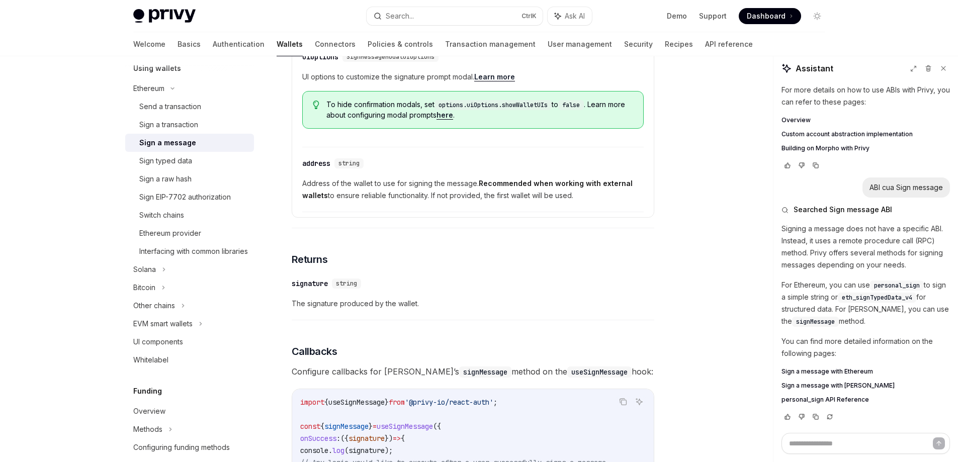
scroll to position [687, 0]
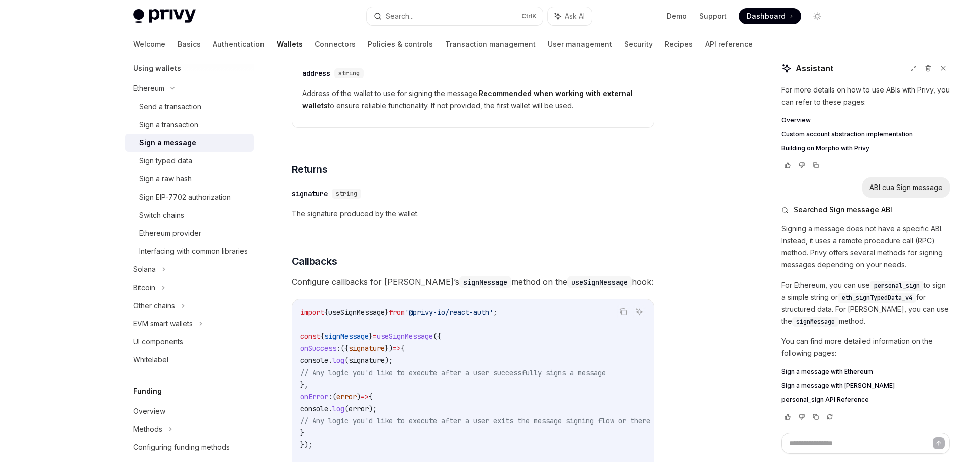
click at [846, 397] on span "personal_sign API Reference" at bounding box center [825, 400] width 88 height 8
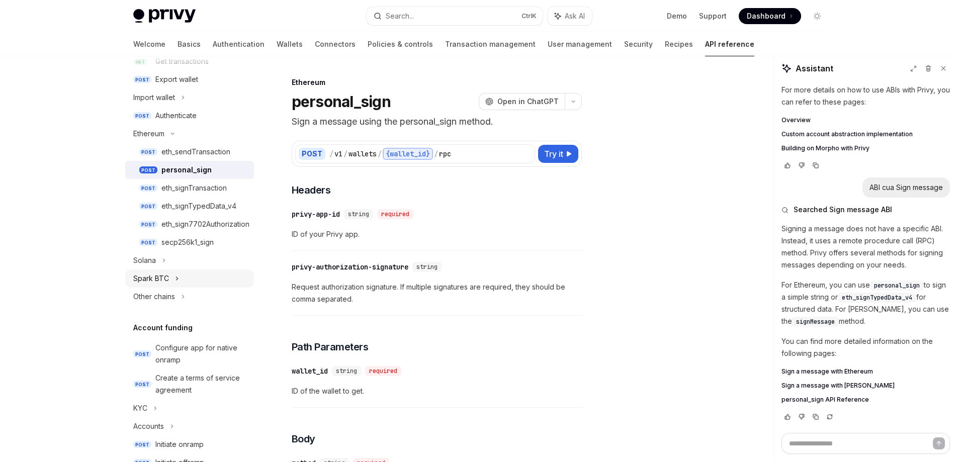
scroll to position [151, 0]
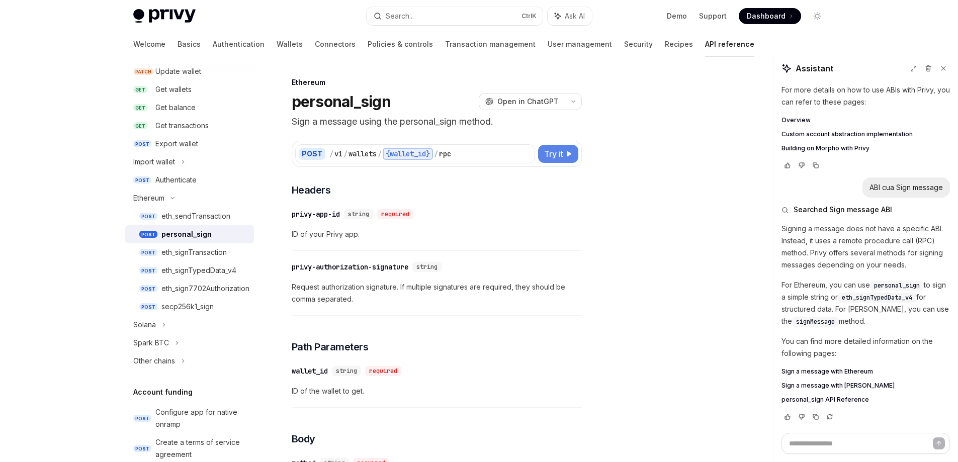
click at [564, 156] on button "Try it" at bounding box center [558, 154] width 40 height 18
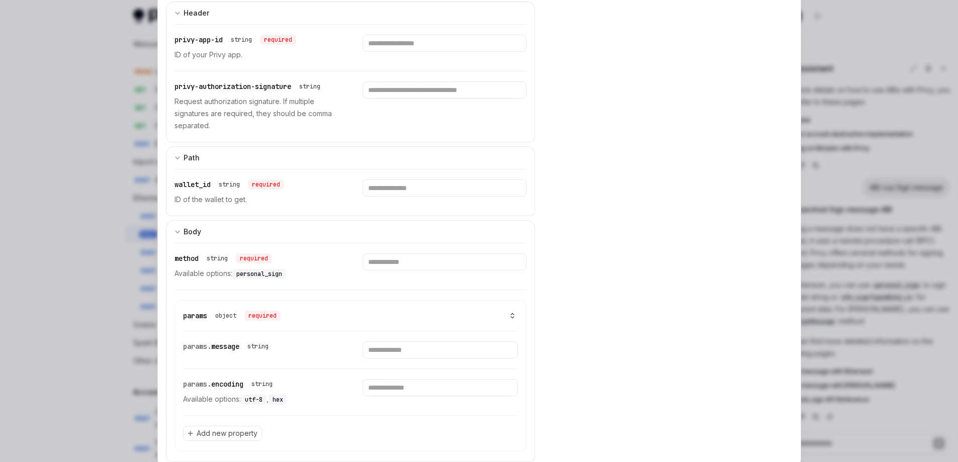
scroll to position [234, 0]
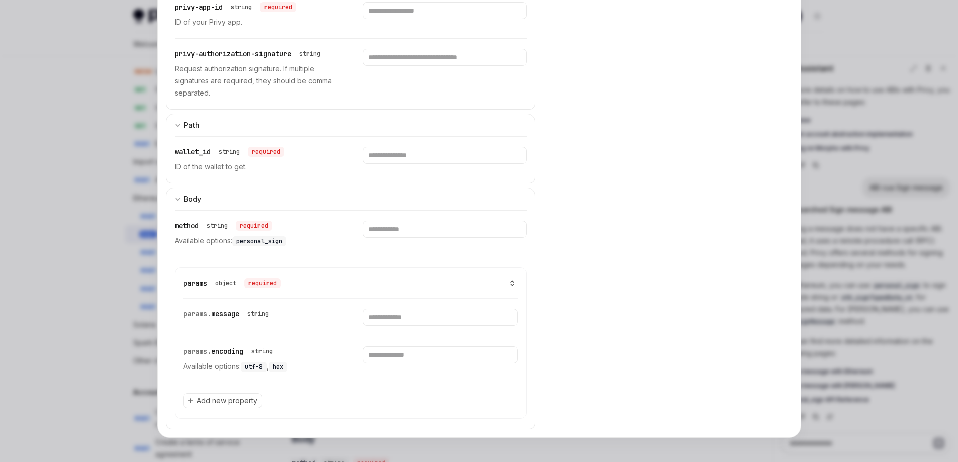
click at [847, 155] on div at bounding box center [479, 231] width 958 height 462
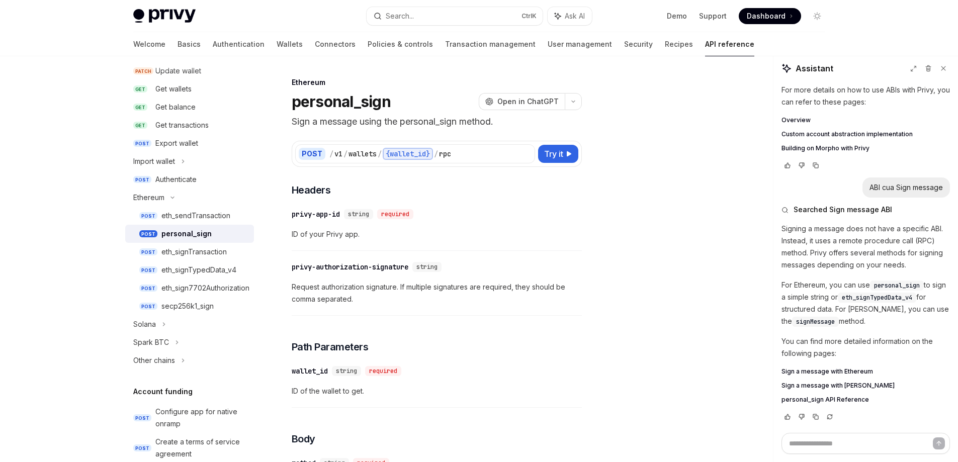
scroll to position [151, 0]
click at [535, 100] on span "Open in ChatGPT" at bounding box center [527, 102] width 61 height 10
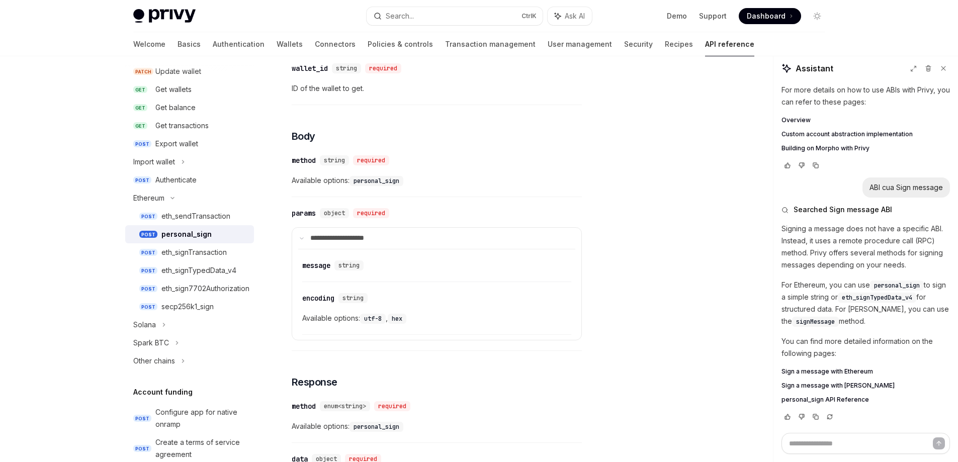
scroll to position [302, 0]
click at [189, 253] on div "eth_signTransaction" at bounding box center [193, 252] width 65 height 12
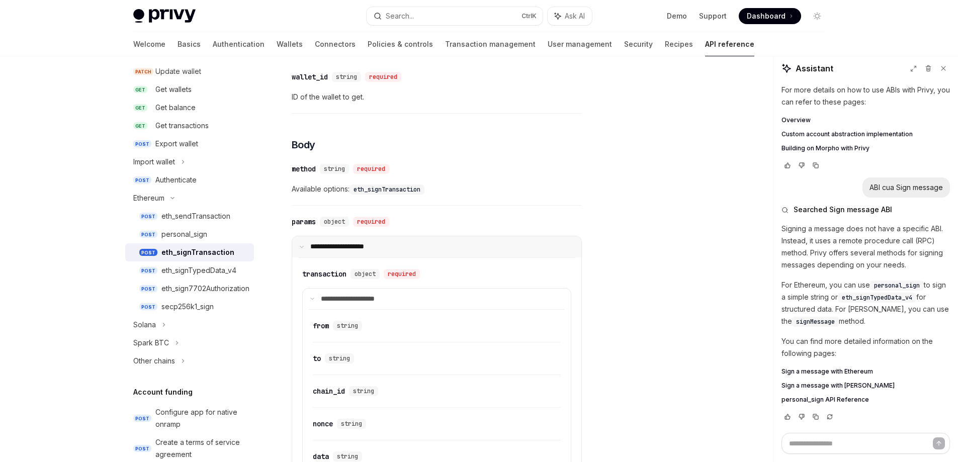
scroll to position [352, 0]
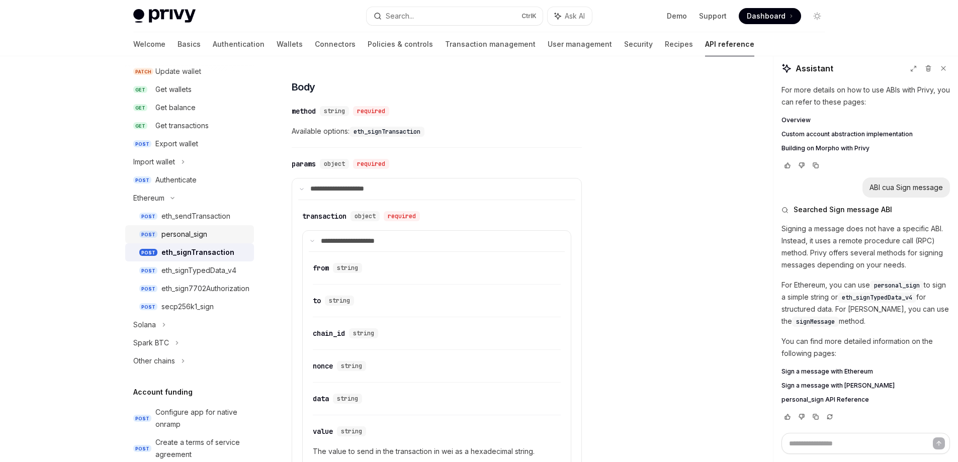
click at [190, 235] on div "personal_sign" at bounding box center [184, 234] width 46 height 12
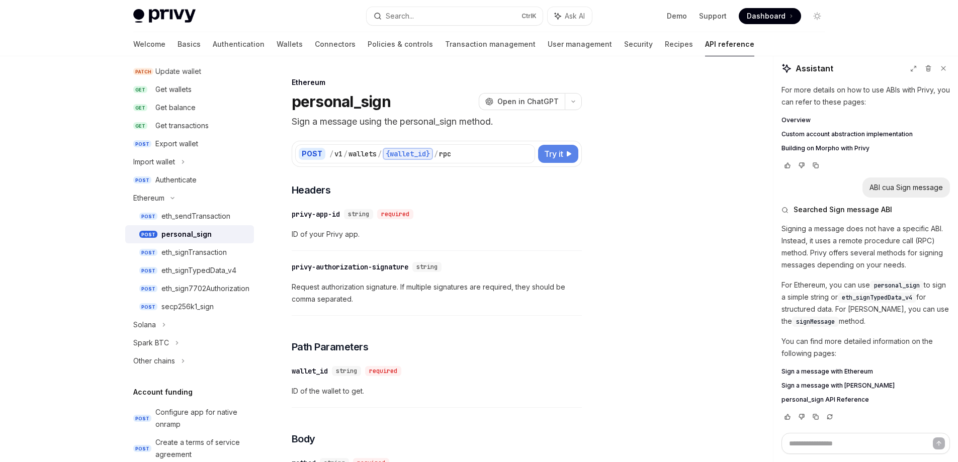
click at [563, 152] on button "Try it" at bounding box center [558, 154] width 40 height 18
type textarea "*"
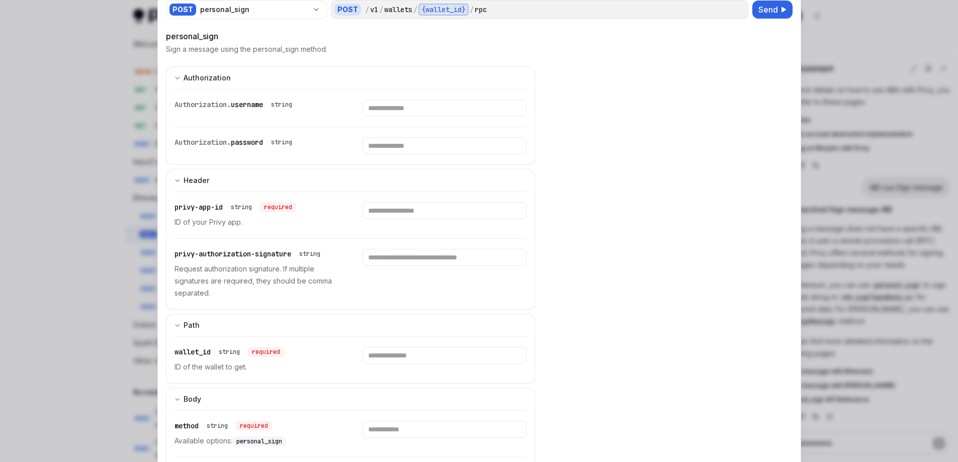
scroll to position [50, 0]
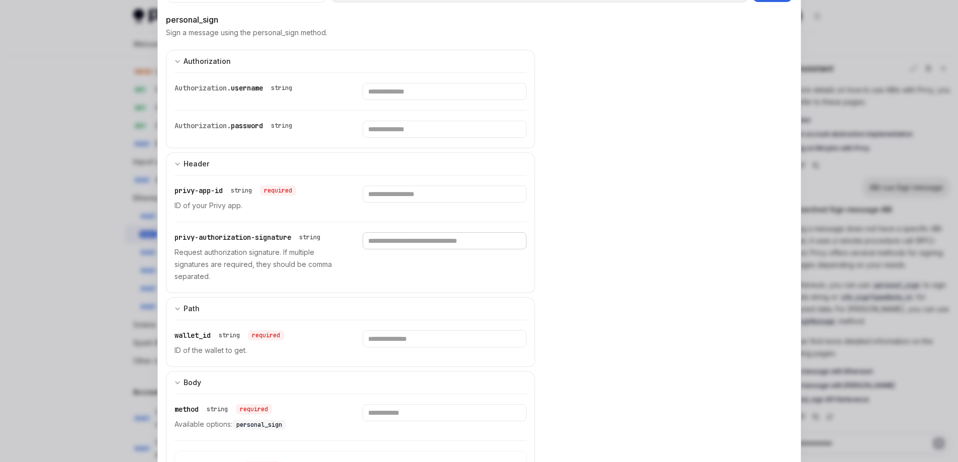
click at [422, 100] on input "text" at bounding box center [445, 91] width 164 height 17
click at [432, 100] on input "text" at bounding box center [445, 91] width 164 height 17
